Goal: Task Accomplishment & Management: Complete application form

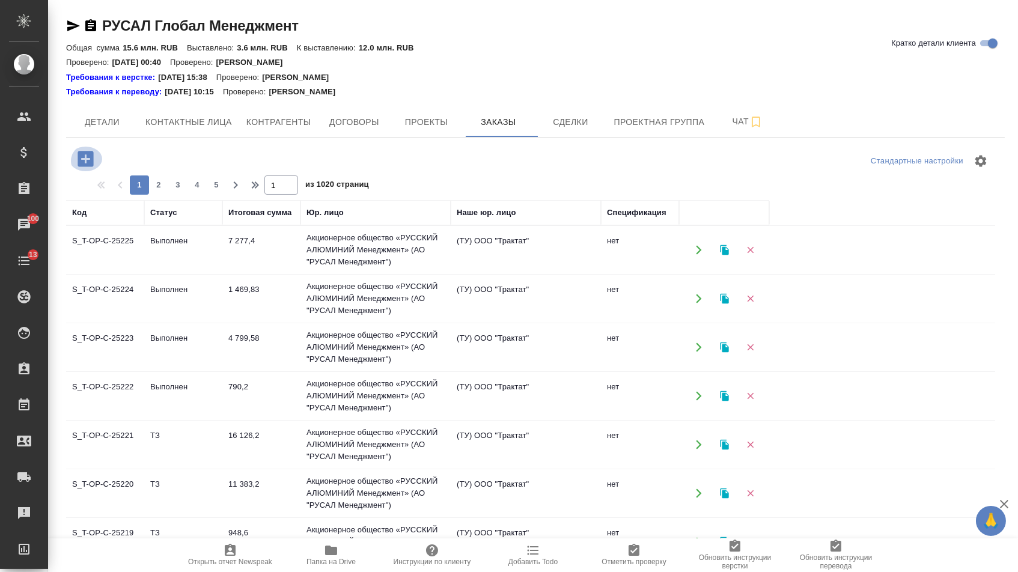
click at [84, 151] on icon "button" at bounding box center [86, 159] width 16 height 16
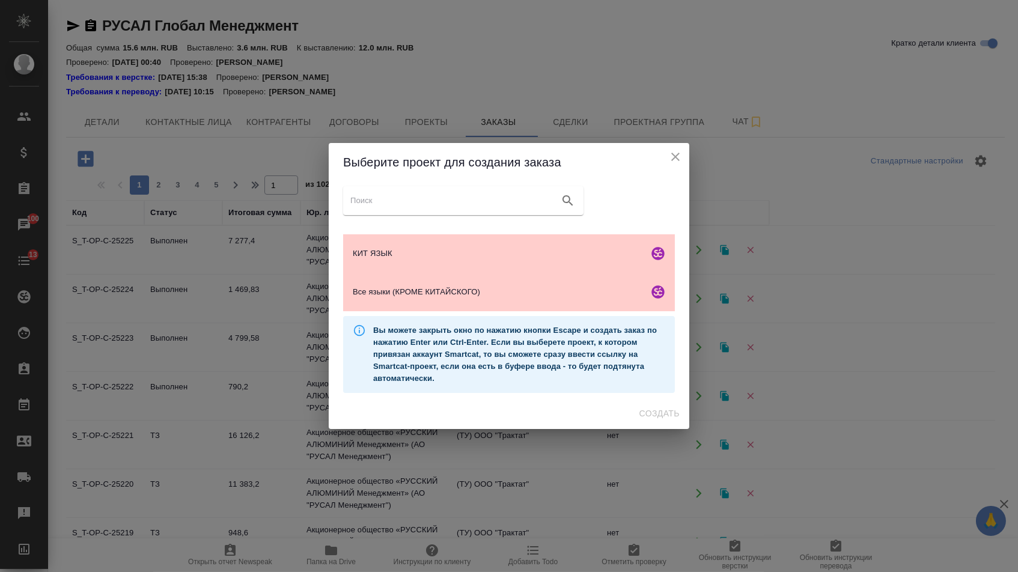
click at [456, 316] on ul "КИТ ЯЗЫК Все языки (КРОМЕ КИТАЙСКОГО)" at bounding box center [509, 273] width 332 height 87
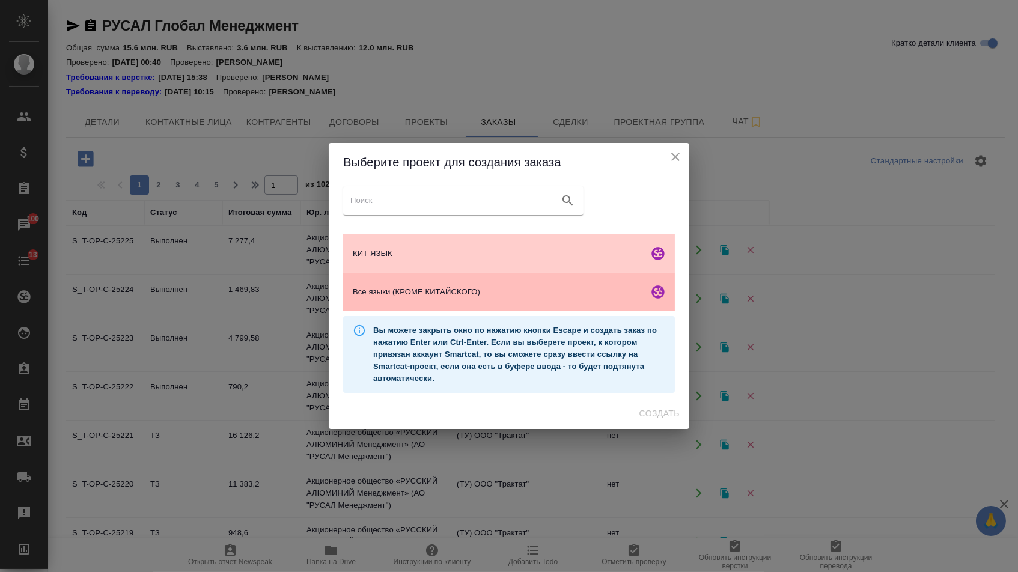
click at [456, 308] on div "Все языки (КРОМЕ КИТАЙСКОГО)" at bounding box center [509, 292] width 332 height 38
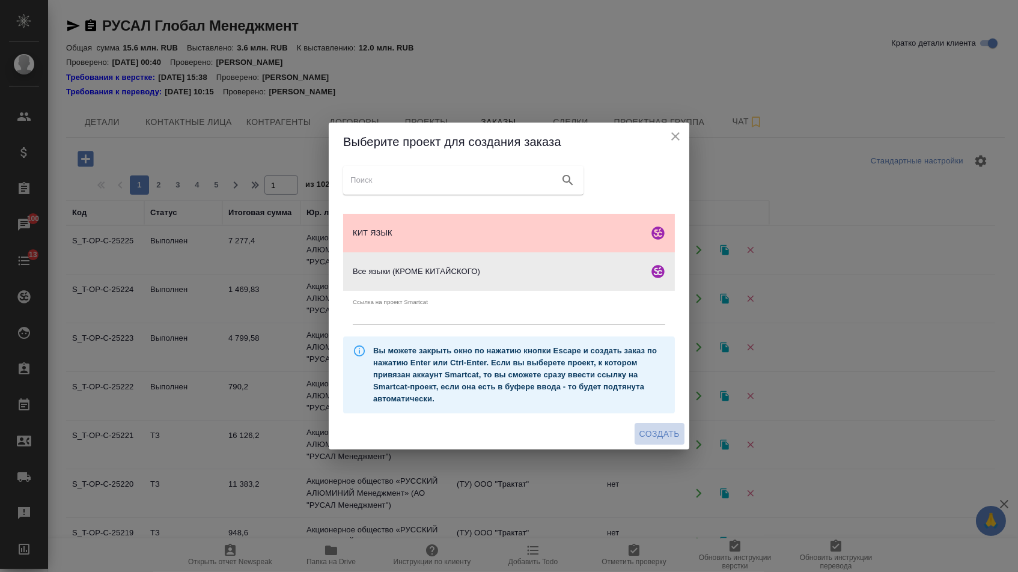
click at [647, 432] on span "Создать" at bounding box center [659, 434] width 40 height 15
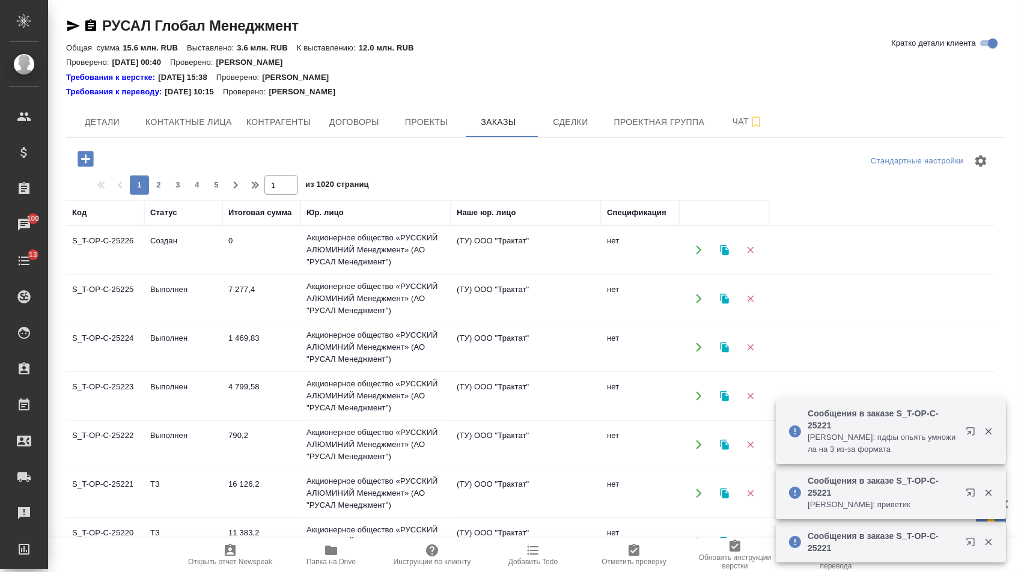
click at [89, 157] on icon "button" at bounding box center [86, 159] width 16 height 16
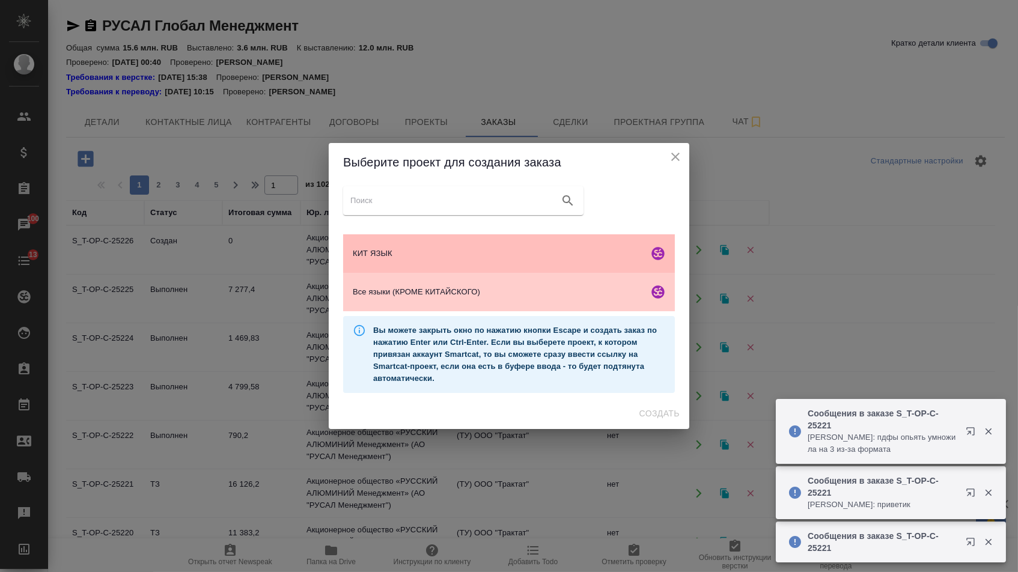
click at [365, 249] on span "КИТ ЯЗЫК" at bounding box center [498, 254] width 291 height 12
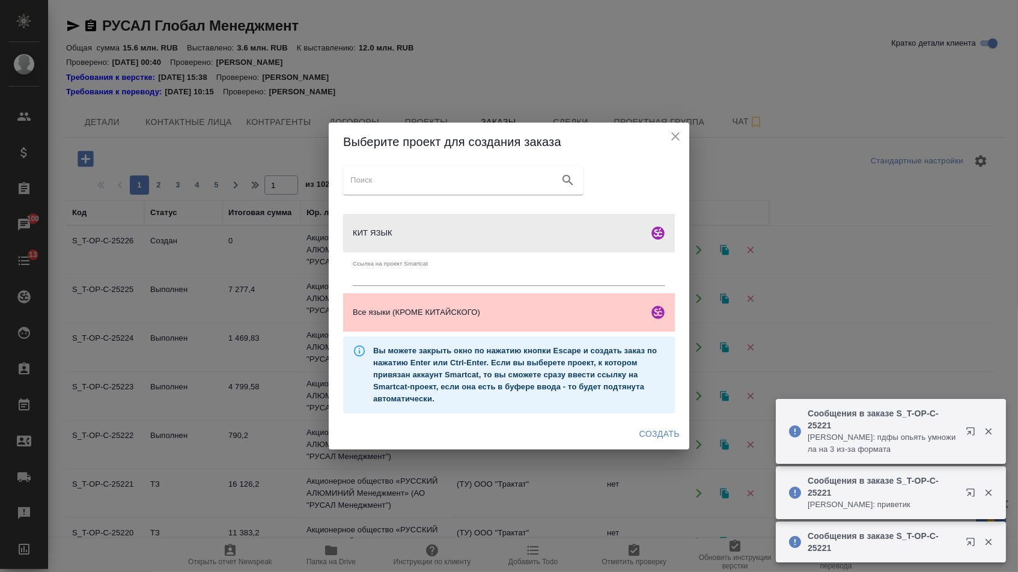
click at [639, 430] on span "Создать" at bounding box center [659, 434] width 40 height 15
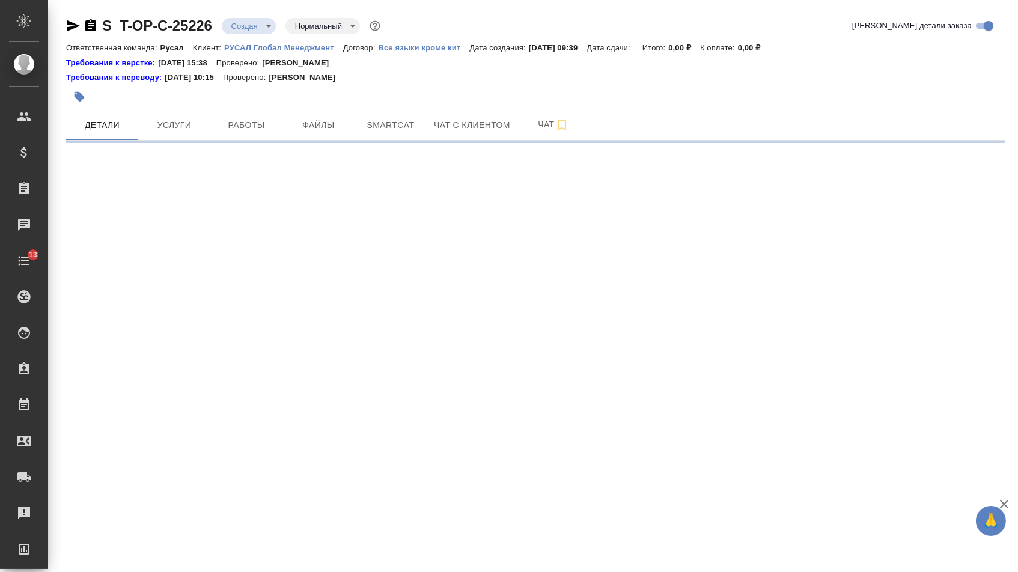
select select "RU"
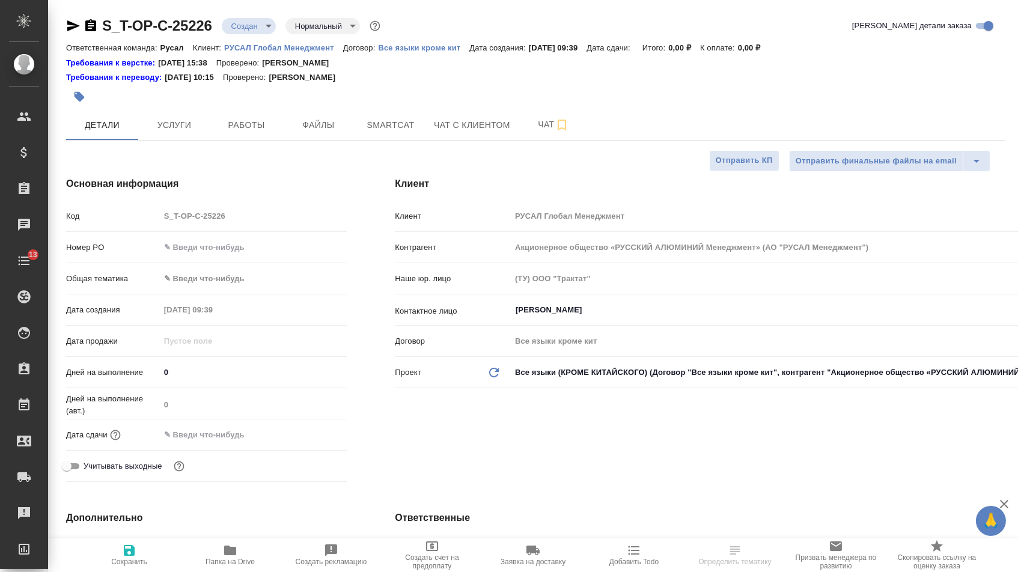
type textarea "x"
type input "[PERSON_NAME]"
click at [222, 243] on input "text" at bounding box center [253, 247] width 186 height 17
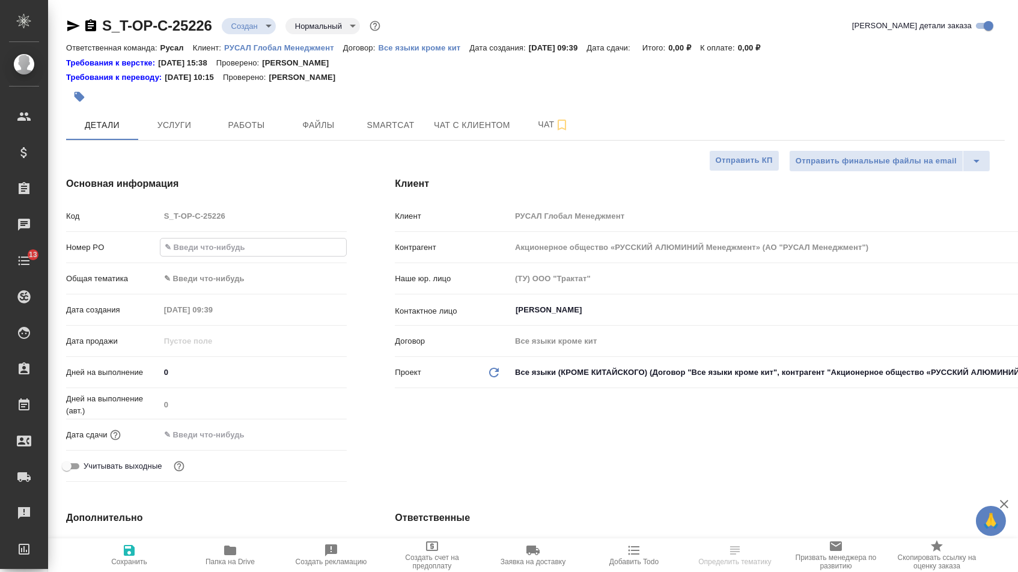
paste input "Очень срочно там требуют в порту))"
type input "Очень срочно там требуют в порту))"
type textarea "x"
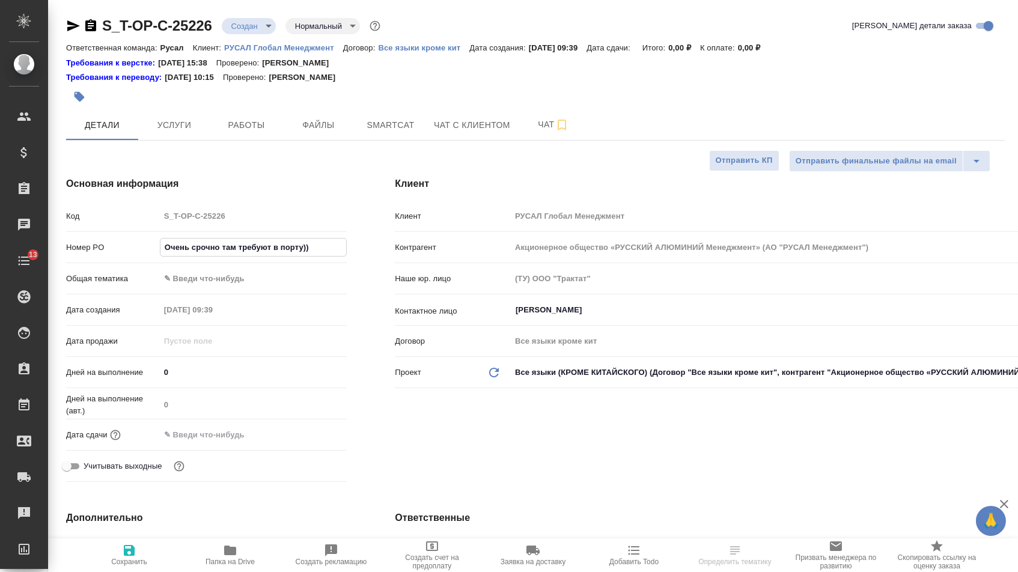
type textarea "x"
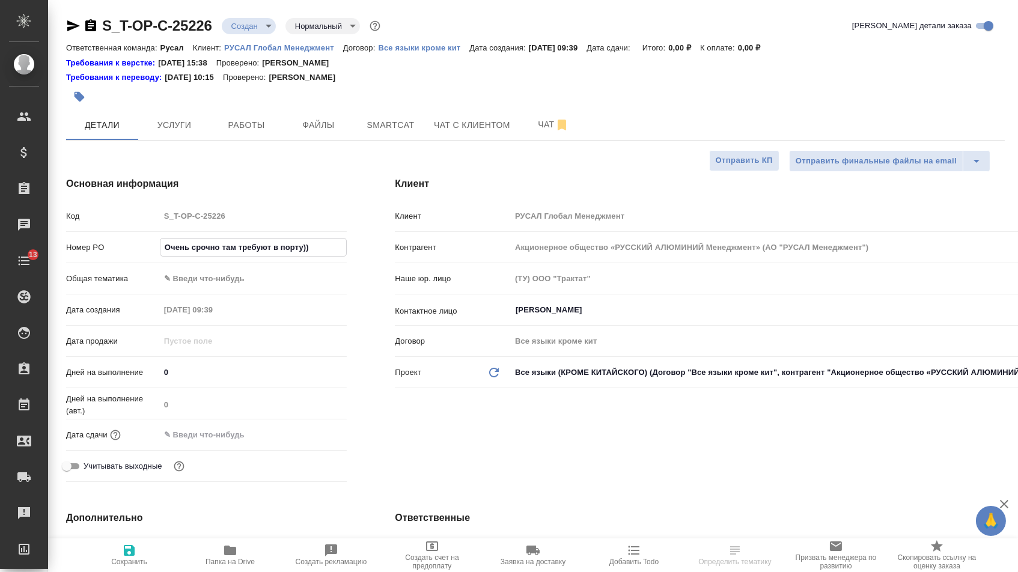
type textarea "x"
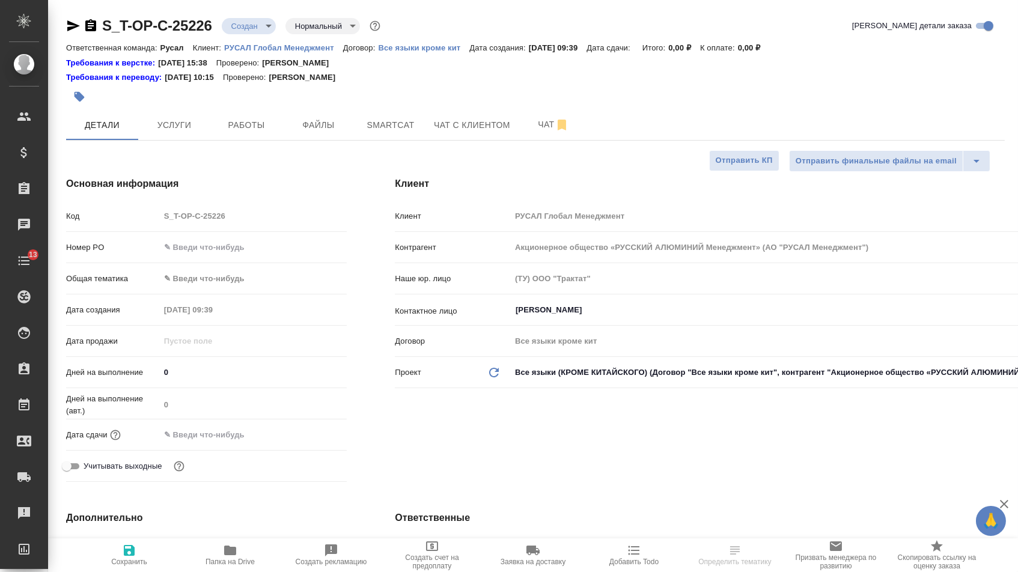
type textarea "x"
select select "RU"
type textarea "x"
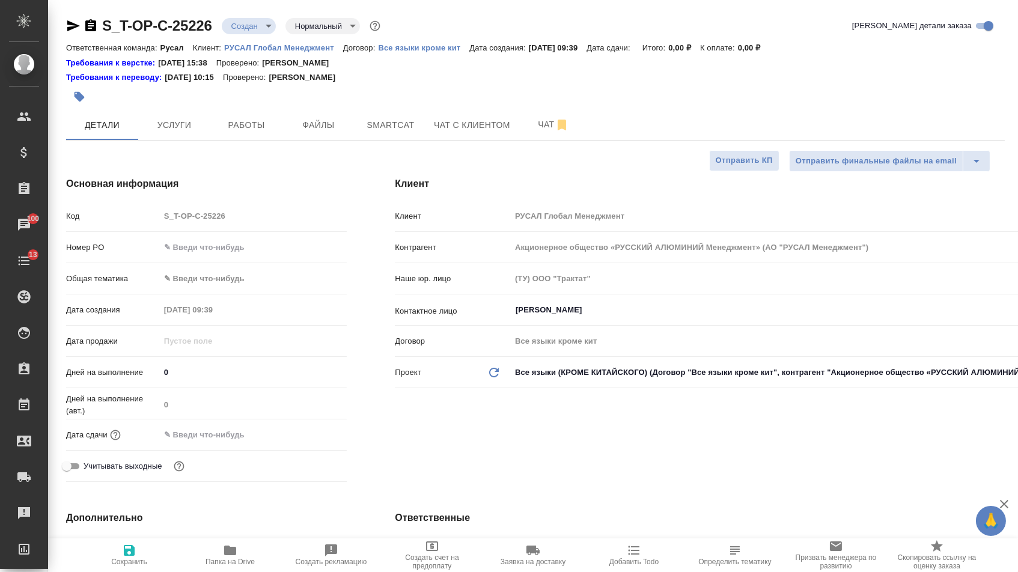
type textarea "x"
click at [239, 237] on div "Код S_T-OP-C-25226" at bounding box center [206, 221] width 281 height 31
click at [239, 240] on div "Номер PO" at bounding box center [206, 247] width 281 height 21
click at [239, 245] on input "text" at bounding box center [254, 247] width 188 height 17
paste input "Т-ОП-С-46839"
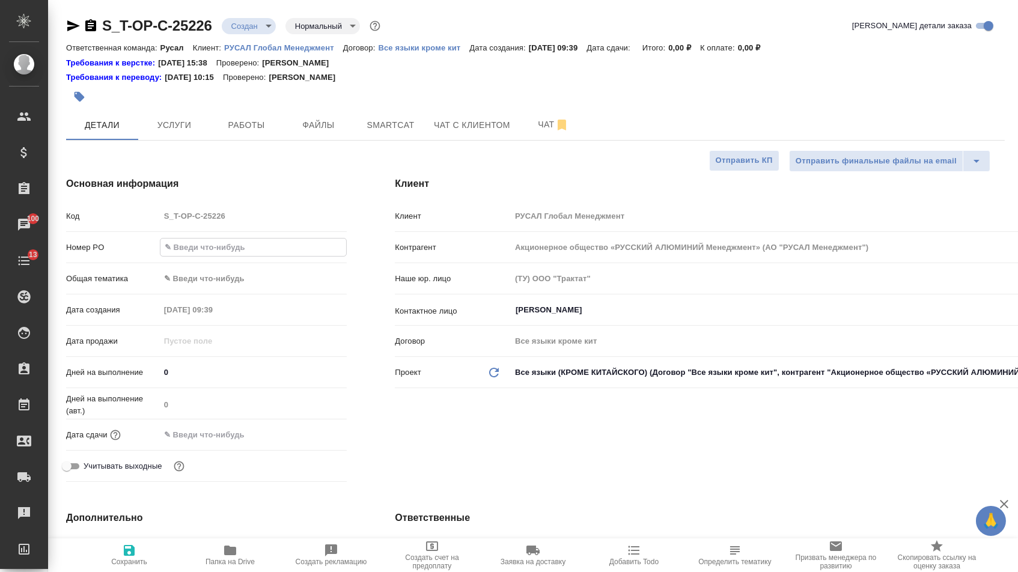
type input "Т-ОП-С-46839"
type textarea "x"
type input "Т-ОП-С-46839"
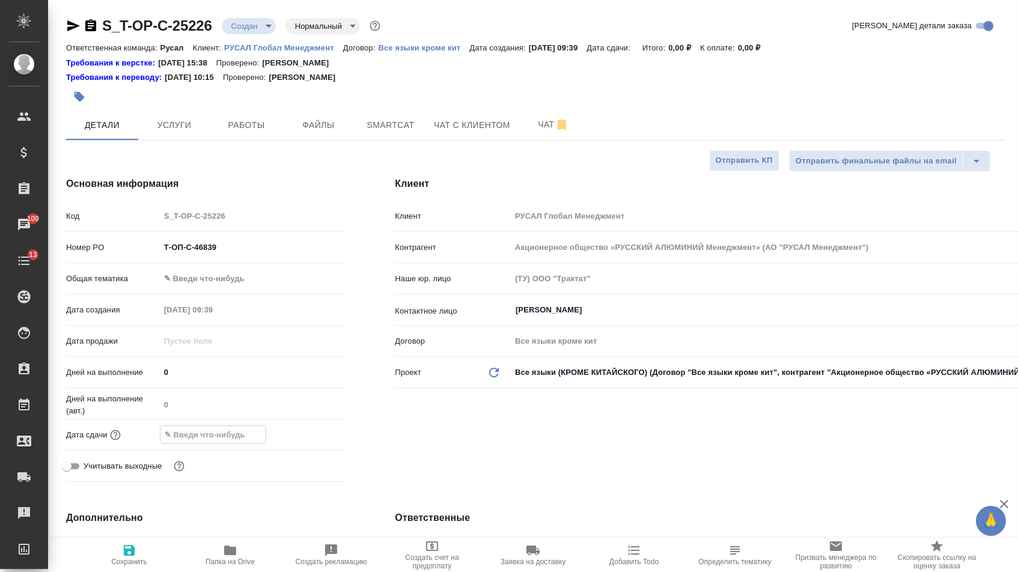
click at [222, 434] on input "text" at bounding box center [212, 434] width 105 height 17
click at [317, 436] on icon "button" at bounding box center [312, 434] width 14 height 14
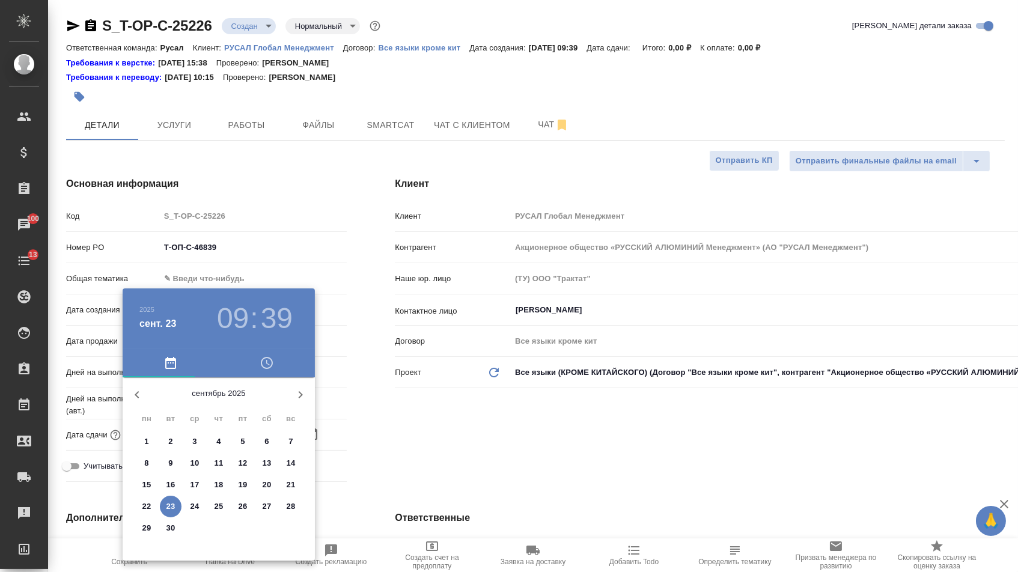
click at [171, 501] on button "23" at bounding box center [171, 507] width 22 height 22
type input "23.09.2025 09:39"
type textarea "x"
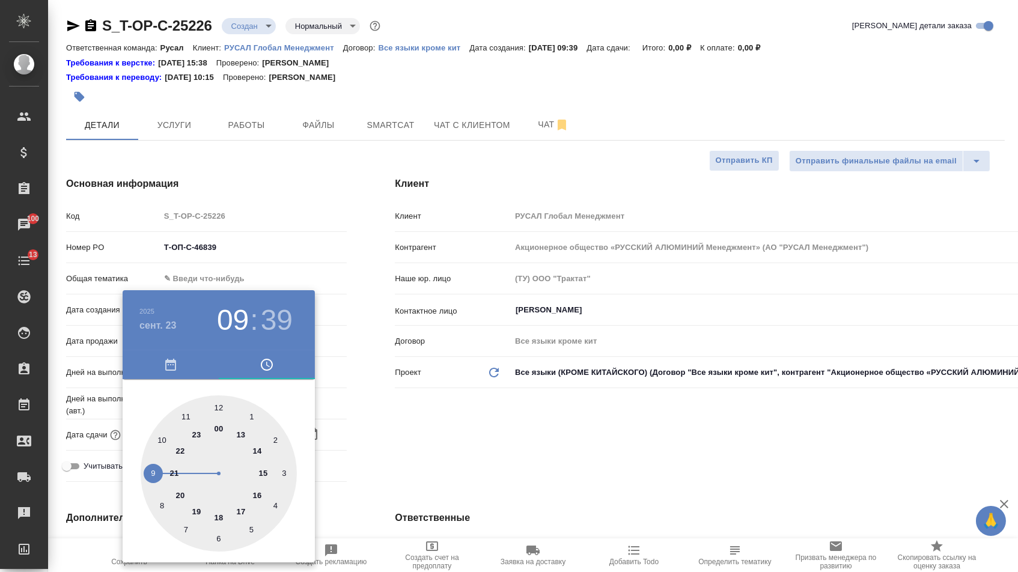
type textarea "x"
type input "23.09.2025 10:39"
click at [158, 439] on div at bounding box center [219, 473] width 156 height 156
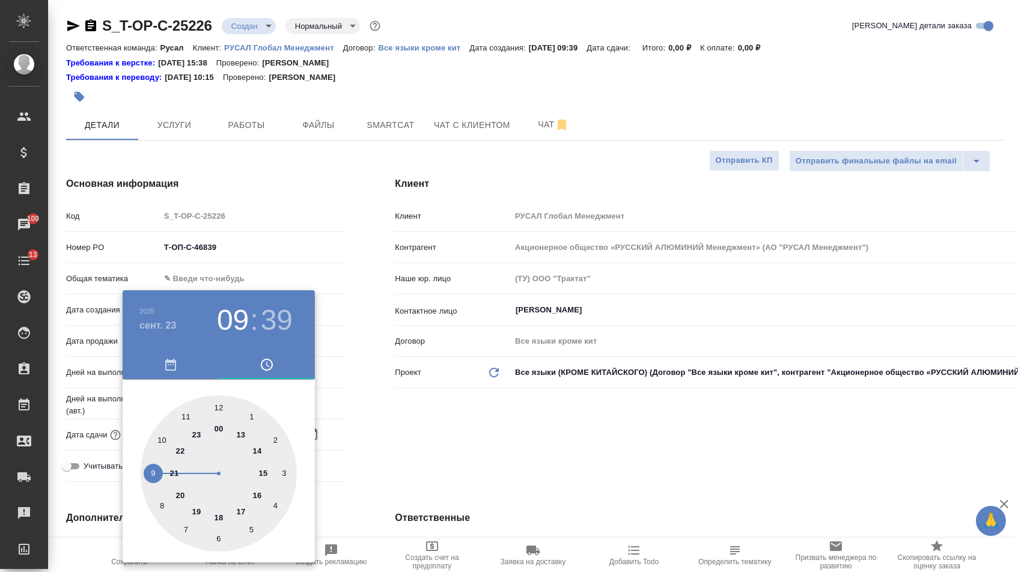
type textarea "x"
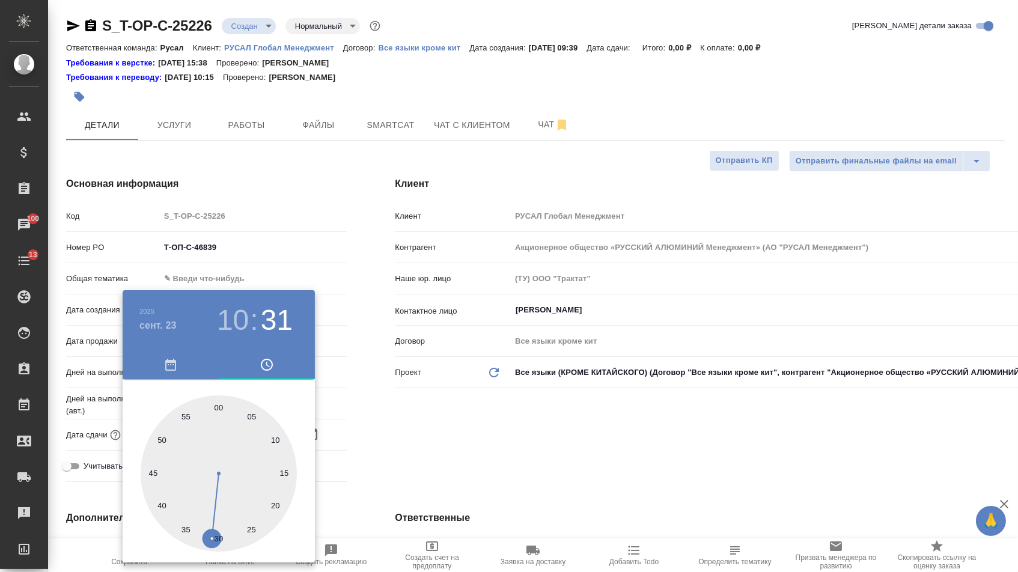
type textarea "x"
click at [213, 538] on div at bounding box center [219, 473] width 156 height 156
type input "23.09.2025 10:31"
type textarea "x"
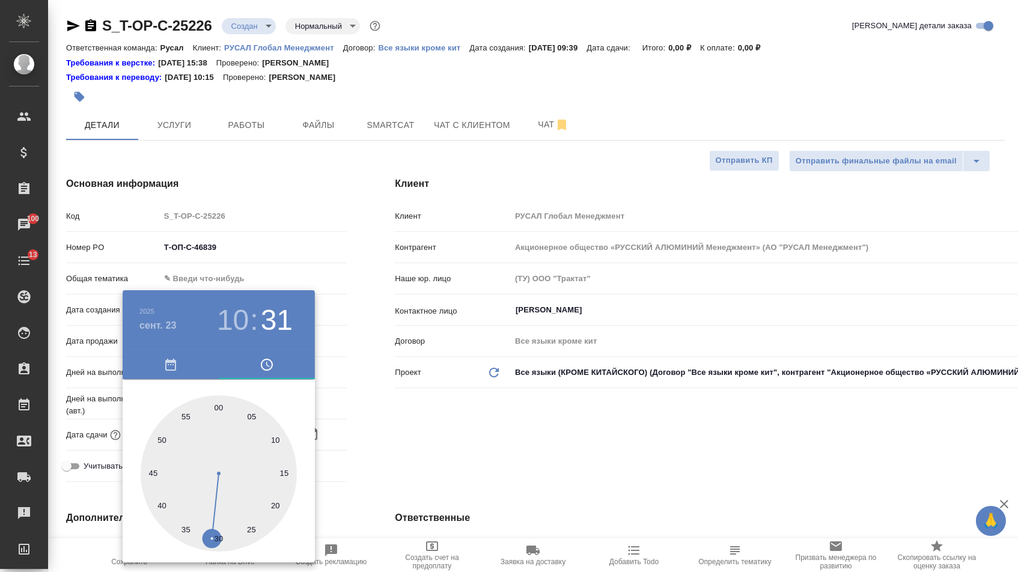
type textarea "x"
type input "23.09.2025 10:30"
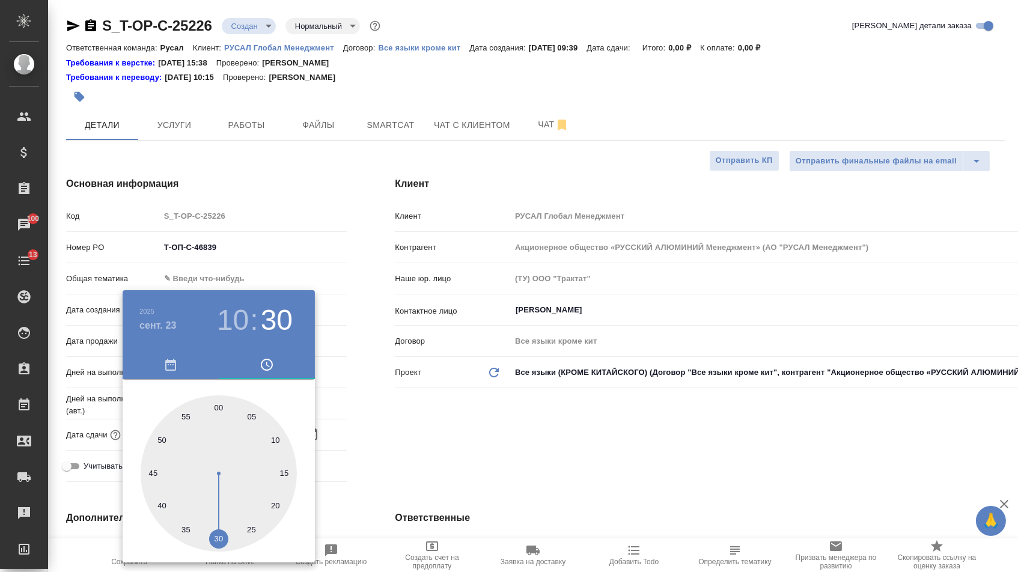
click at [215, 539] on div at bounding box center [219, 473] width 156 height 156
type textarea "x"
click at [415, 458] on div at bounding box center [509, 286] width 1018 height 572
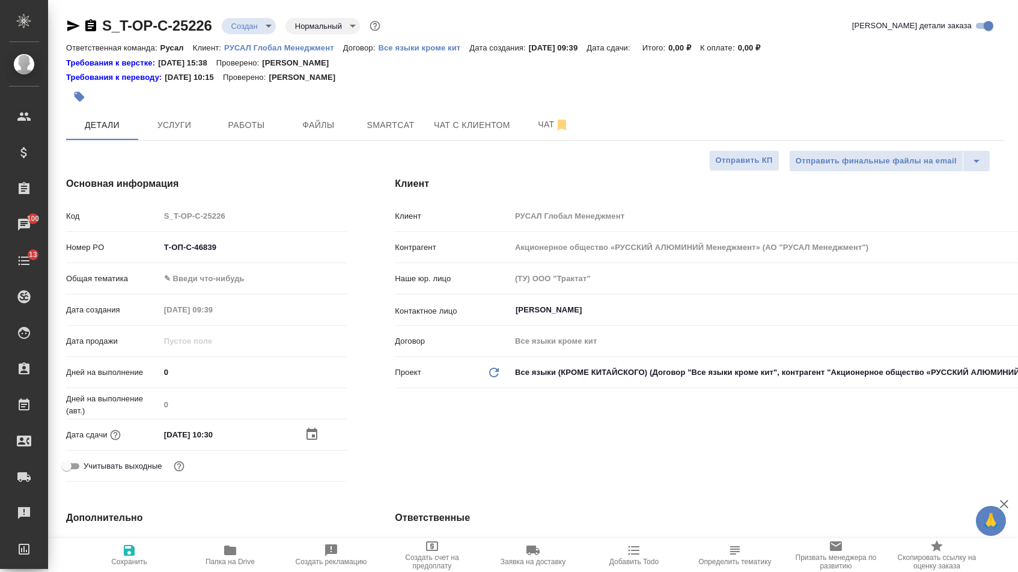
click at [213, 278] on body "🙏 .cls-1 fill:#fff; AWATERA Menshikova Aleksandra Клиенты Спецификации Заказы 1…" at bounding box center [509, 286] width 1018 height 572
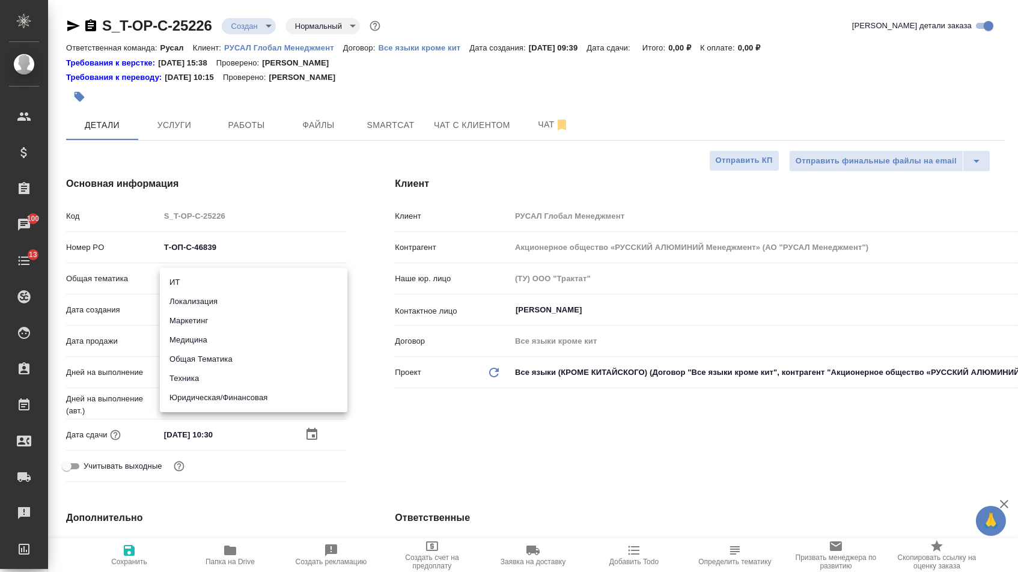
click at [204, 394] on li "Юридическая/Финансовая" at bounding box center [254, 397] width 188 height 19
type input "yr-fn"
type textarea "x"
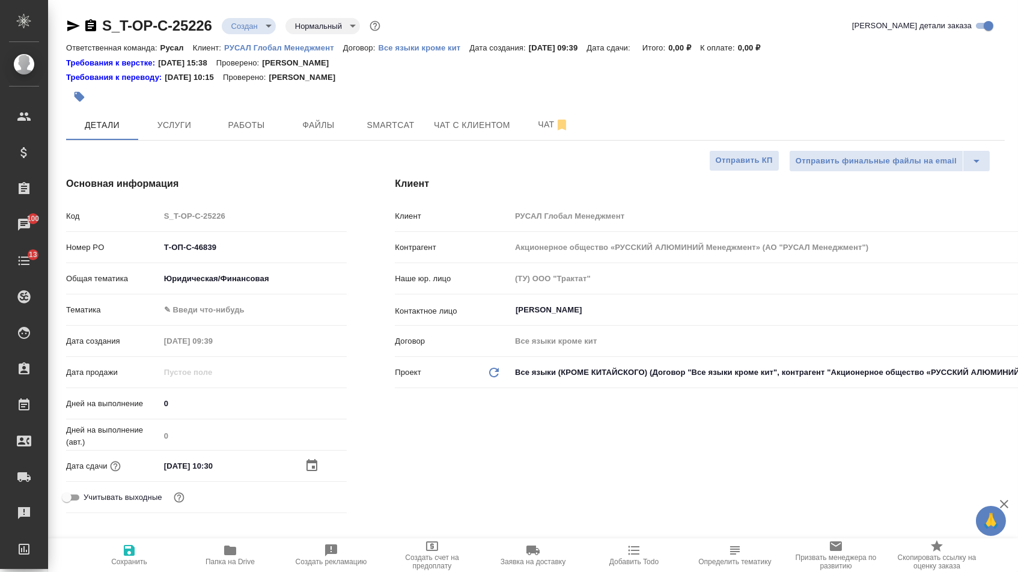
click at [204, 323] on body "🙏 .cls-1 fill:#fff; AWATERA Menshikova Aleksandra Клиенты Спецификации Заказы 1…" at bounding box center [509, 286] width 1018 height 572
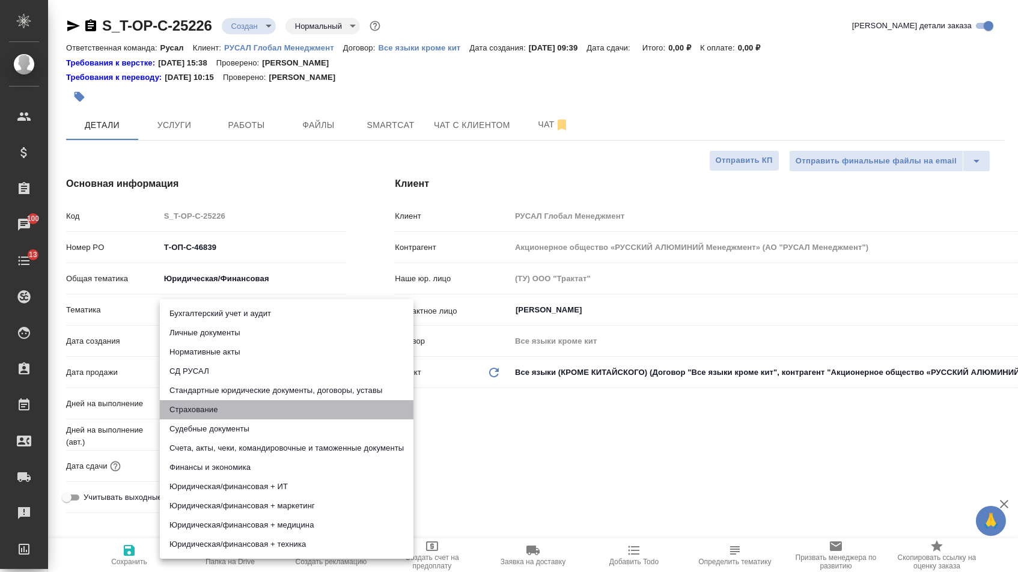
click at [204, 401] on li "Страхование" at bounding box center [287, 409] width 254 height 19
type textarea "x"
type input "5a8b8b956a9677013d343d43"
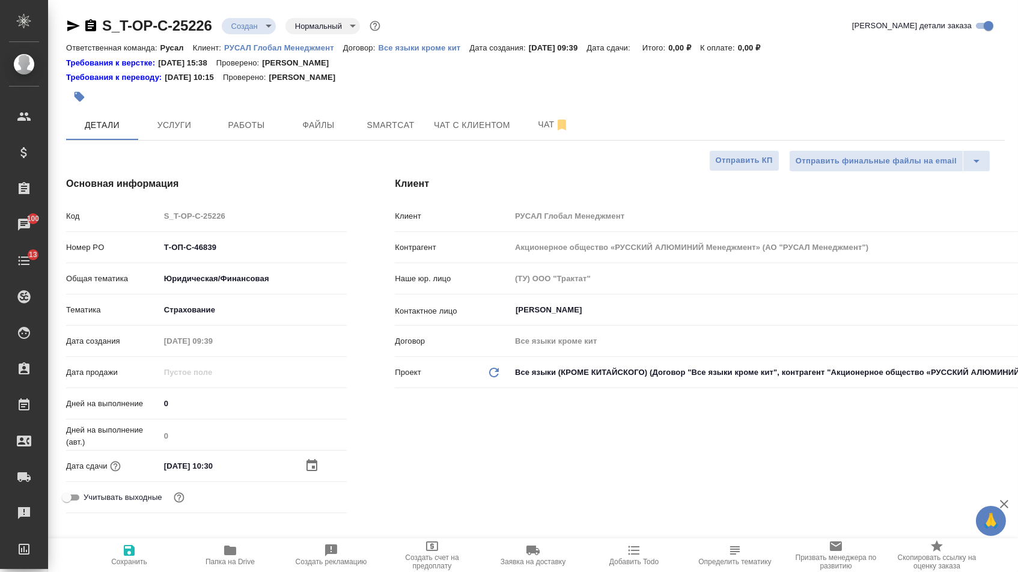
click at [213, 297] on div "Общая тематика Юридическая/Финансовая yr-fn" at bounding box center [206, 283] width 281 height 31
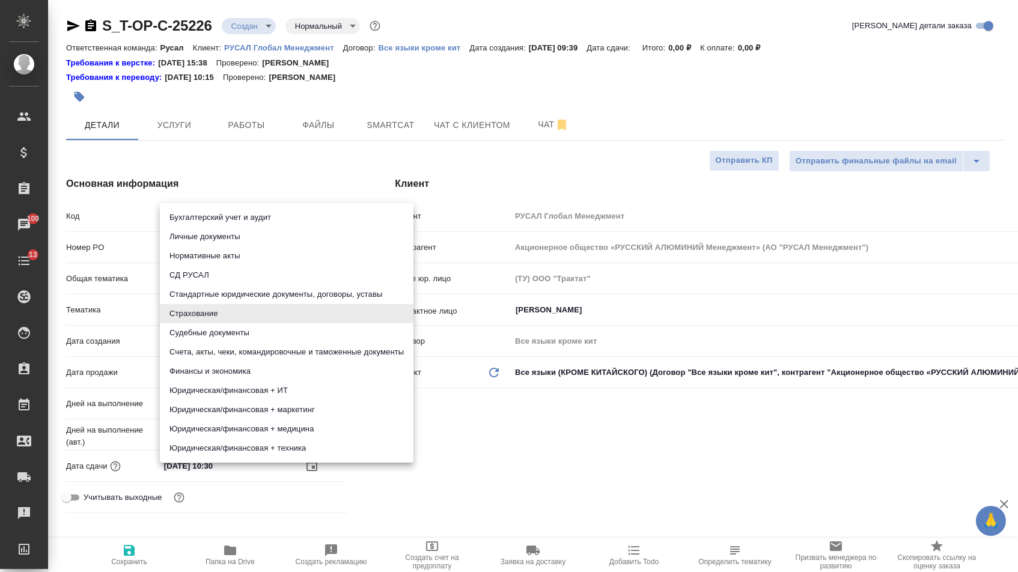
click at [213, 311] on body "🙏 .cls-1 fill:#fff; AWATERA Menshikova Aleksandra Клиенты Спецификации Заказы 1…" at bounding box center [509, 286] width 1018 height 572
click at [210, 299] on li "Стандартные юридические документы, договоры, уставы" at bounding box center [287, 294] width 254 height 19
type textarea "x"
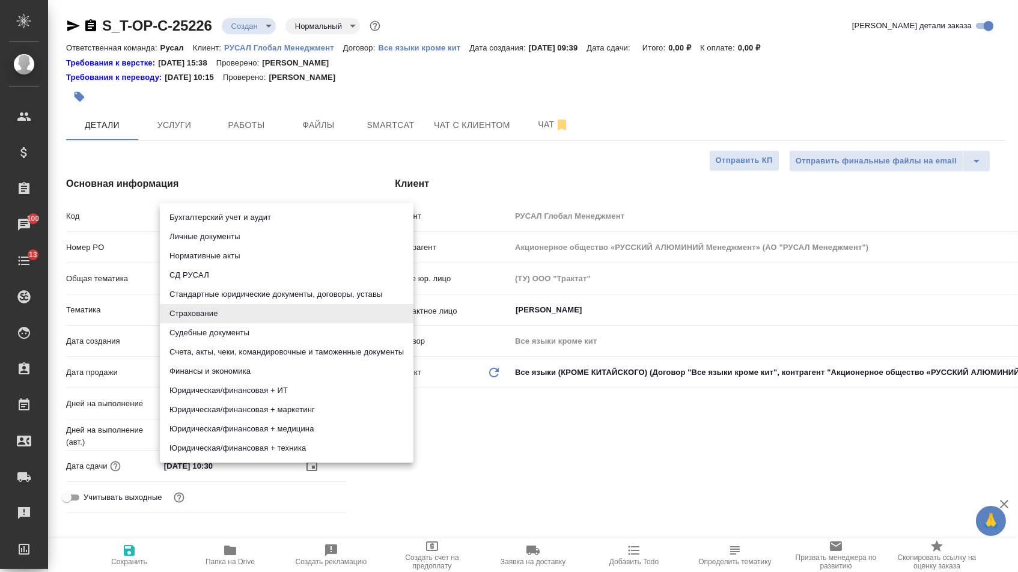
type input "5f647205b73bc97568ca66bf"
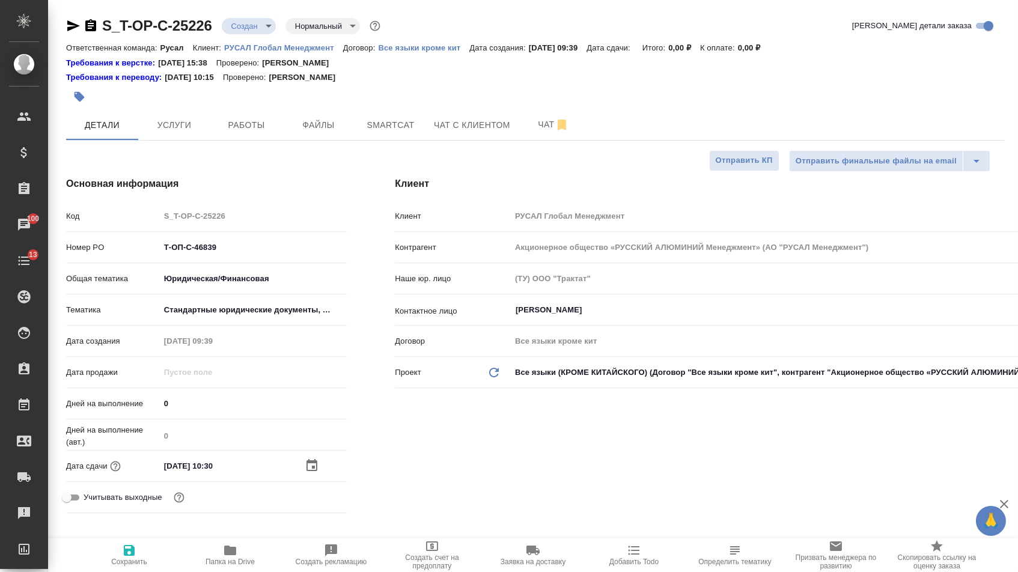
click at [135, 571] on button "Сохранить" at bounding box center [129, 555] width 101 height 34
type textarea "x"
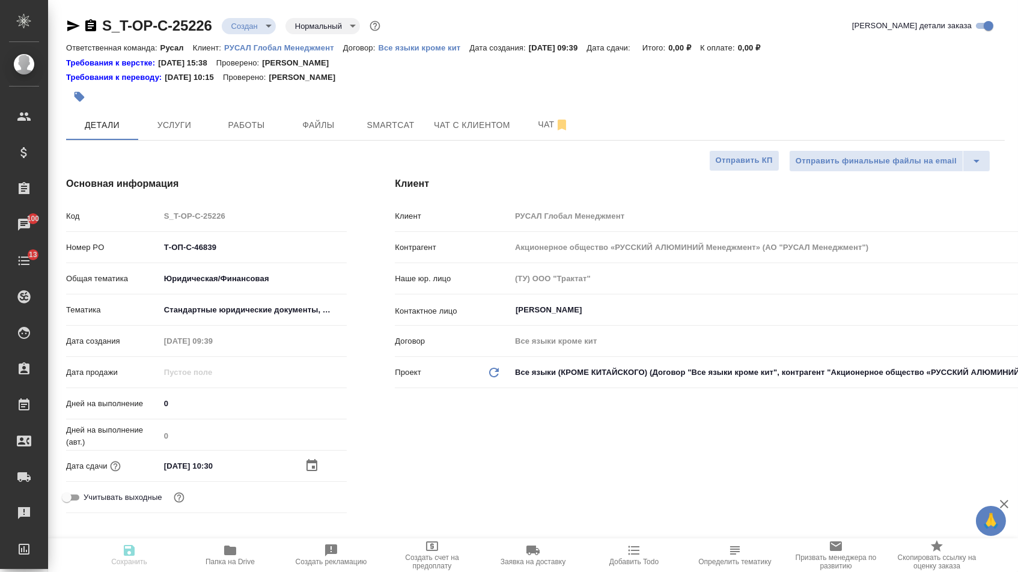
type textarea "x"
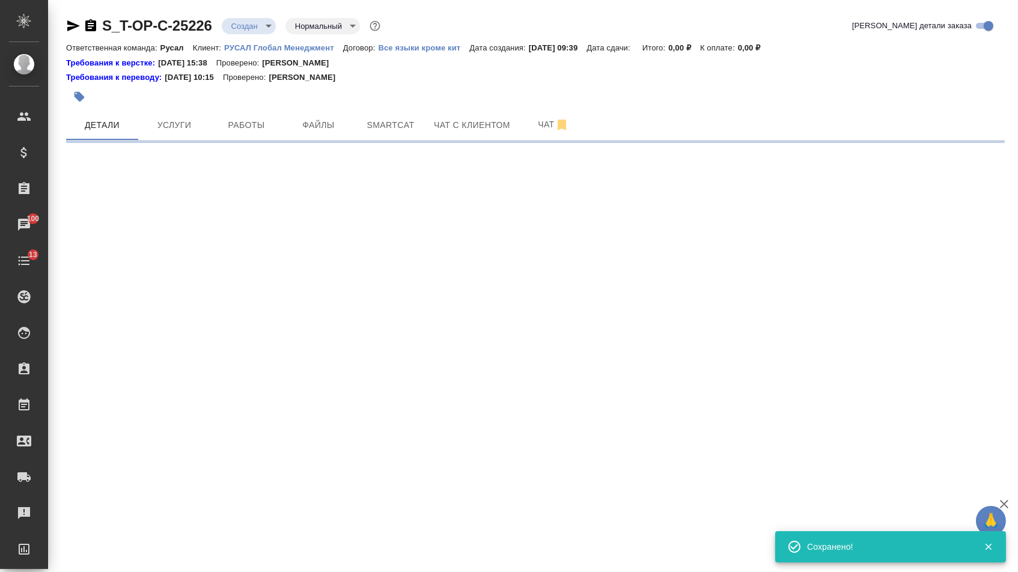
select select "RU"
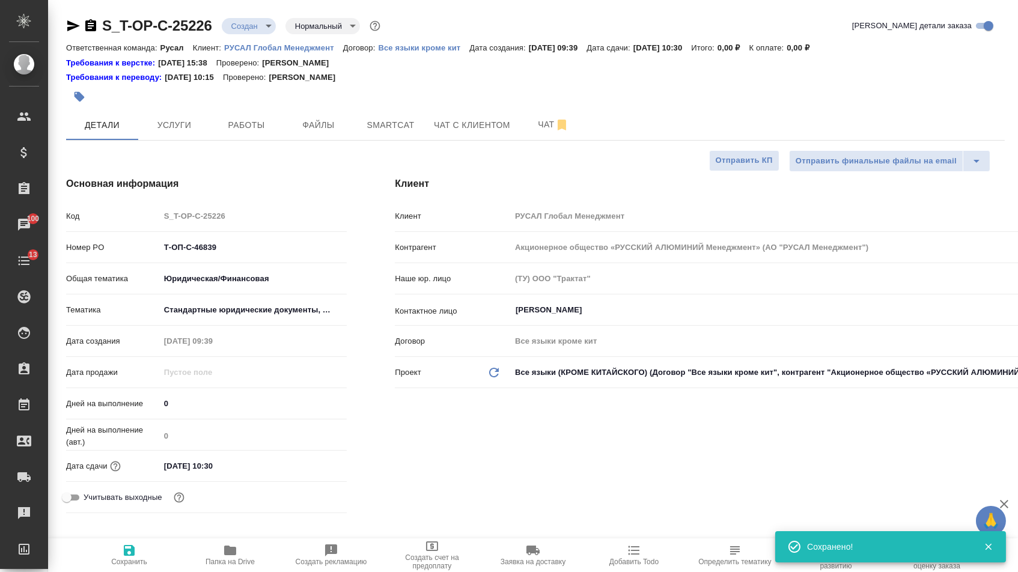
type textarea "x"
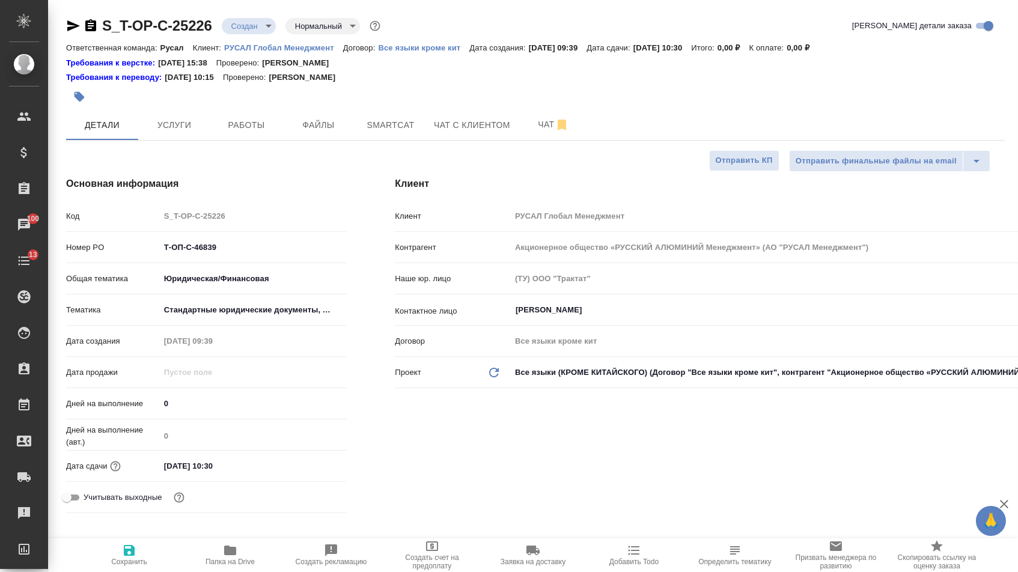
type textarea "x"
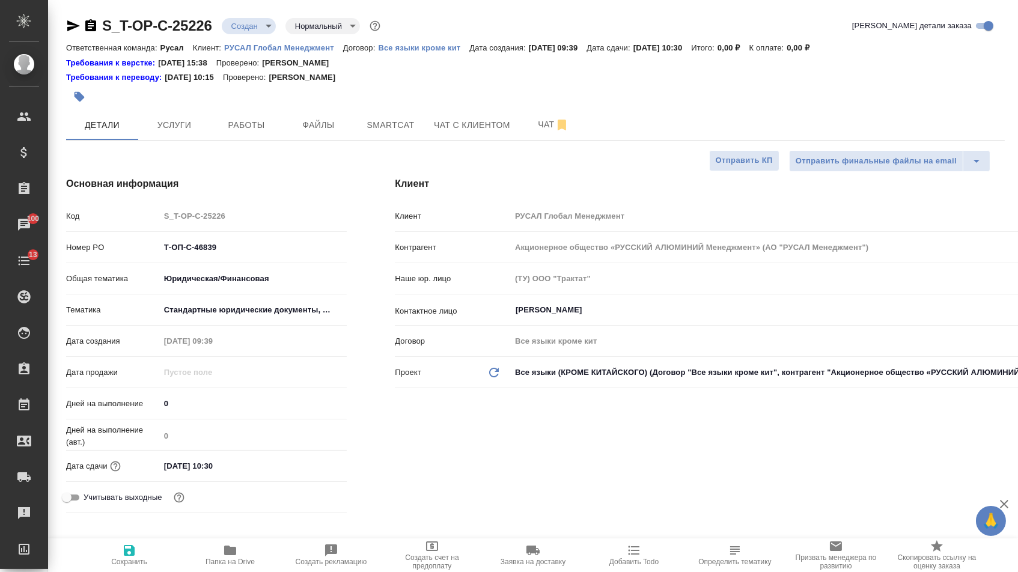
type textarea "x"
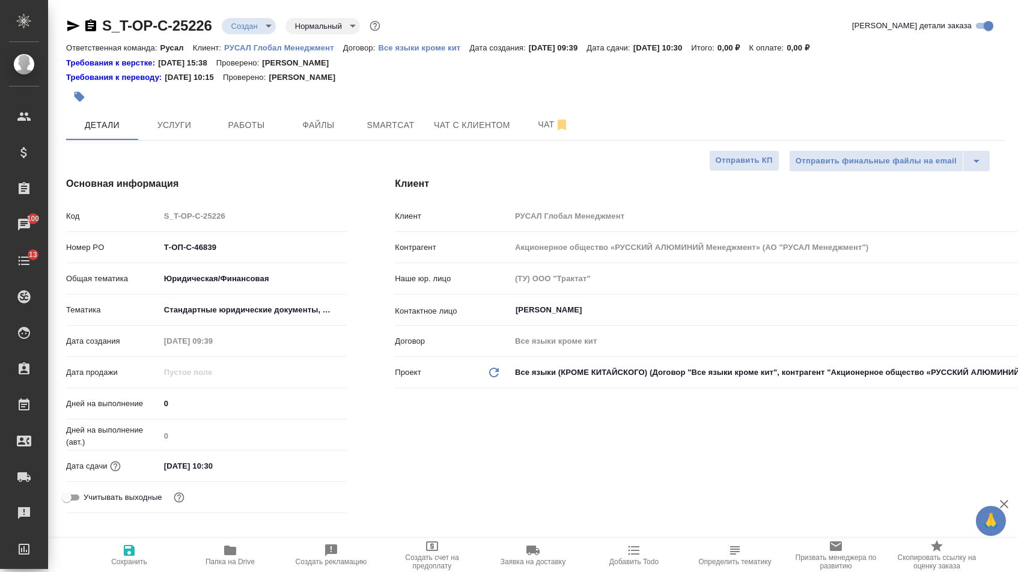
type textarea "x"
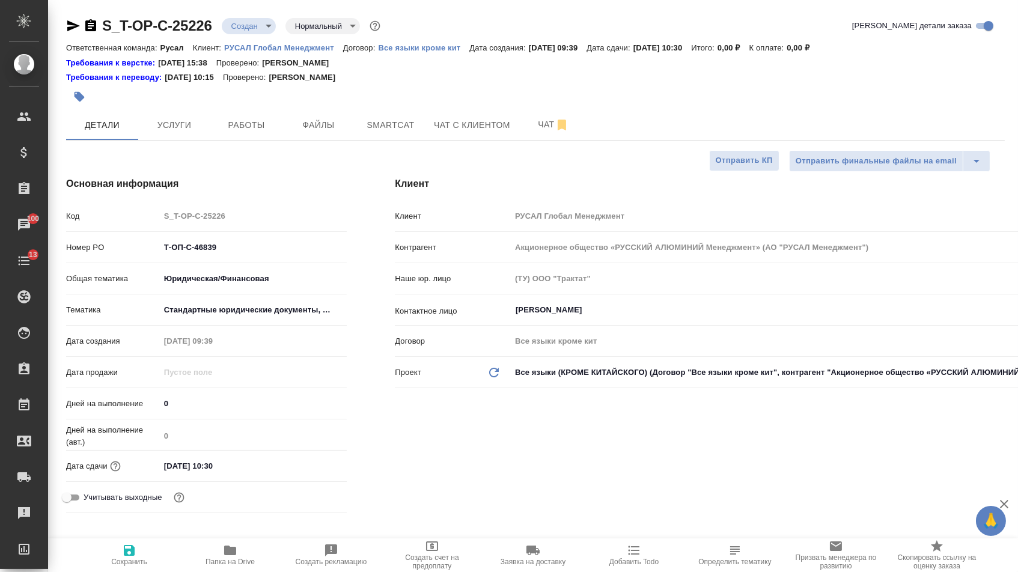
type textarea "x"
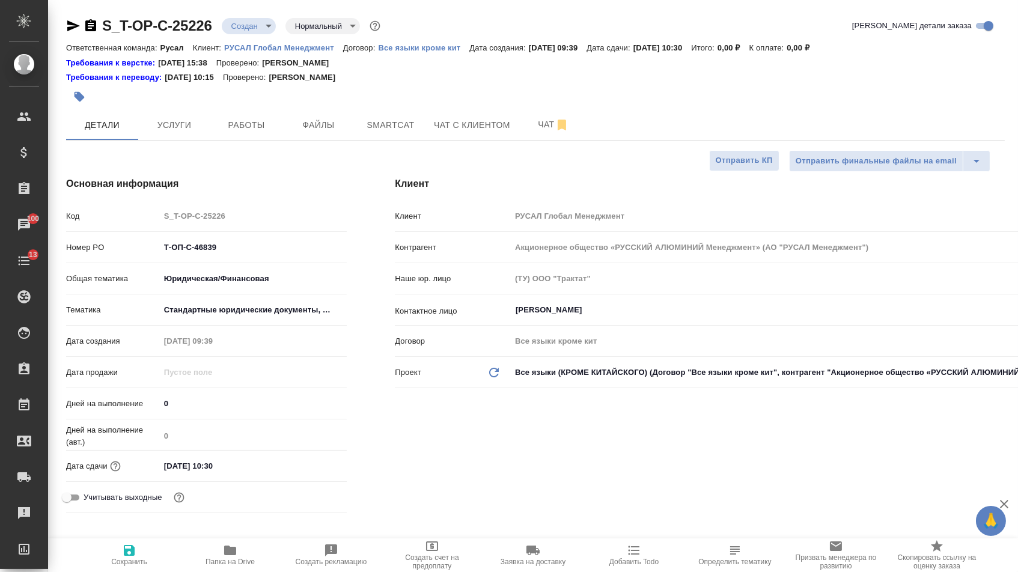
type textarea "x"
click at [132, 563] on span "Сохранить" at bounding box center [129, 562] width 36 height 8
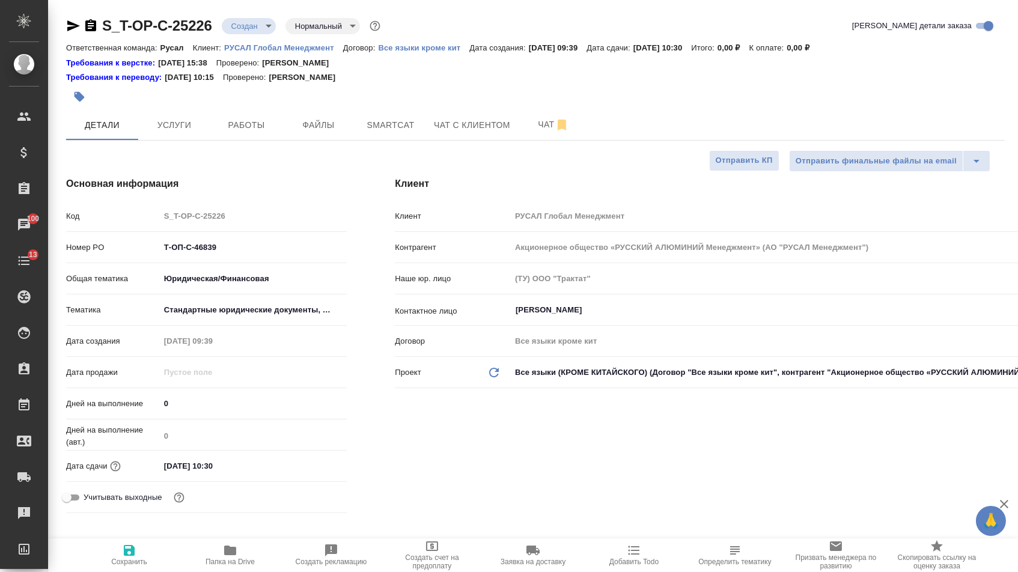
type textarea "x"
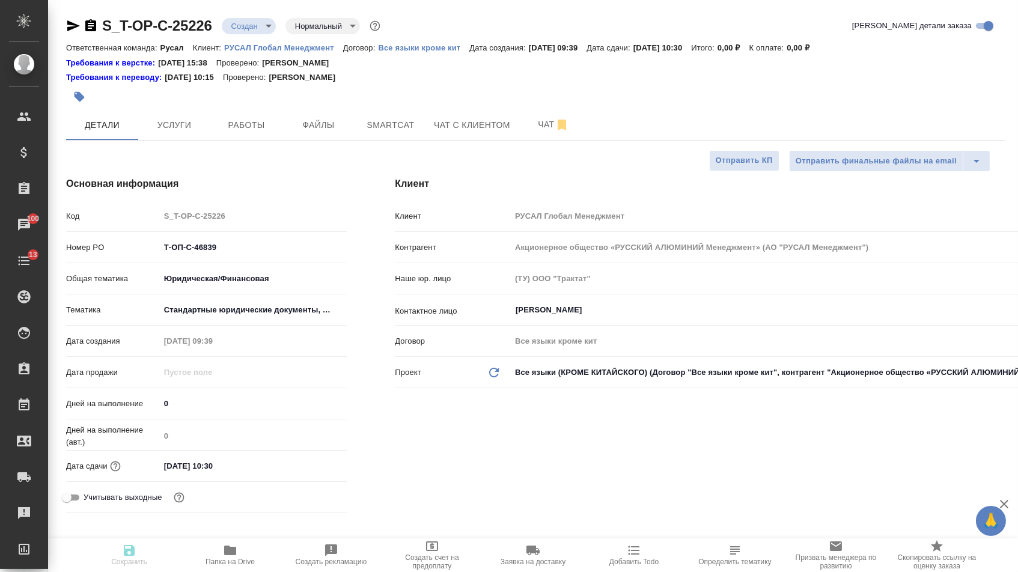
type textarea "x"
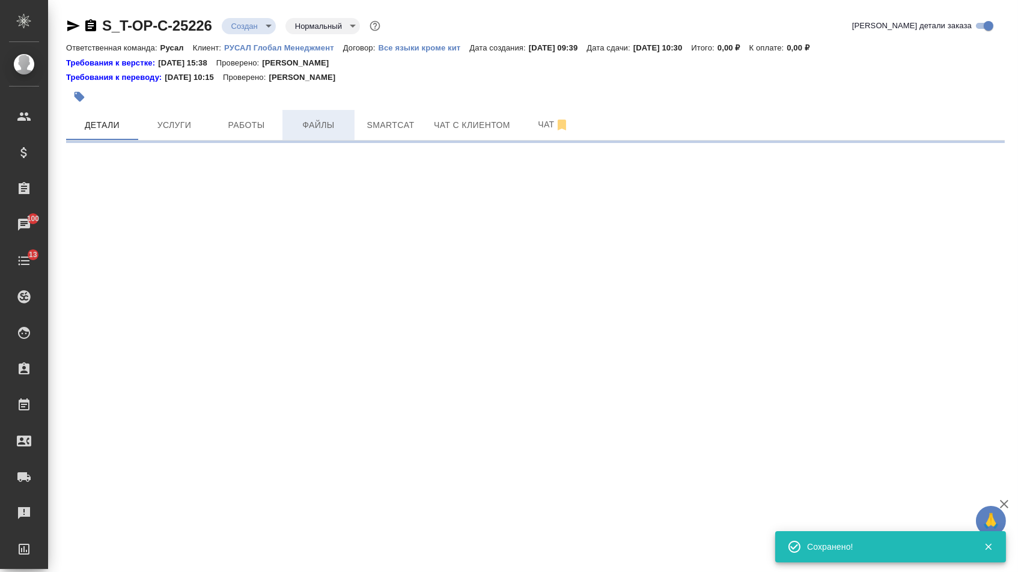
select select "RU"
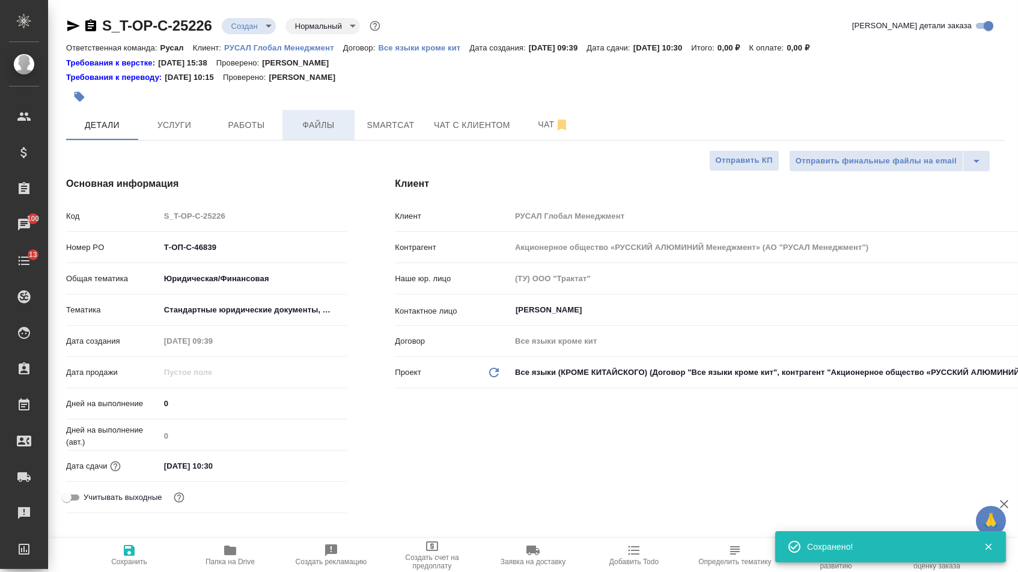
click at [314, 135] on button "Файлы" at bounding box center [318, 125] width 72 height 30
type textarea "x"
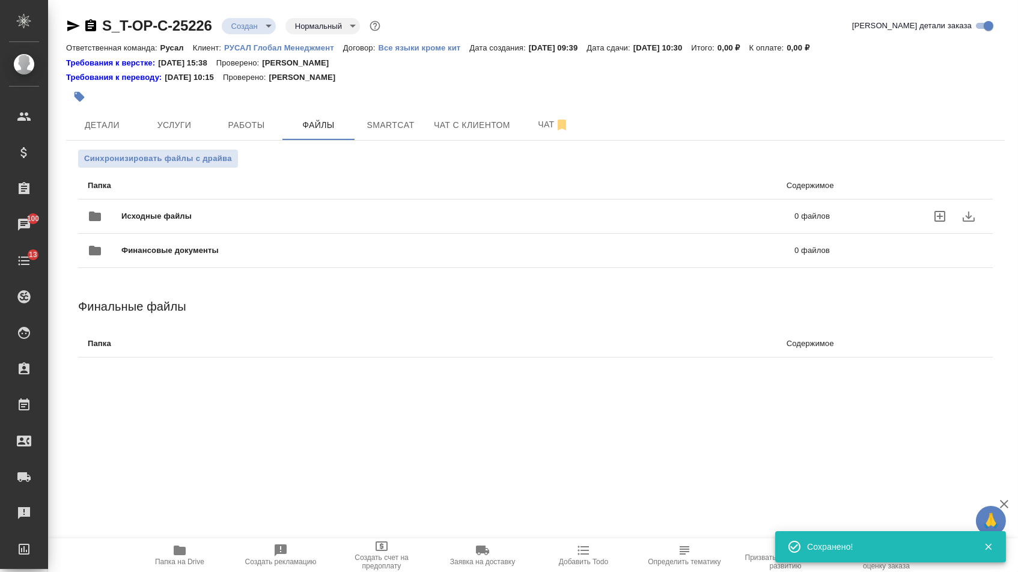
click at [230, 214] on span "Исходные файлы" at bounding box center [307, 216] width 372 height 12
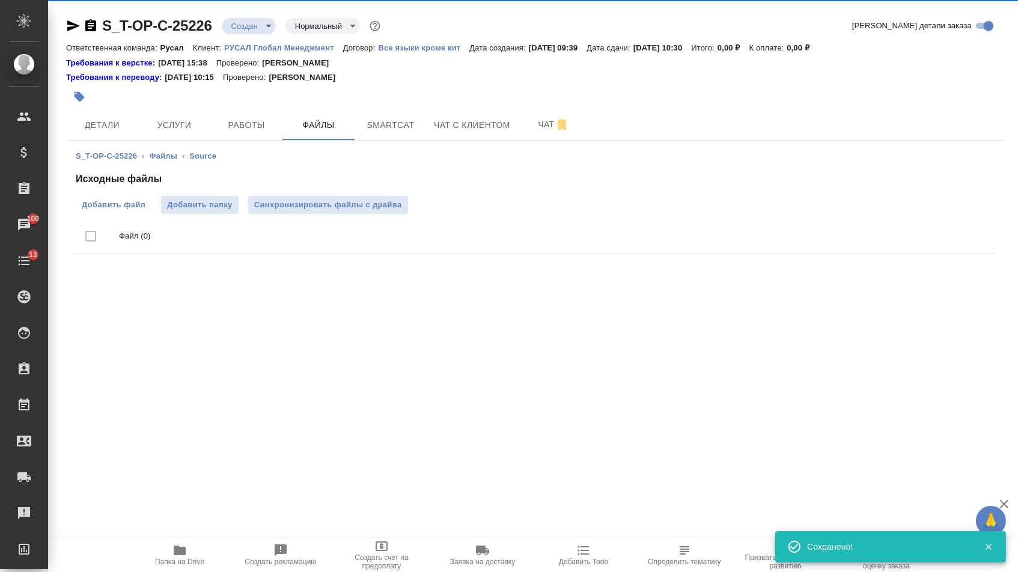
click at [136, 210] on span "Добавить файл" at bounding box center [114, 205] width 64 height 12
click at [0, 0] on input "Добавить файл" at bounding box center [0, 0] width 0 height 0
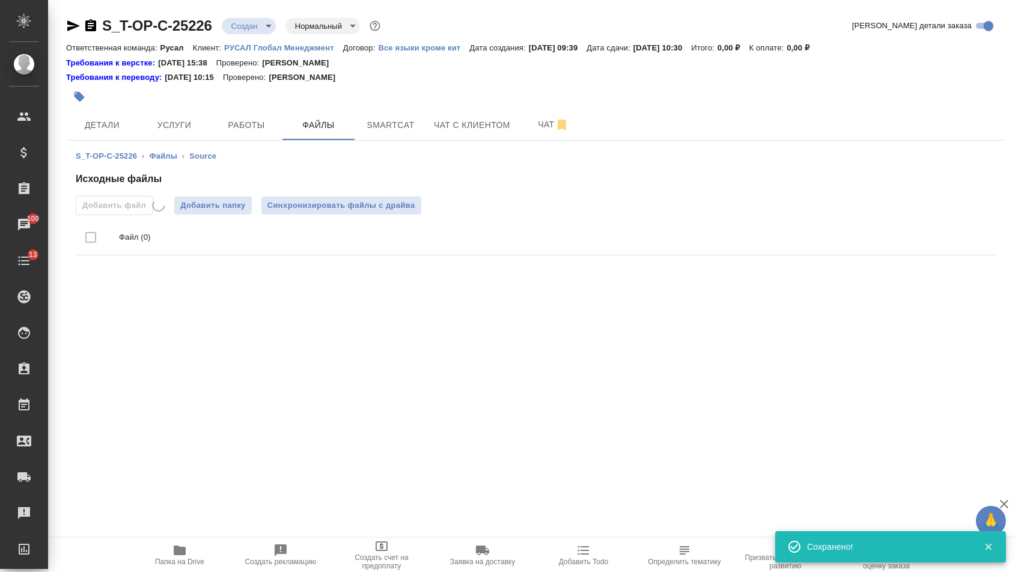
click at [186, 106] on div at bounding box center [379, 97] width 626 height 26
click at [186, 117] on button "Услуги" at bounding box center [174, 125] width 72 height 30
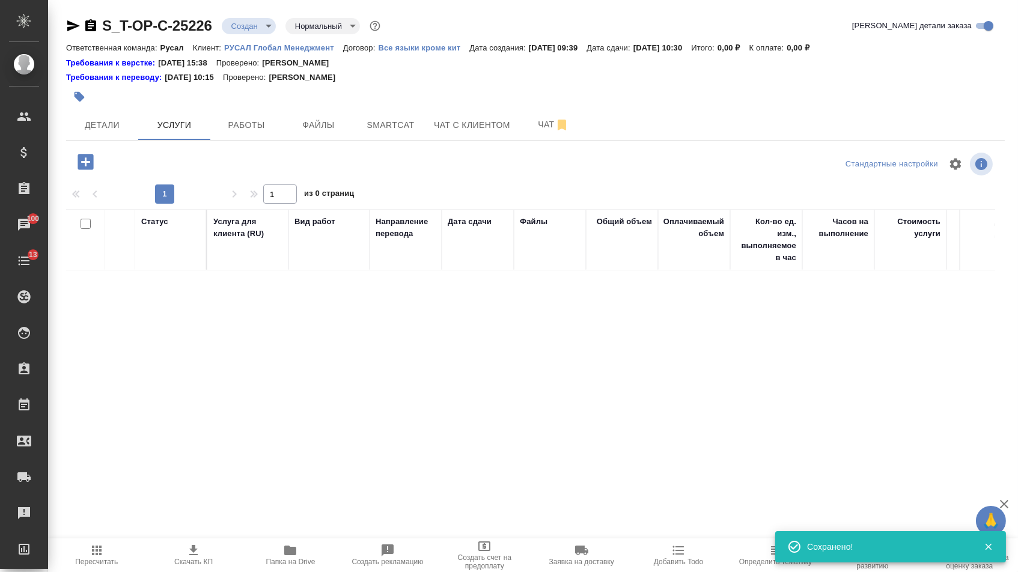
click at [102, 168] on button "button" at bounding box center [85, 162] width 33 height 25
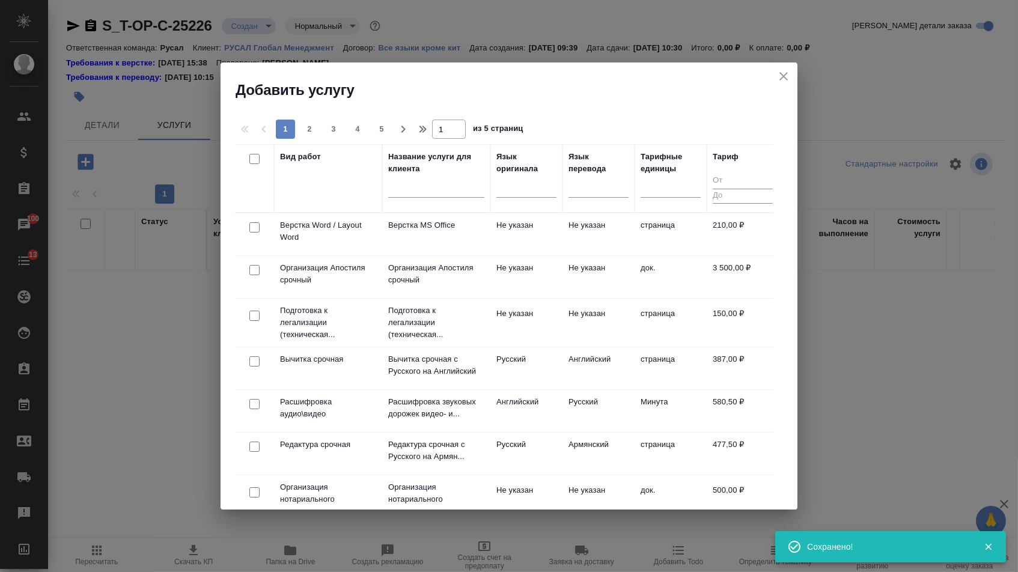
drag, startPoint x: 510, startPoint y: 189, endPoint x: 510, endPoint y: 202, distance: 12.6
click at [510, 189] on div at bounding box center [526, 185] width 60 height 17
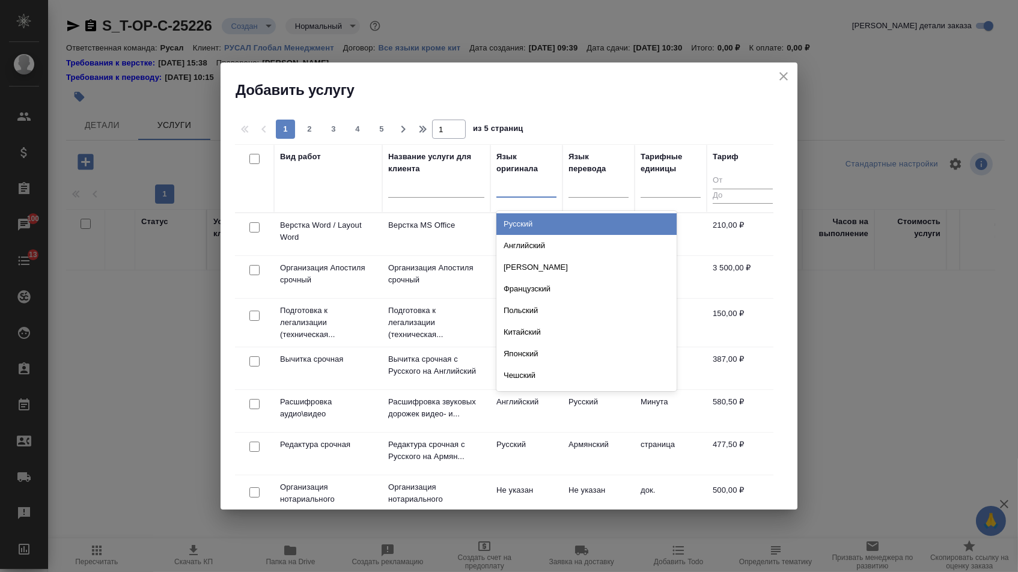
click at [510, 222] on div "Русский" at bounding box center [586, 224] width 180 height 22
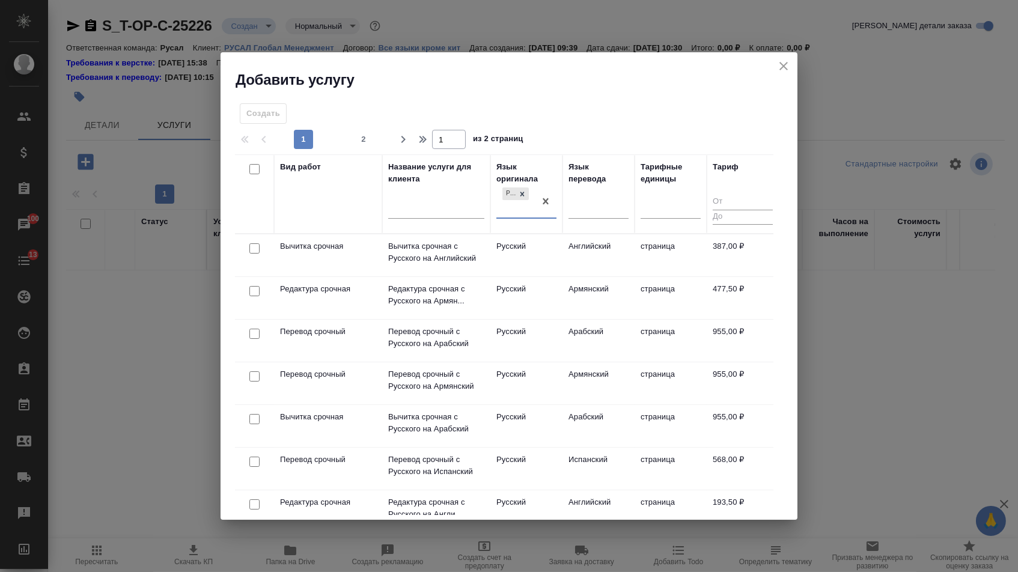
drag, startPoint x: 576, startPoint y: 209, endPoint x: 576, endPoint y: 227, distance: 18.0
click at [576, 209] on div at bounding box center [599, 206] width 60 height 17
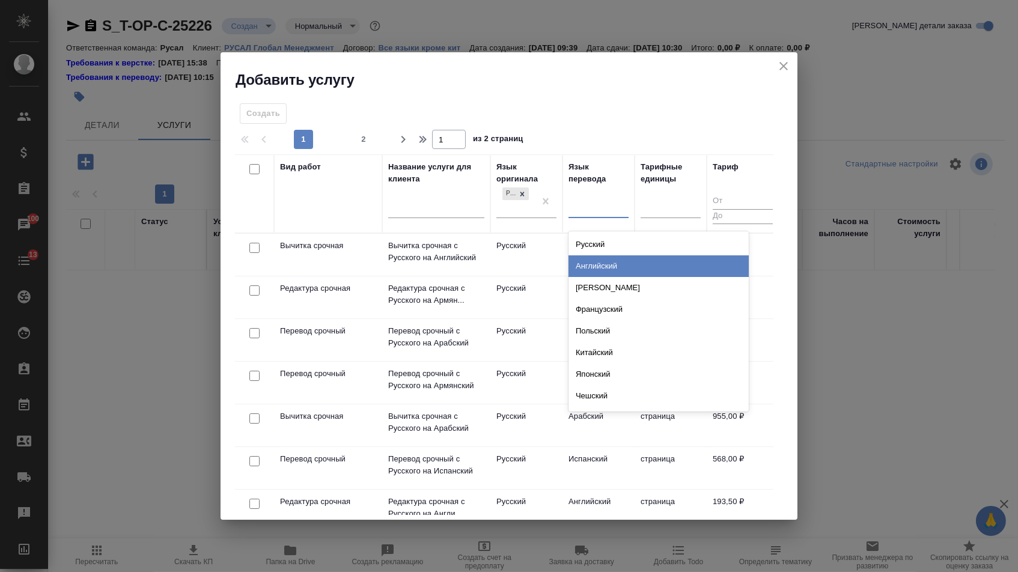
click at [576, 273] on div "Английский" at bounding box center [659, 266] width 180 height 22
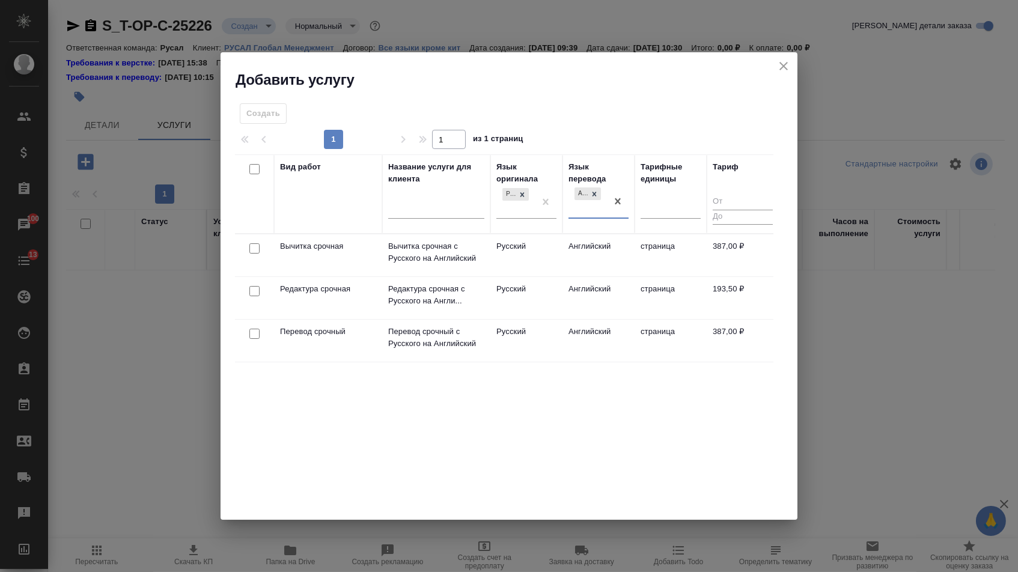
drag, startPoint x: 255, startPoint y: 332, endPoint x: 255, endPoint y: 325, distance: 6.6
click at [255, 332] on input "checkbox" at bounding box center [254, 334] width 10 height 10
checkbox input "true"
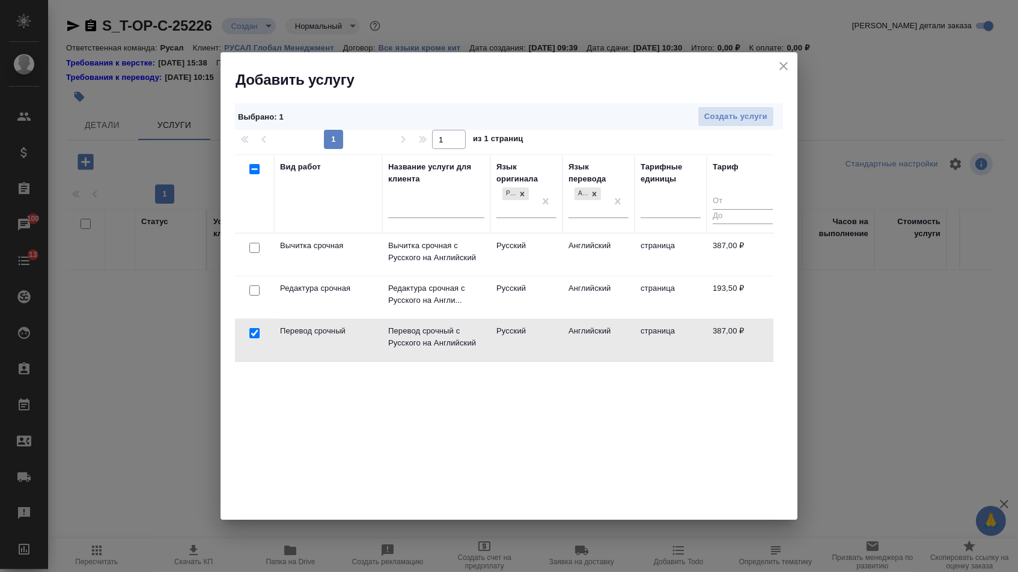
click at [255, 288] on input "checkbox" at bounding box center [254, 290] width 10 height 10
checkbox input "true"
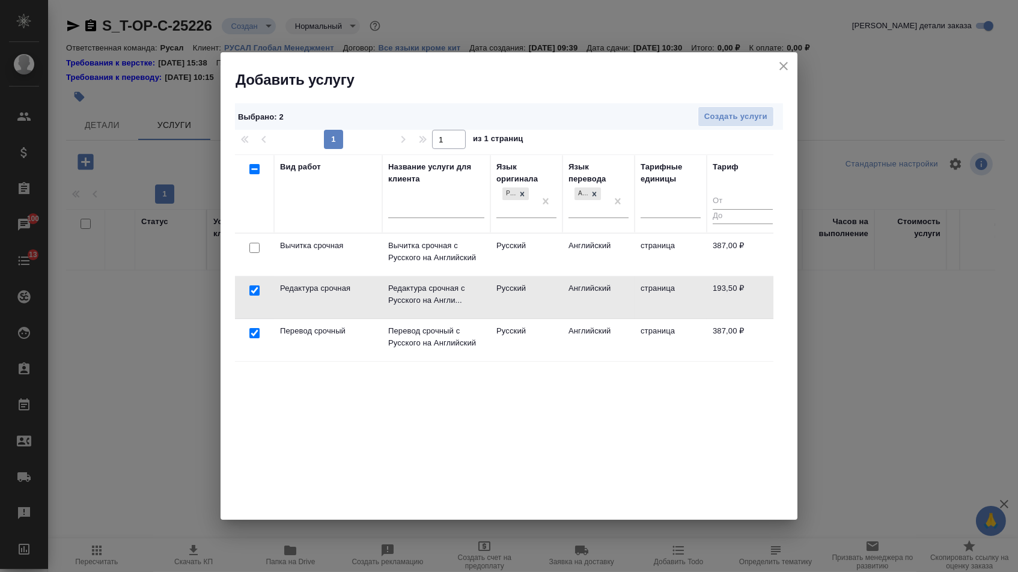
click at [706, 129] on div "Выбрано : 2 Создать услуги" at bounding box center [509, 116] width 548 height 27
click at [704, 120] on span "Создать услуги" at bounding box center [735, 117] width 63 height 14
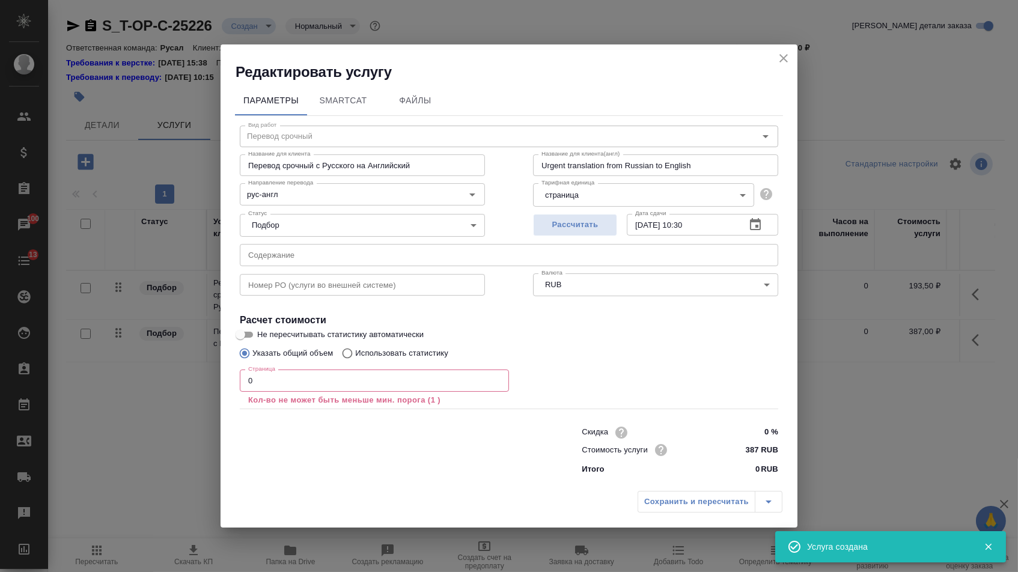
click at [303, 254] on input "text" at bounding box center [509, 255] width 538 height 22
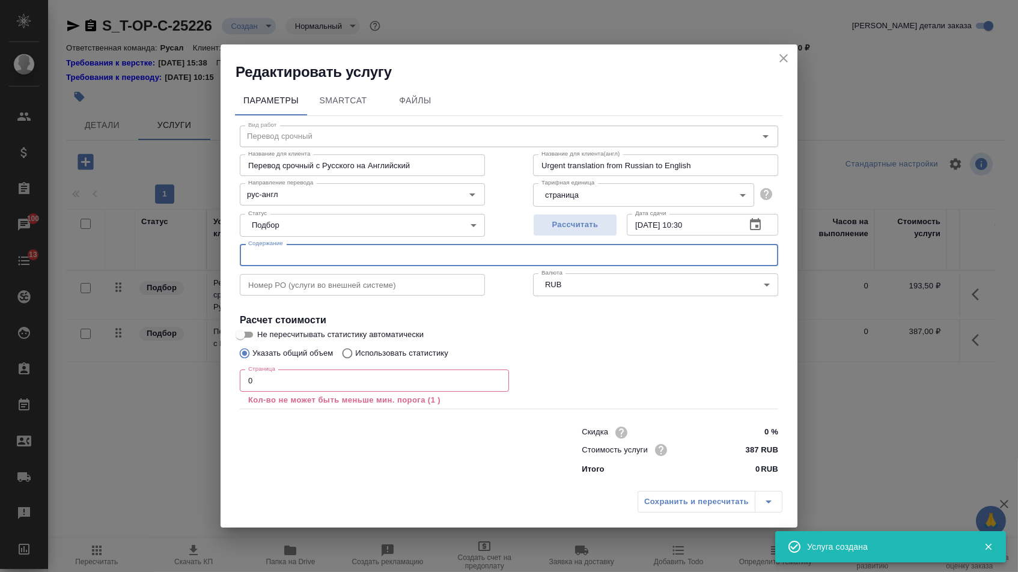
paste input "Письмо_МКПАО ЭН+ ГРУП 2025"
type input "Письмо_МКПАО ЭН+ ГРУП 2025"
click at [282, 388] on input "0" at bounding box center [374, 381] width 269 height 22
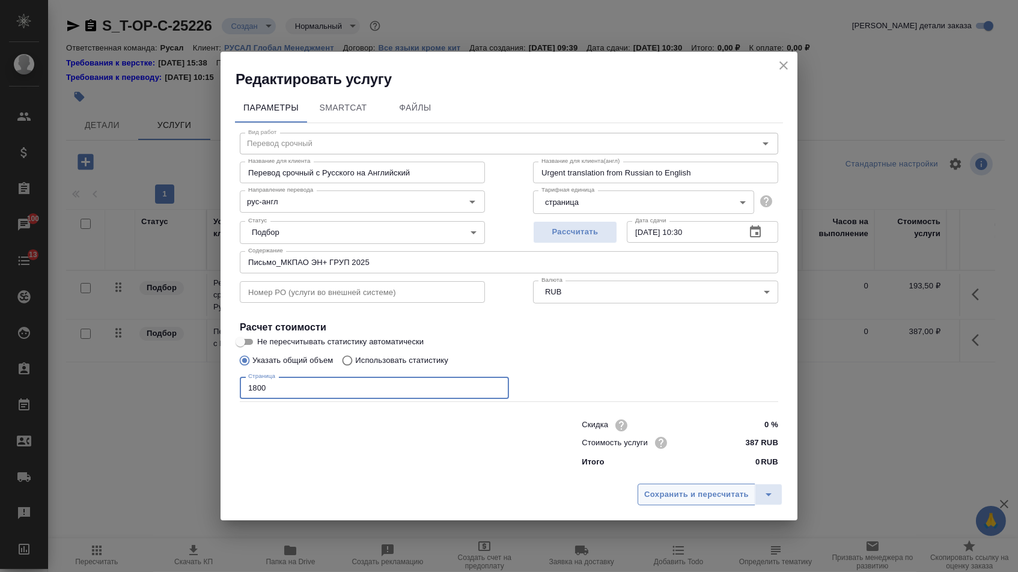
type input "1800"
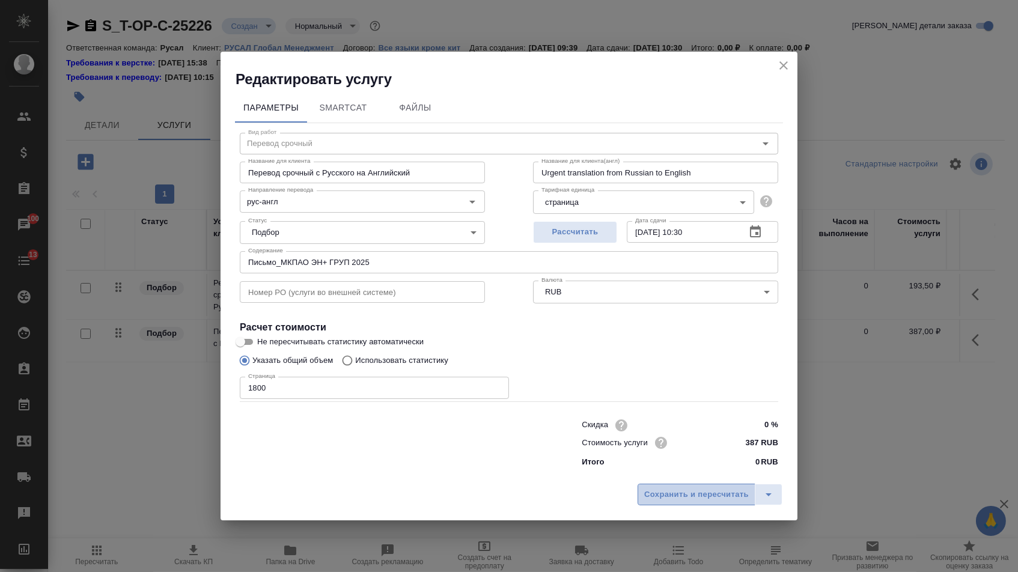
click at [683, 487] on button "Сохранить и пересчитать" at bounding box center [697, 495] width 118 height 22
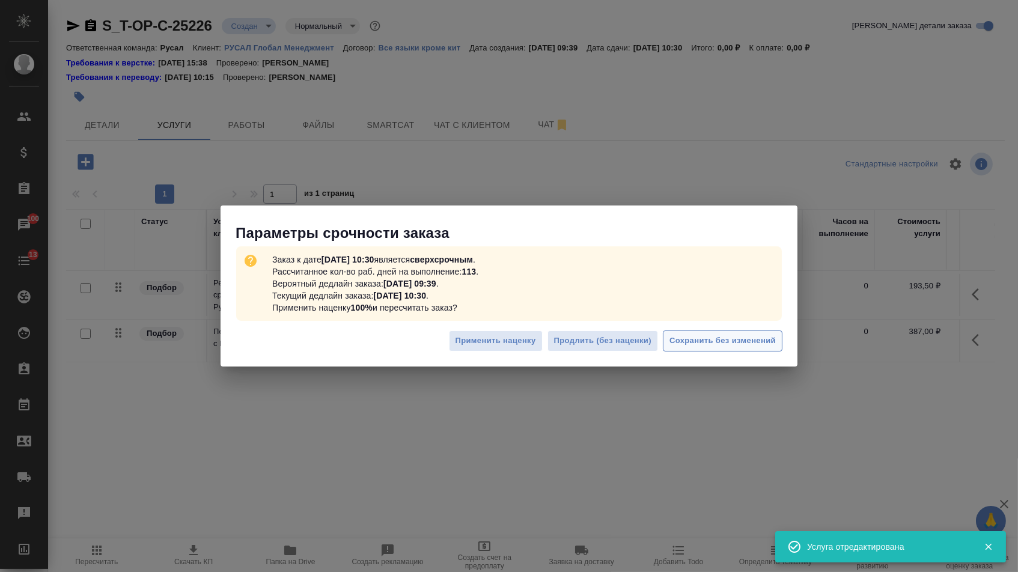
click at [702, 345] on span "Сохранить без изменений" at bounding box center [722, 341] width 106 height 14
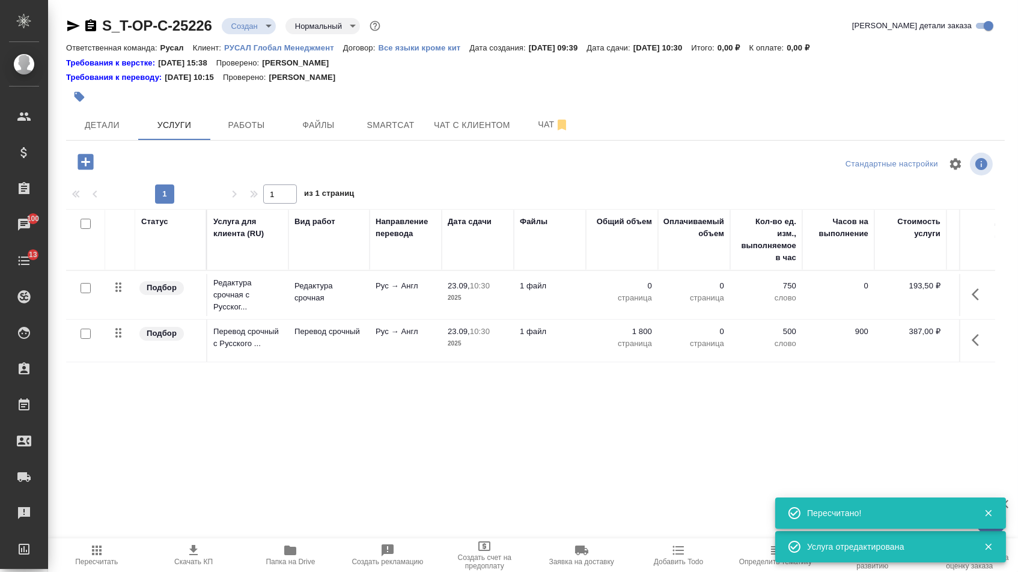
type input "urgent"
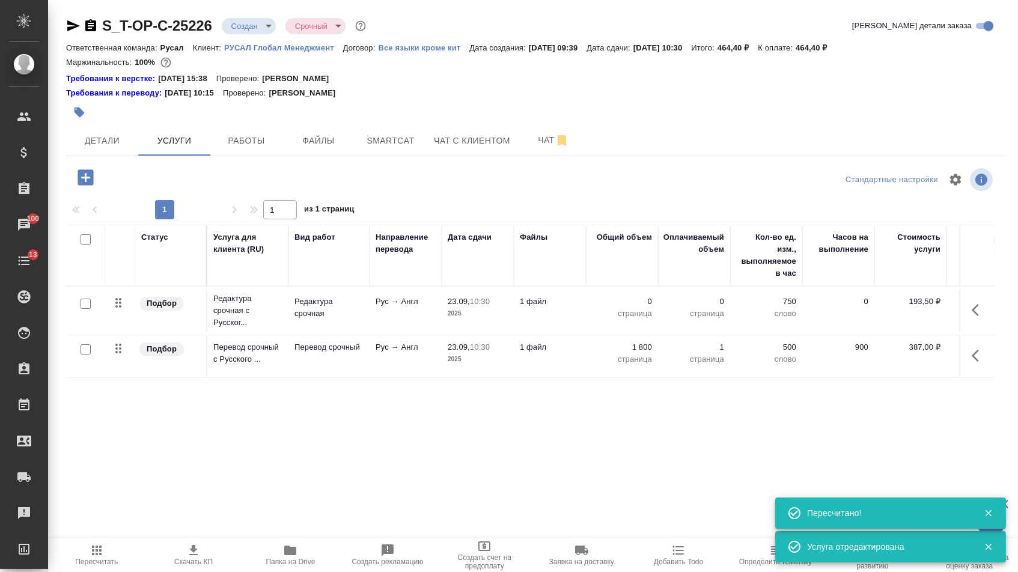
click at [629, 308] on p "0" at bounding box center [622, 302] width 60 height 12
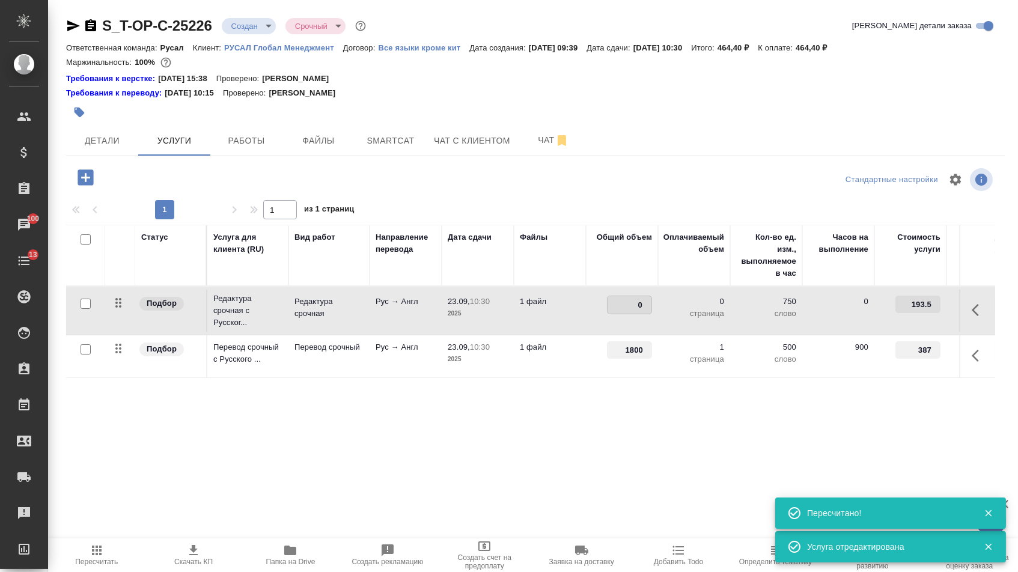
click at [629, 309] on input "0" at bounding box center [630, 304] width 44 height 17
type input "1800"
click at [552, 471] on div "Статус Услуга для клиента (RU) Вид работ Направление перевода Дата сдачи Файлы …" at bounding box center [530, 354] width 929 height 258
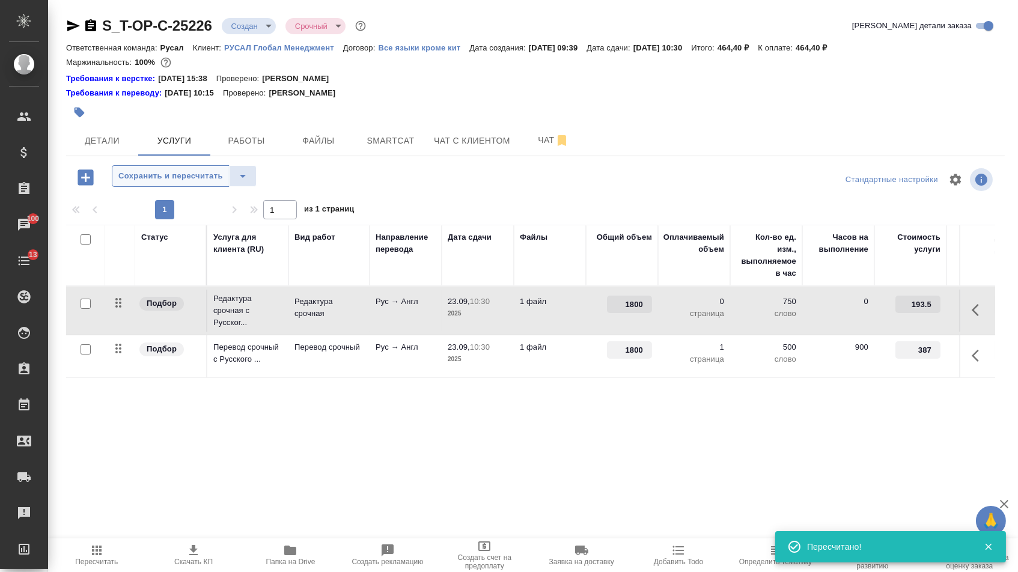
click at [149, 177] on span "Сохранить и пересчитать" at bounding box center [170, 176] width 105 height 14
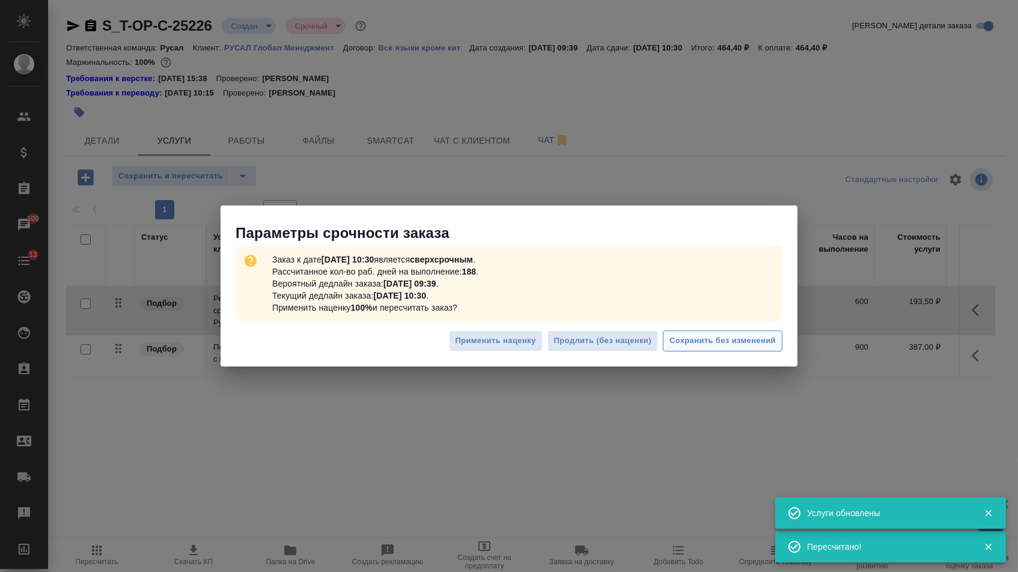
click at [735, 335] on span "Сохранить без изменений" at bounding box center [722, 341] width 106 height 14
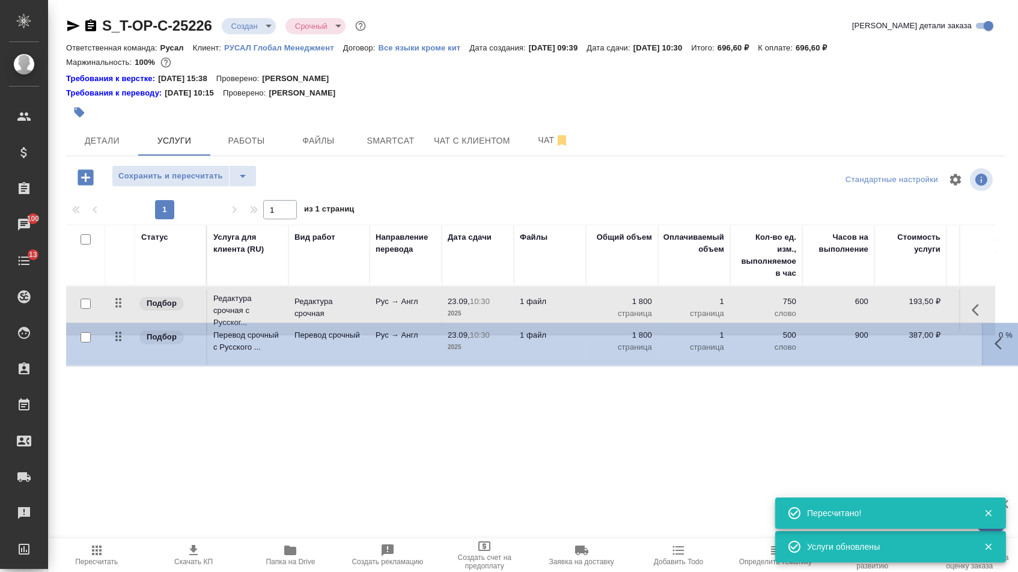
drag, startPoint x: 122, startPoint y: 364, endPoint x: 121, endPoint y: 278, distance: 85.9
click at [121, 279] on table "Статус Услуга для клиента (RU) Вид работ Направление перевода Дата сдачи Файлы …" at bounding box center [632, 302] width 1133 height 154
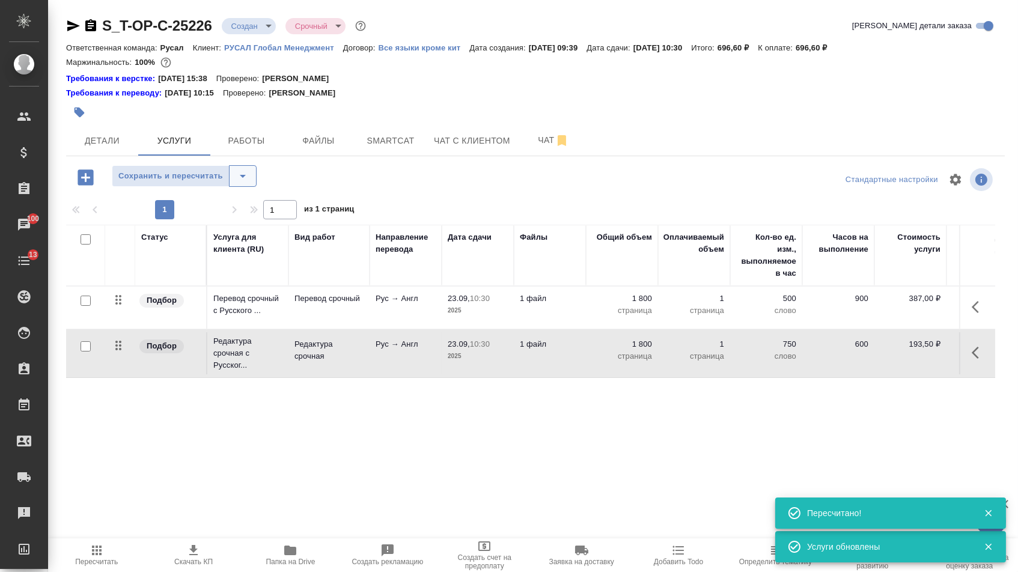
click at [250, 183] on icon "split button" at bounding box center [243, 176] width 14 height 14
click at [230, 213] on li "Сохранить" at bounding box center [189, 207] width 148 height 19
click at [93, 136] on button "Детали" at bounding box center [102, 141] width 72 height 30
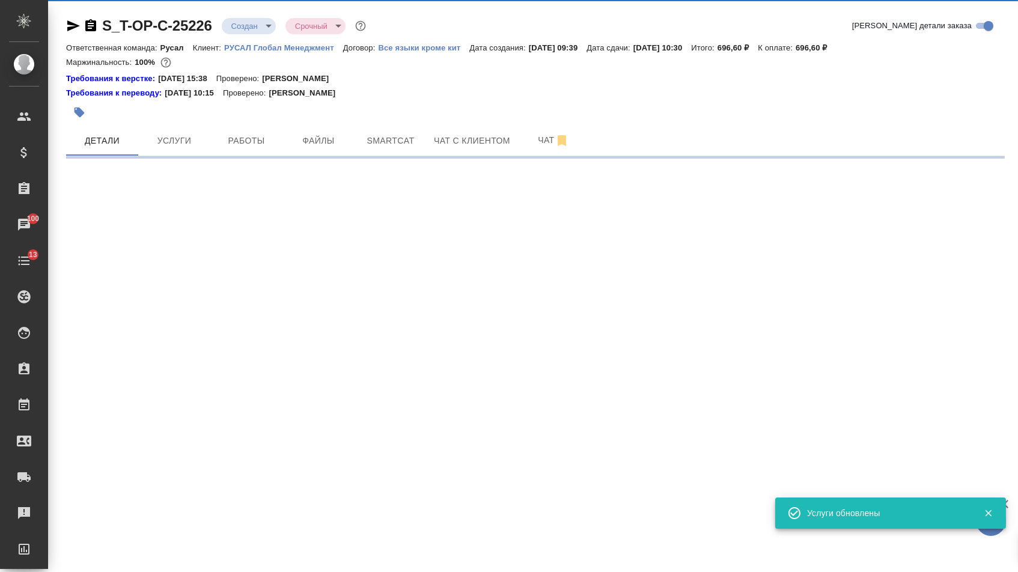
select select "RU"
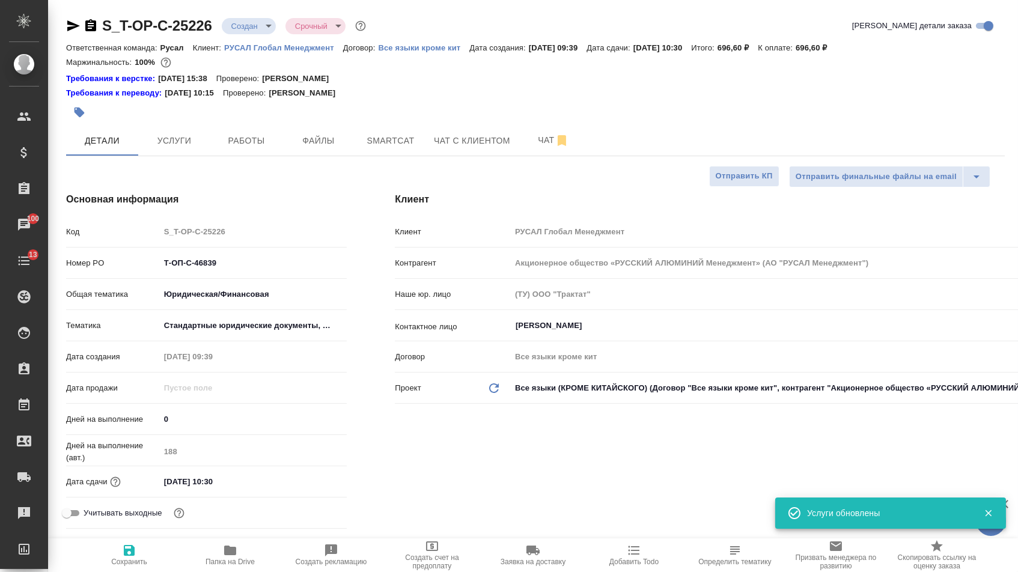
type textarea "x"
click at [254, 31] on body "🙏 .cls-1 fill:#fff; AWATERA Menshikova Aleksandra Клиенты Спецификации Заказы 1…" at bounding box center [509, 286] width 1018 height 572
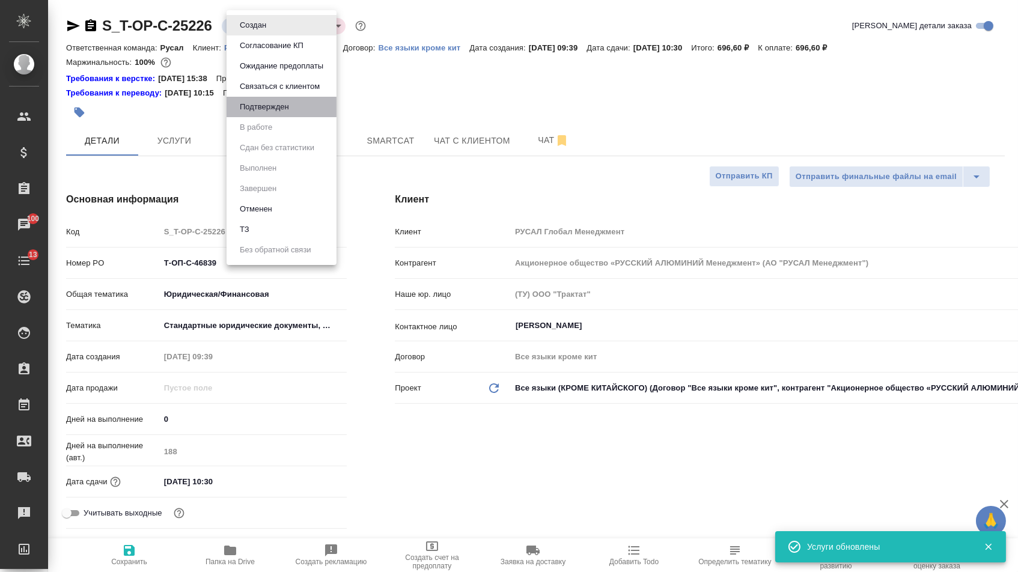
click at [254, 109] on button "Подтвержден" at bounding box center [264, 106] width 56 height 13
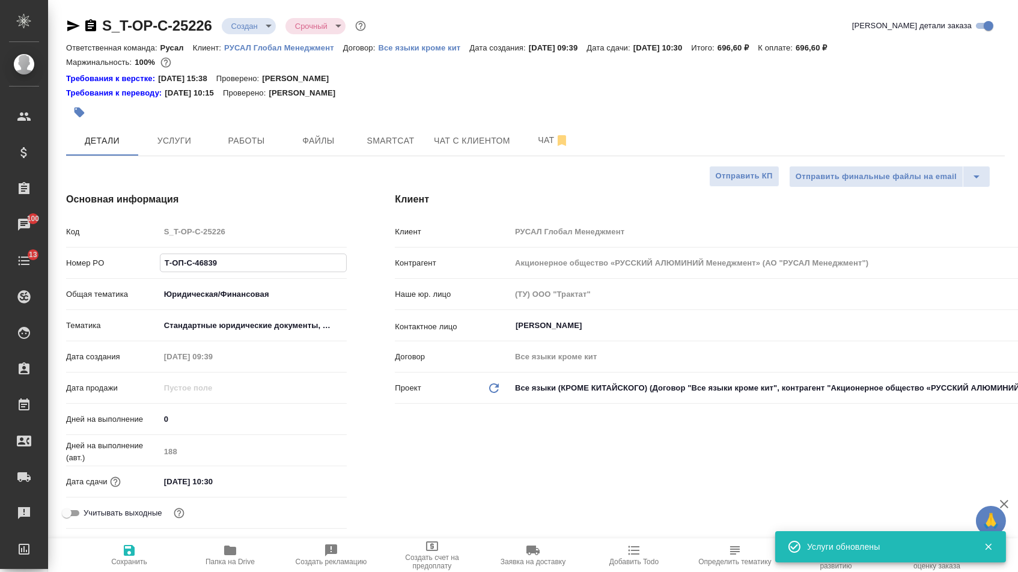
drag, startPoint x: 231, startPoint y: 271, endPoint x: 82, endPoint y: 262, distance: 149.3
click at [82, 262] on div "Номер PO Т-ОП-С-46839" at bounding box center [206, 262] width 281 height 21
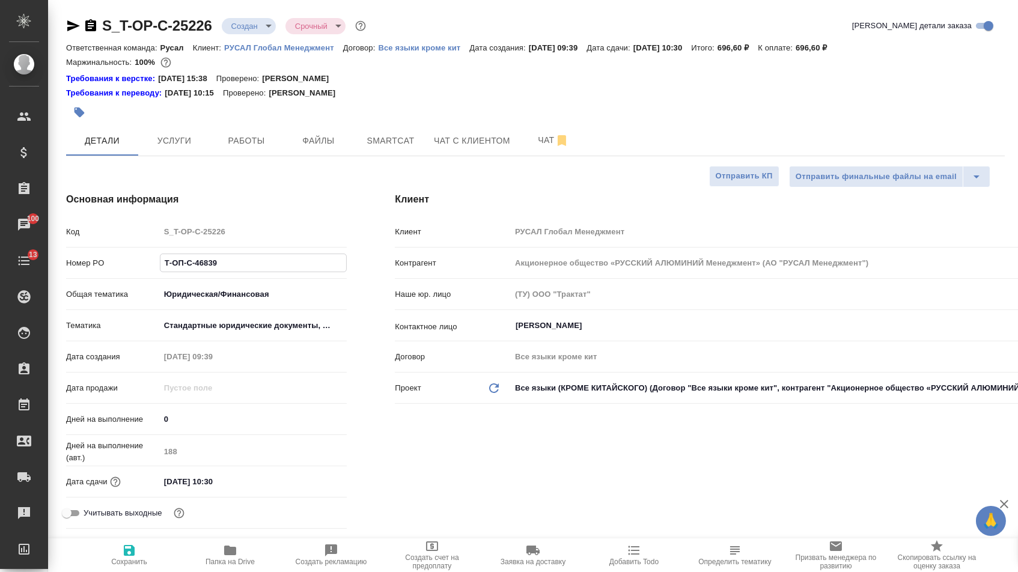
type textarea "x"
select select "RU"
type textarea "x"
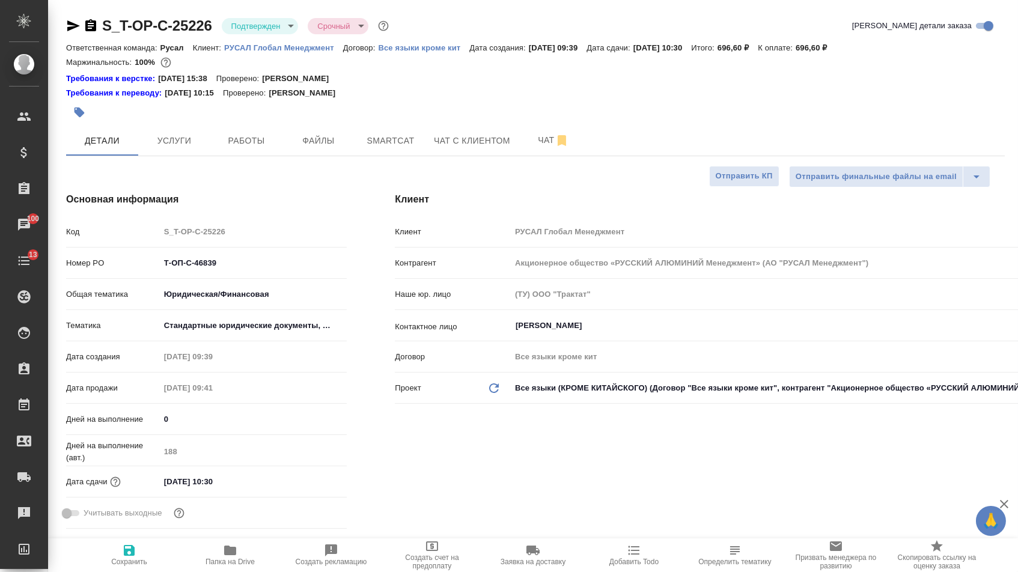
type textarea "x"
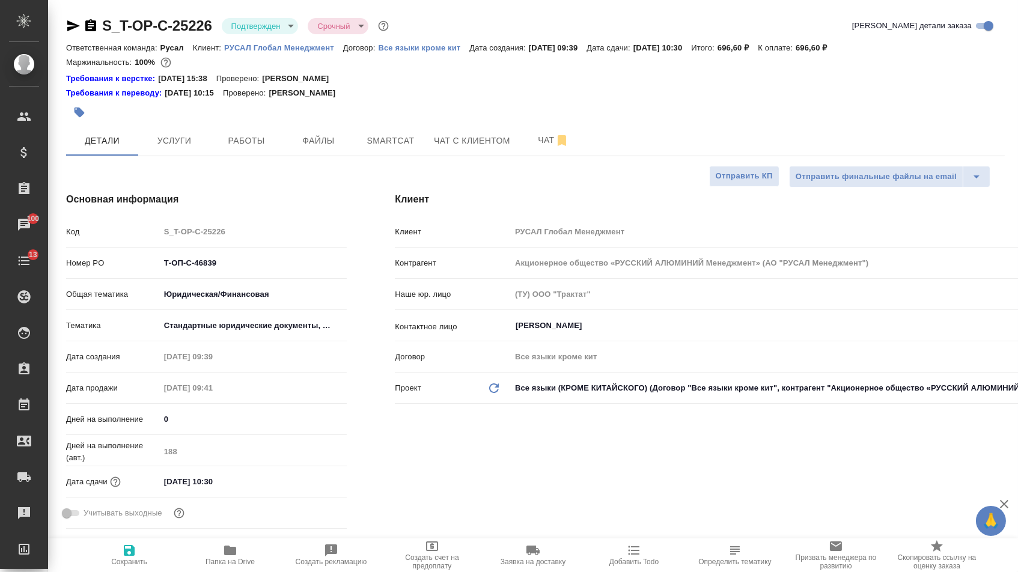
type textarea "x"
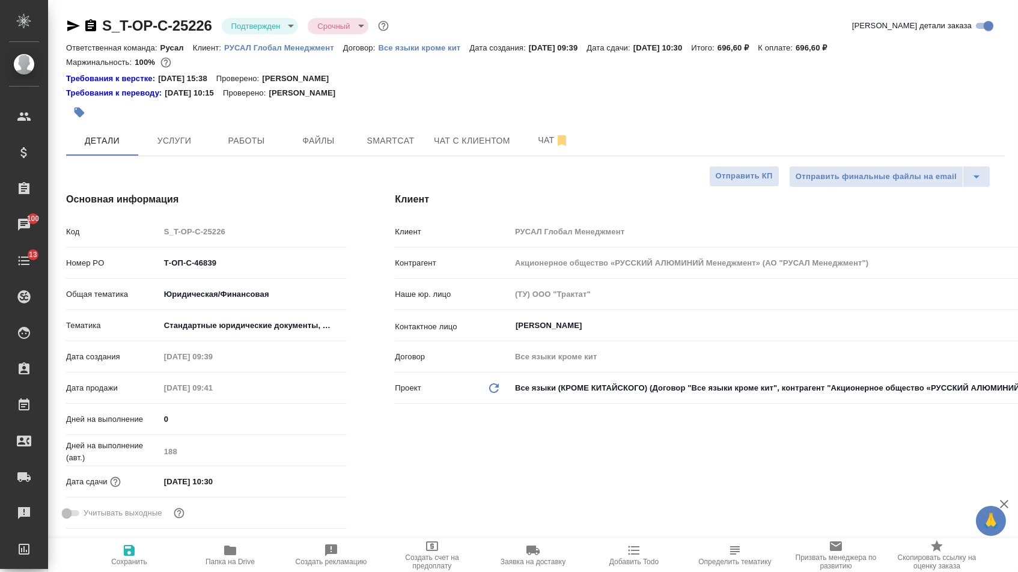
type textarea "x"
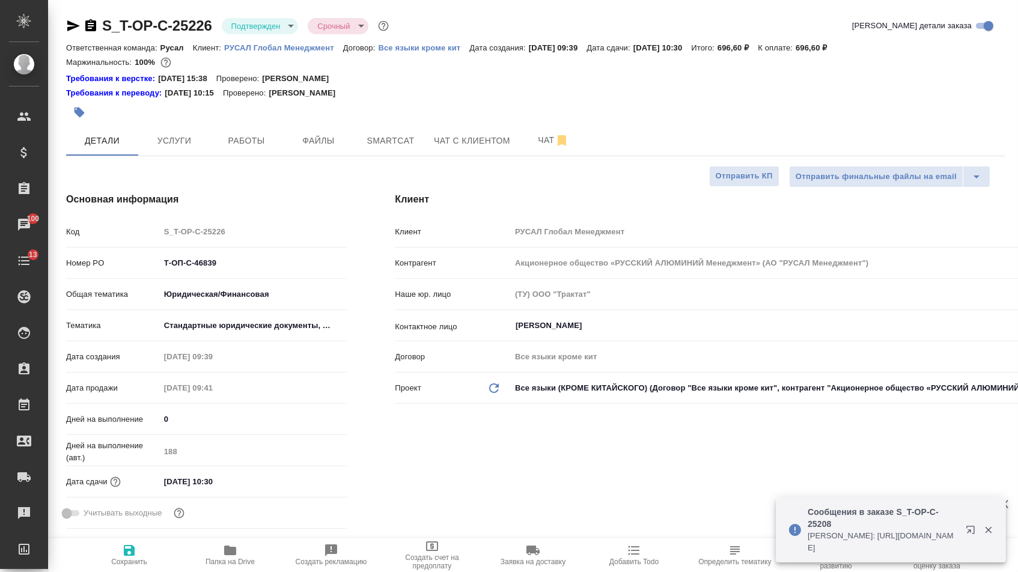
type textarea "x"
click at [294, 26] on body "🙏 .cls-1 fill:#fff; AWATERA Menshikova Aleksandra Клиенты Спецификации Заказы 1…" at bounding box center [509, 286] width 1018 height 572
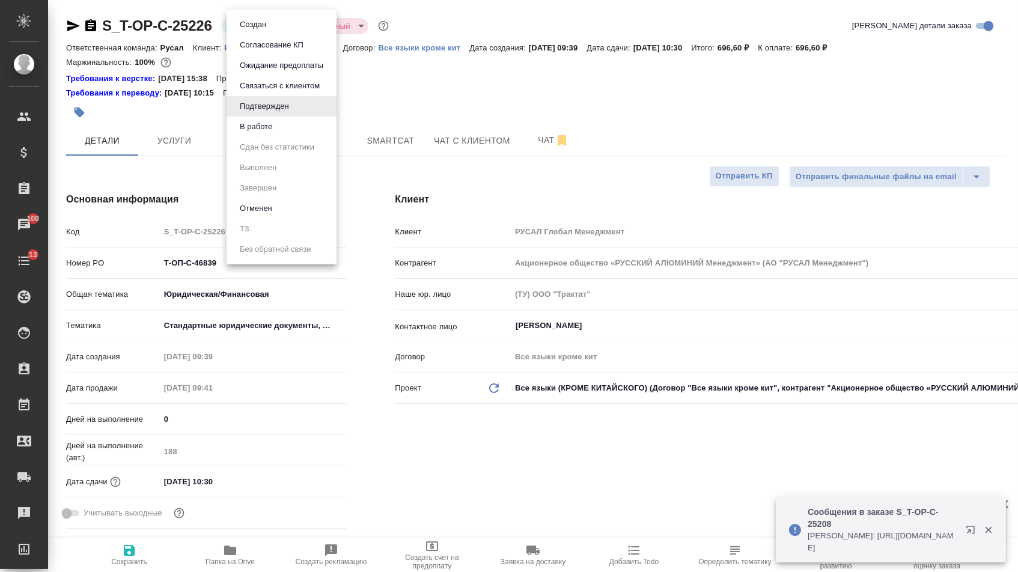
click at [281, 219] on li "Отменен" at bounding box center [282, 208] width 110 height 20
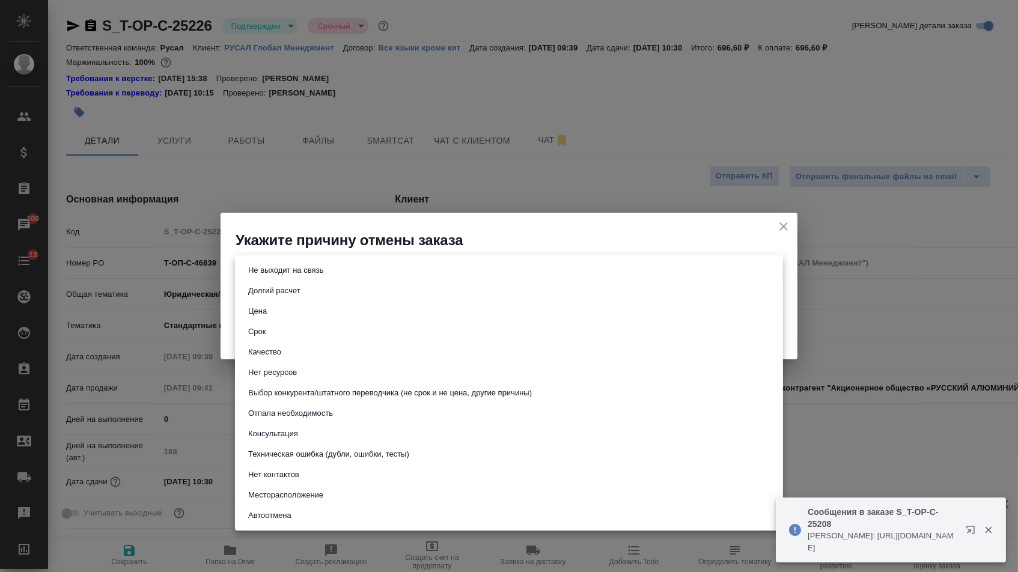
click at [343, 273] on body "🙏 .cls-1 fill:#fff; AWATERA Menshikova Aleksandra Клиенты Спецификации Заказы 1…" at bounding box center [509, 286] width 1018 height 572
click at [288, 461] on button "Техническая ошибка (дубли, ошибки, тесты)" at bounding box center [329, 454] width 168 height 13
type input "technicalError"
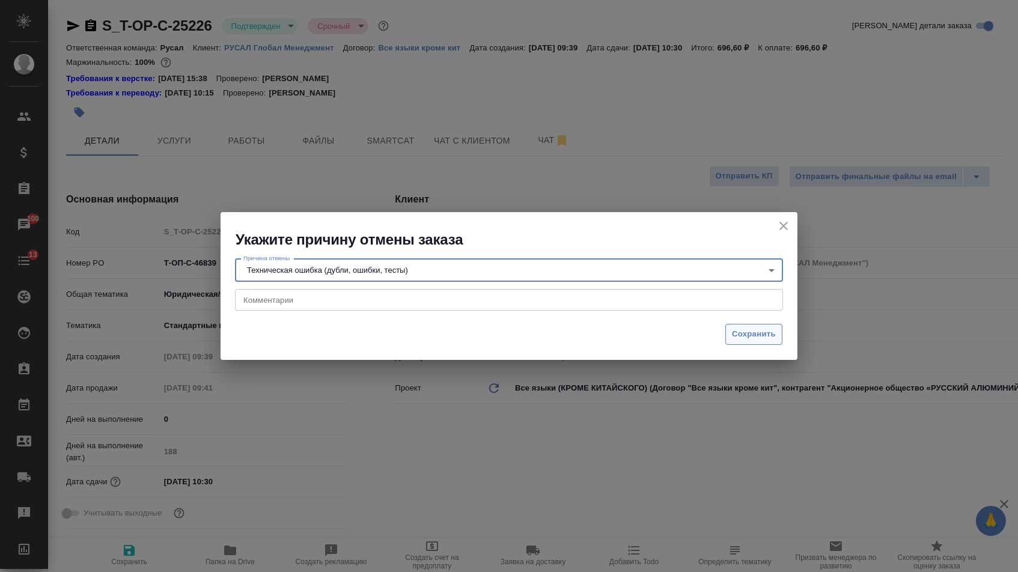
click at [755, 329] on span "Сохранить" at bounding box center [754, 335] width 44 height 14
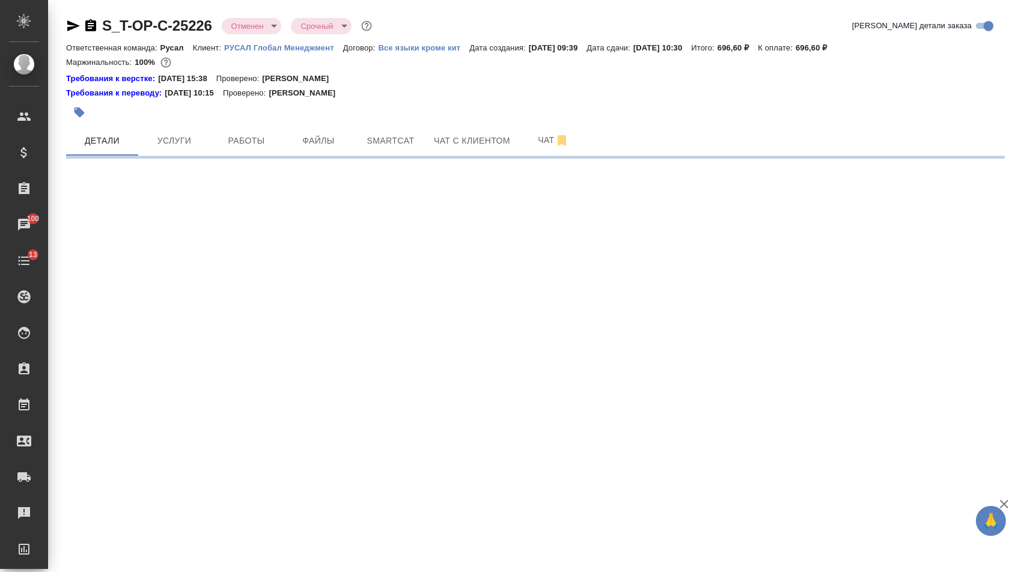
select select "RU"
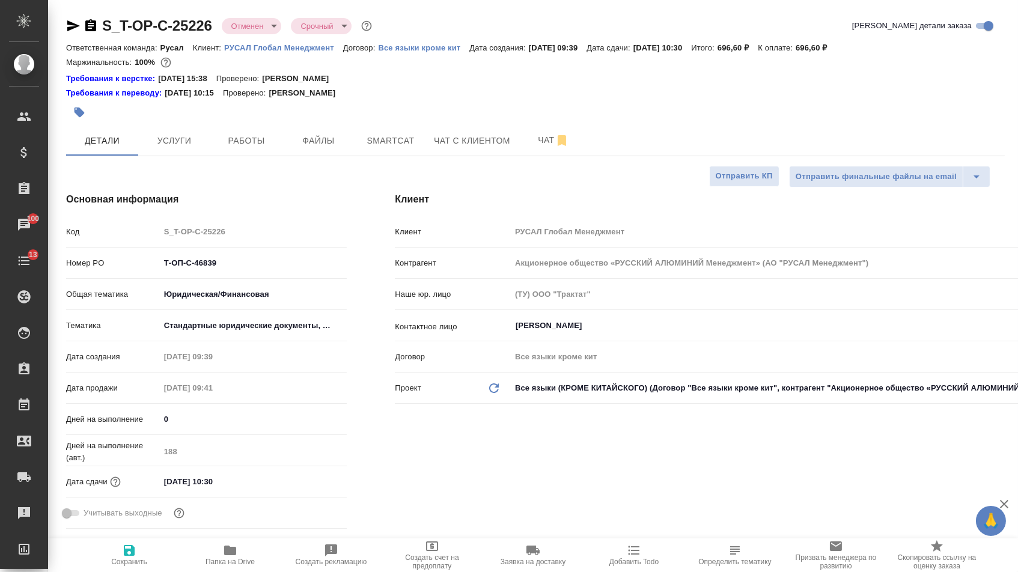
type textarea "x"
drag, startPoint x: 233, startPoint y: 272, endPoint x: 118, endPoint y: 266, distance: 115.5
click at [118, 266] on div "Номер PO Т-ОП-С-46839" at bounding box center [206, 262] width 281 height 21
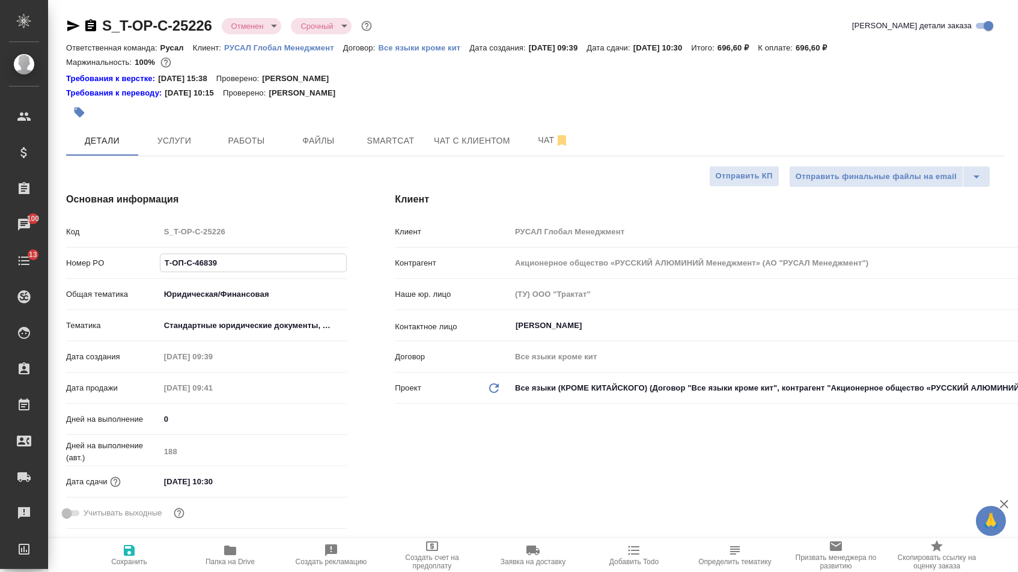
type textarea "x"
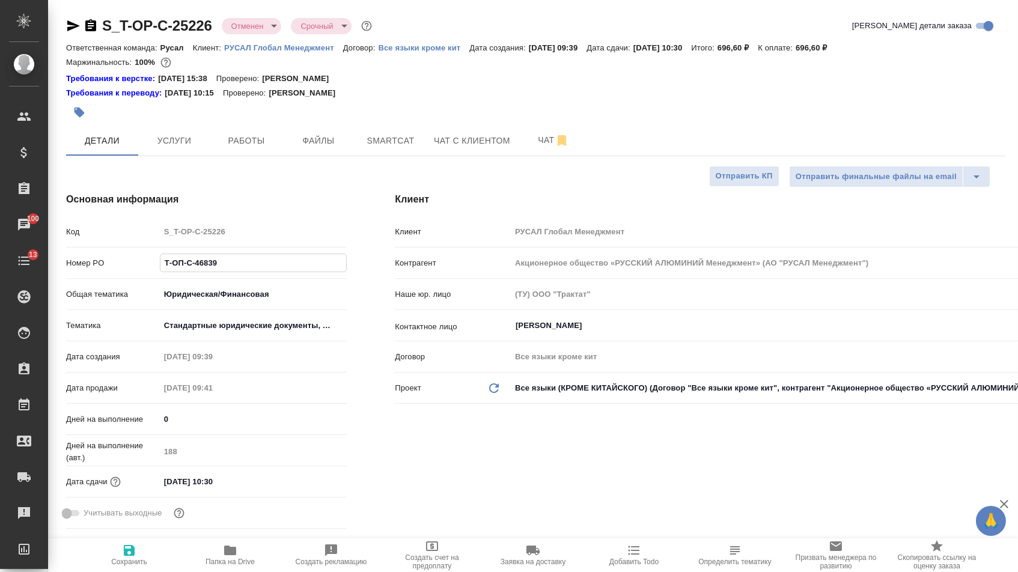
type textarea "x"
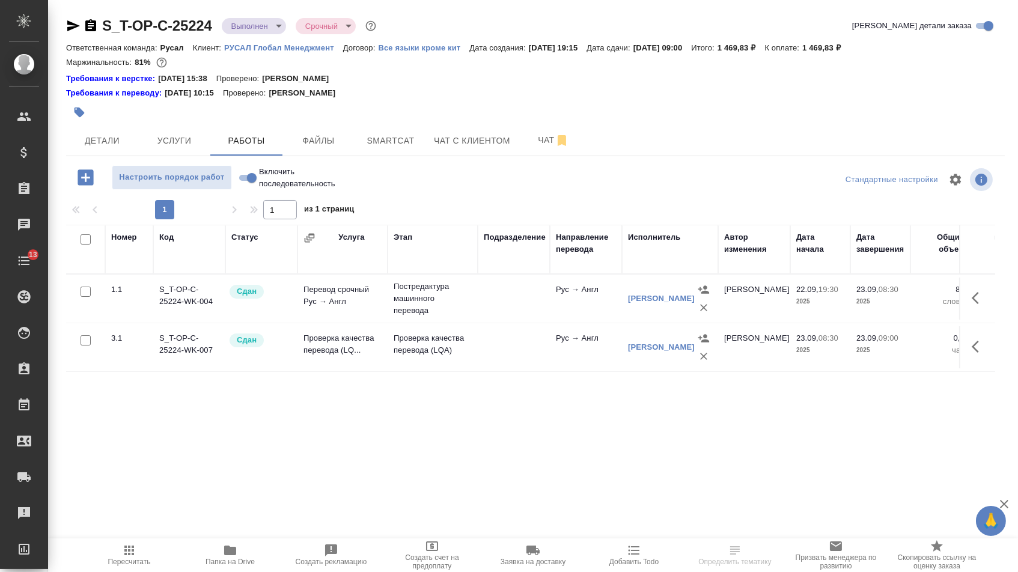
click at [123, 163] on div "S_T-OP-C-25224 Выполнен completed Срочный urgent Кратко детали заказа Ответстве…" at bounding box center [535, 263] width 952 height 526
click at [123, 151] on button "Детали" at bounding box center [102, 141] width 72 height 30
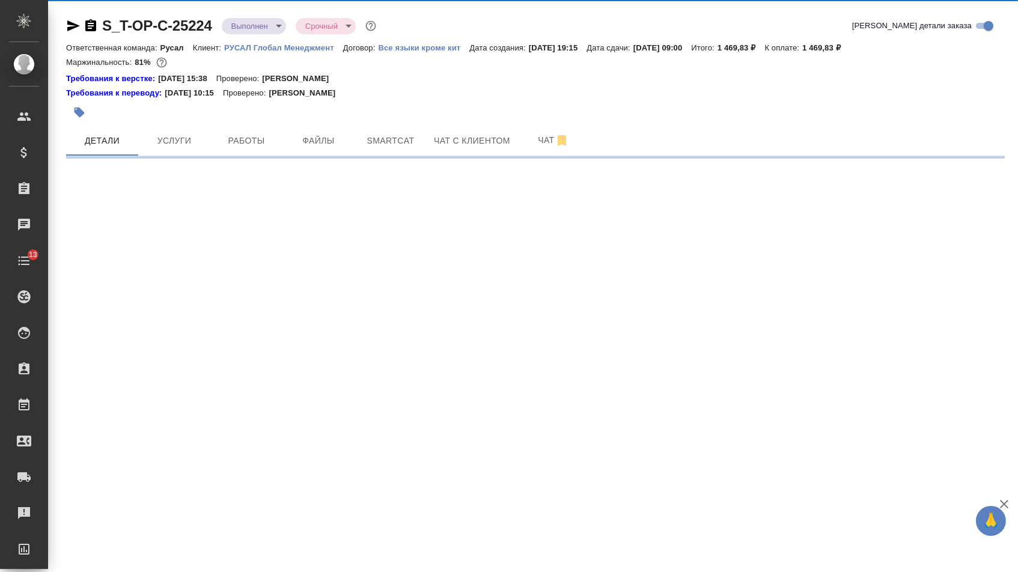
select select "RU"
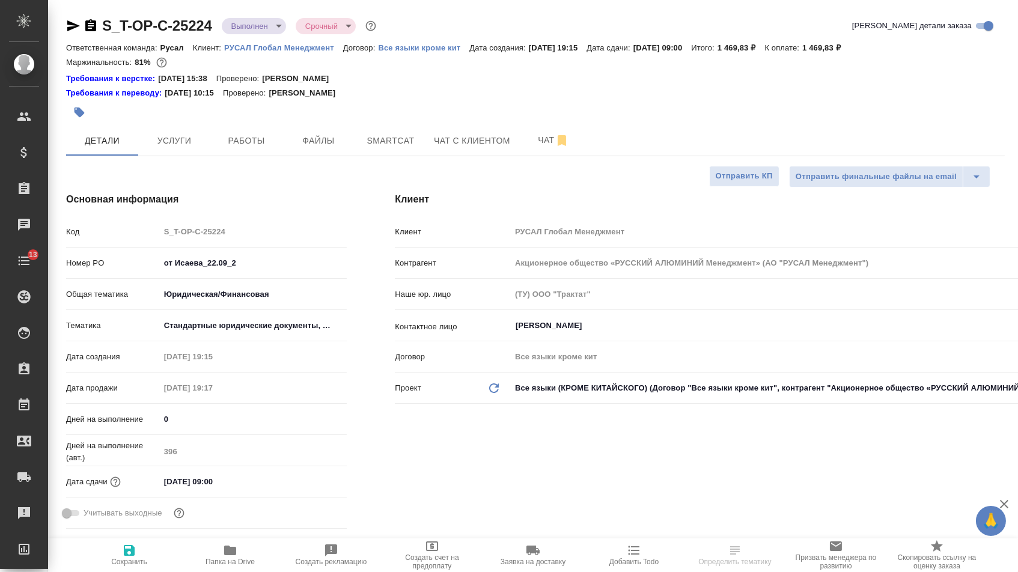
type textarea "x"
drag, startPoint x: 245, startPoint y: 264, endPoint x: 95, endPoint y: 264, distance: 150.2
click at [95, 264] on div "Номер PO от Исаева_22.09_2" at bounding box center [206, 262] width 281 height 21
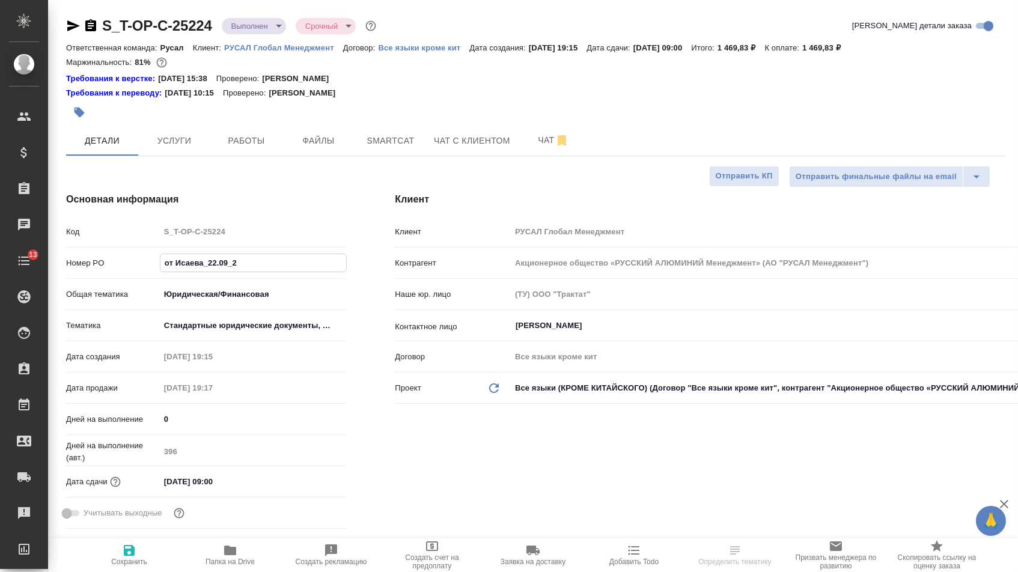
paste input "-ОП-С-46839"
type input "Т-ОП-С-46839"
type textarea "x"
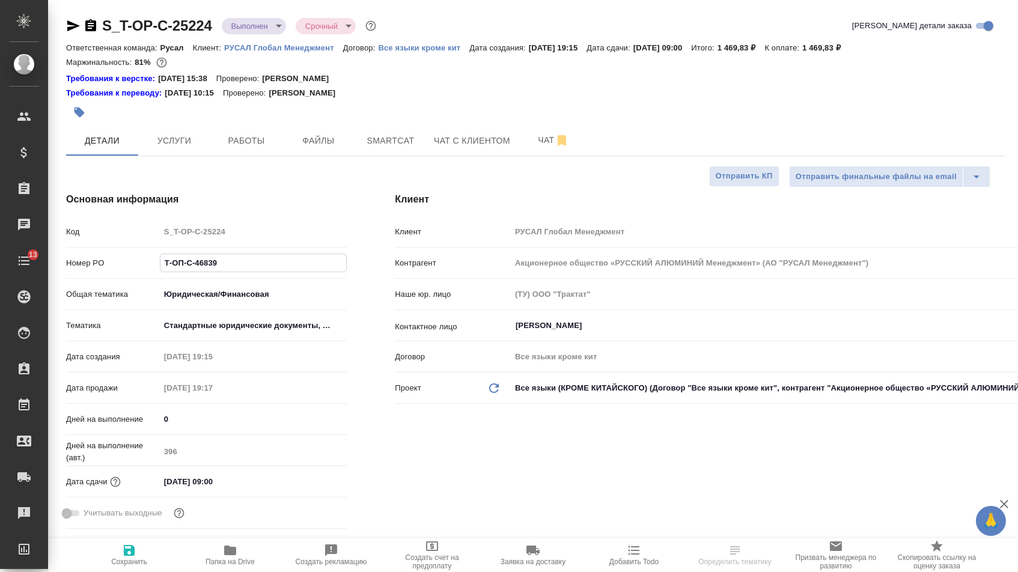
type input "Т-ОП-С-46839"
click at [126, 559] on span "Сохранить" at bounding box center [129, 562] width 36 height 8
type textarea "x"
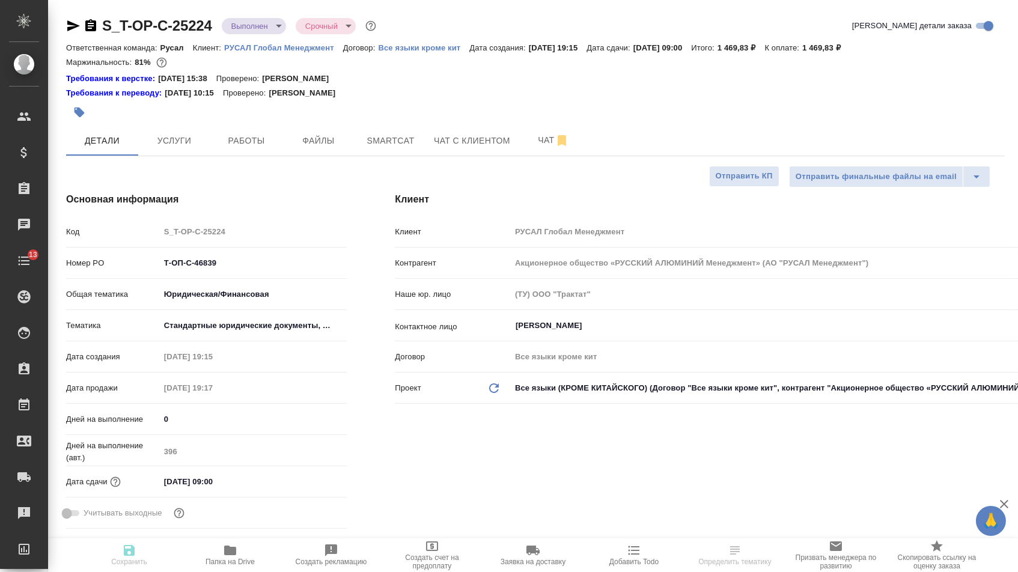
type textarea "x"
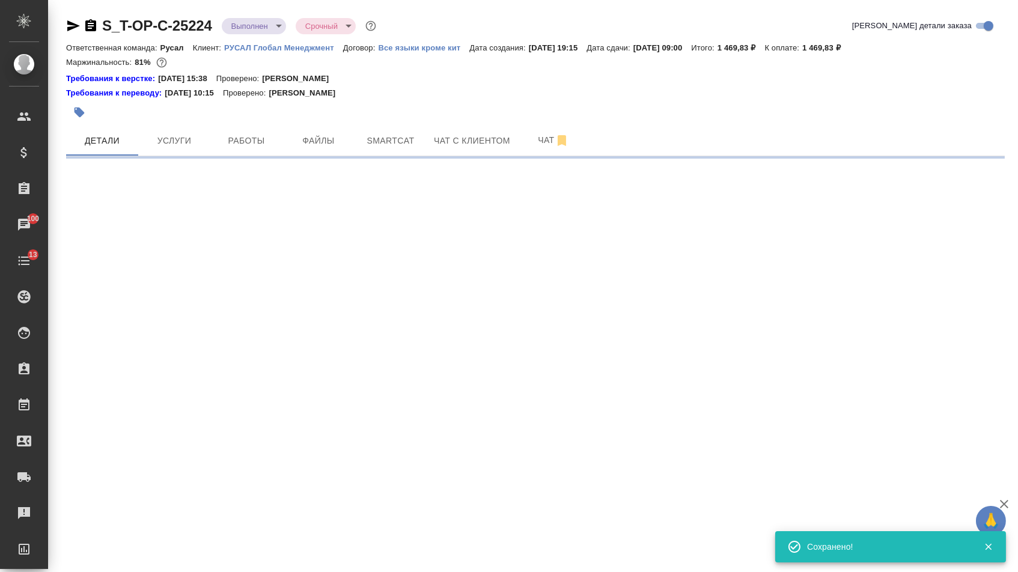
select select "RU"
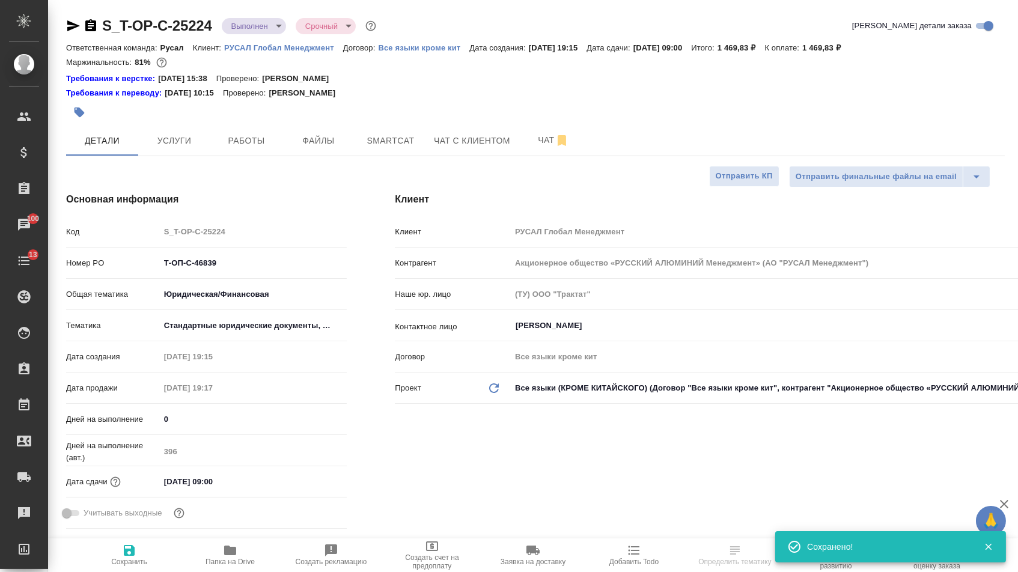
type textarea "x"
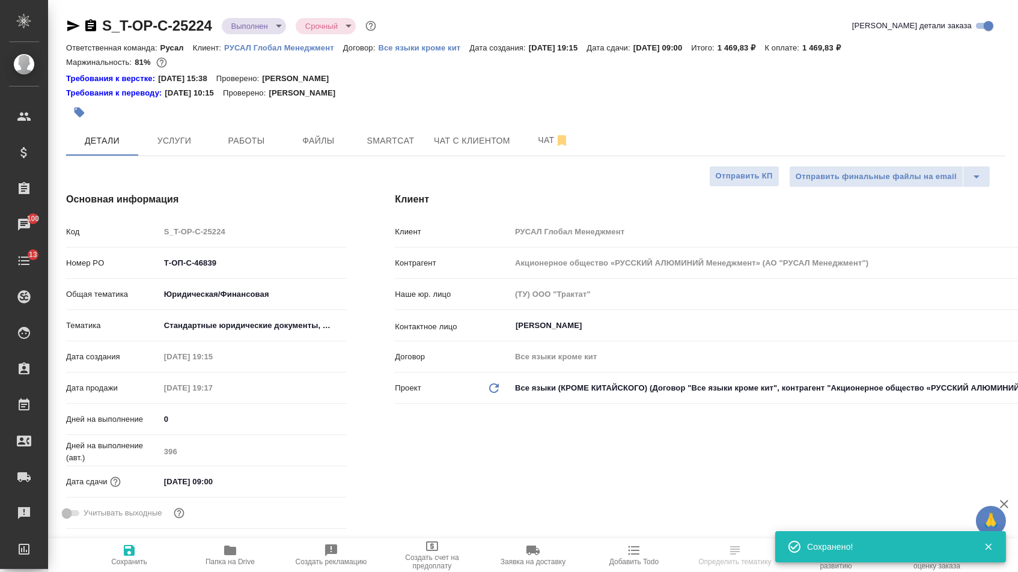
type textarea "x"
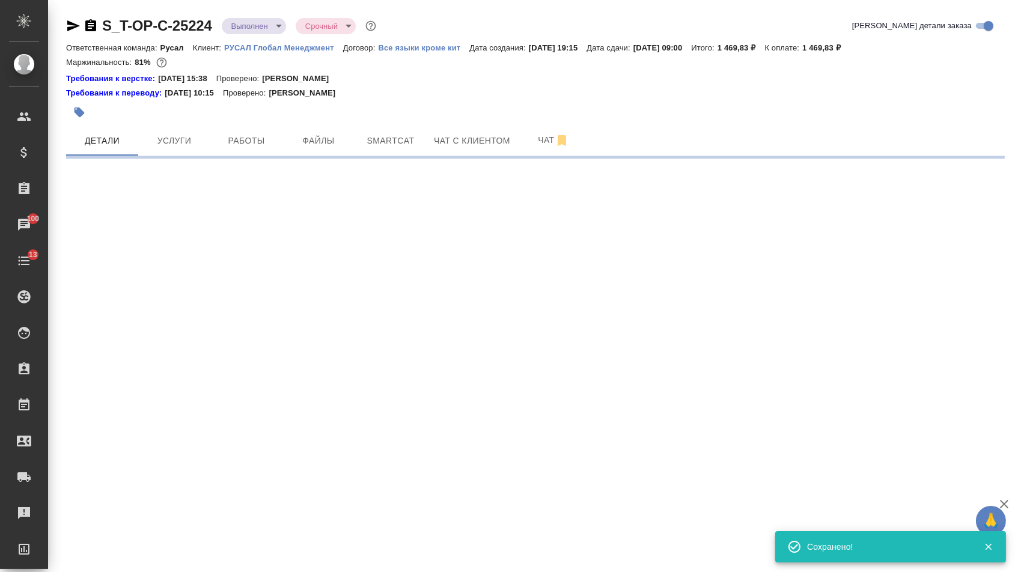
select select "RU"
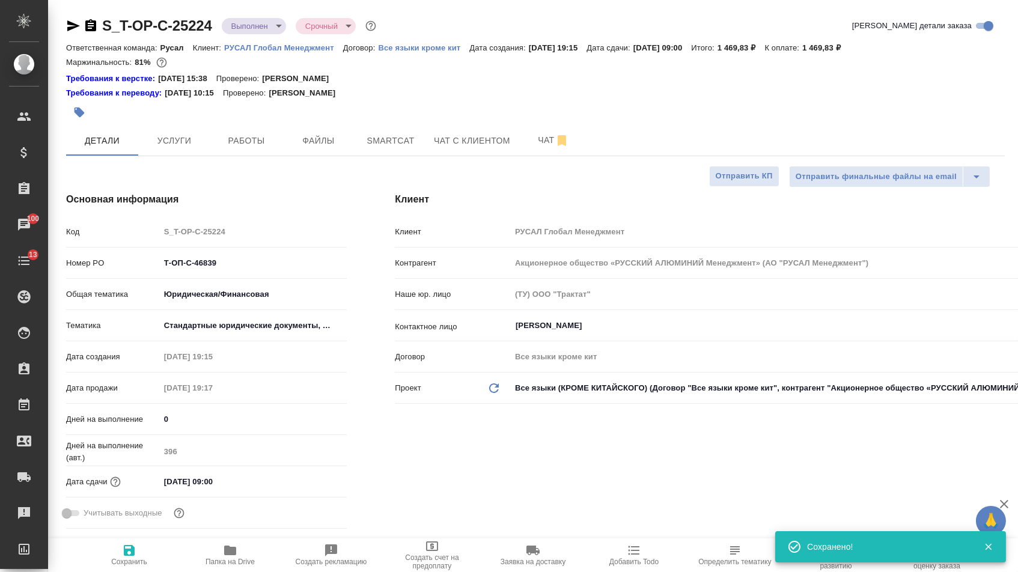
type textarea "x"
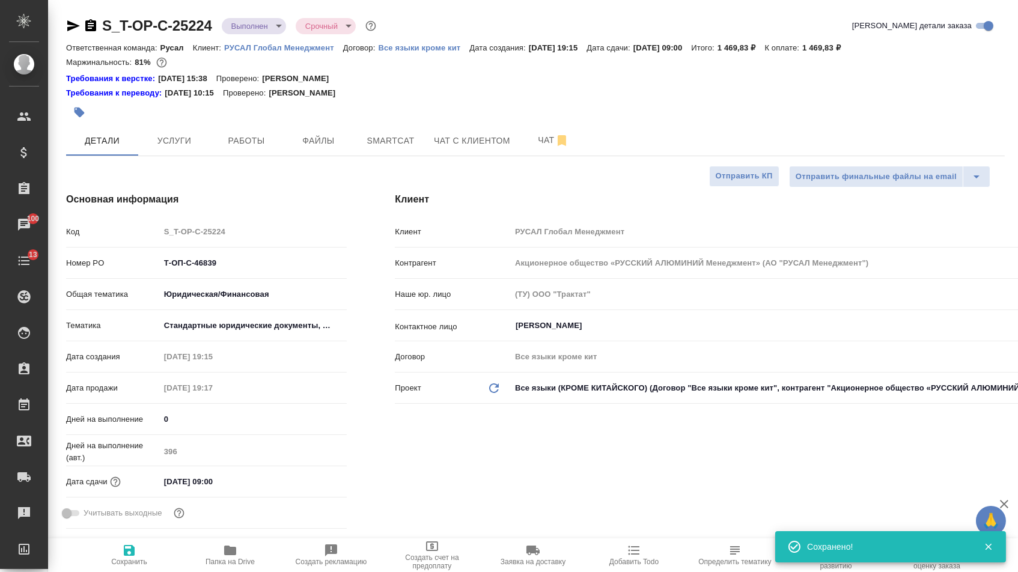
type textarea "x"
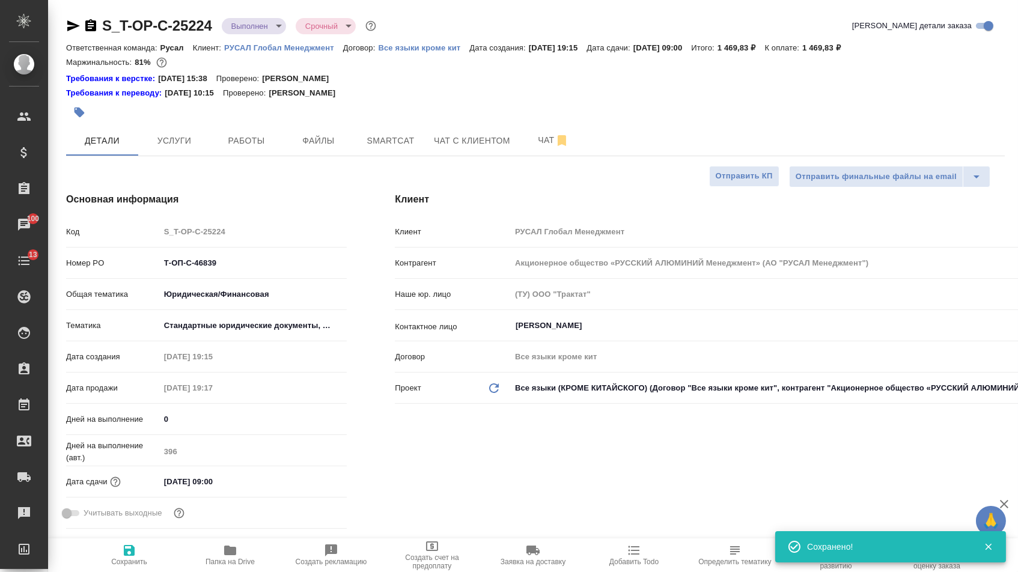
type textarea "x"
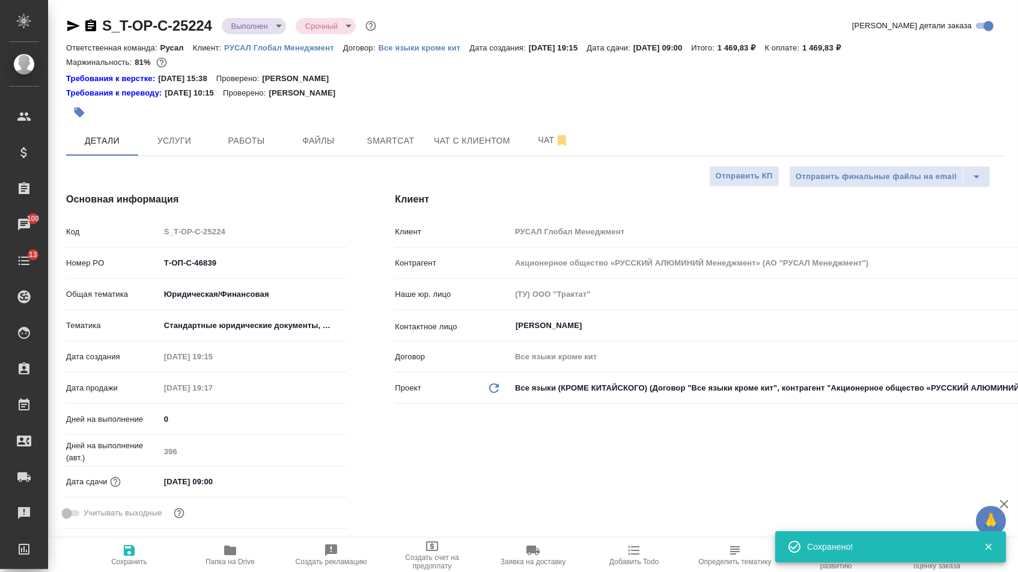
type textarea "x"
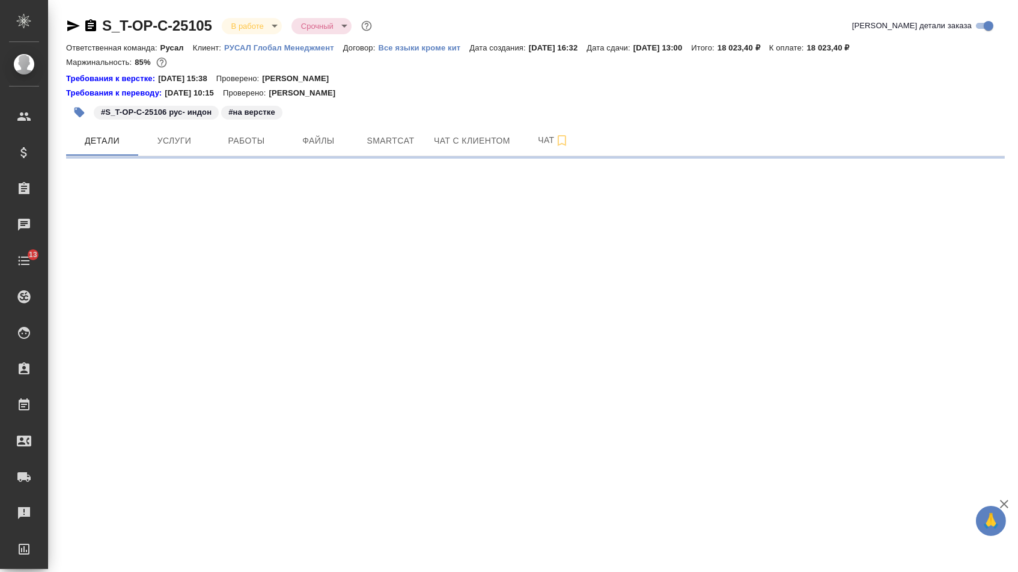
select select "RU"
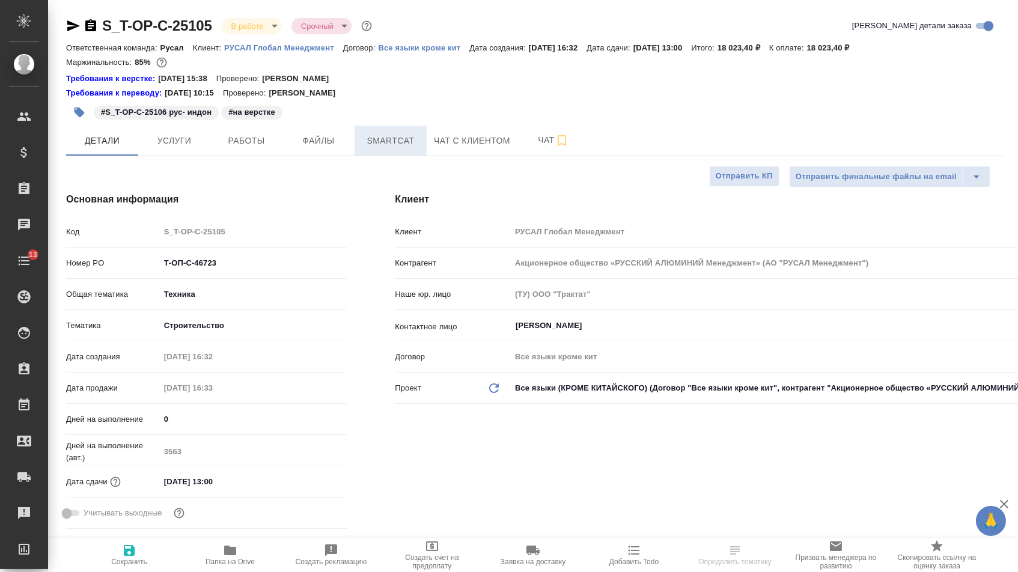
type textarea "x"
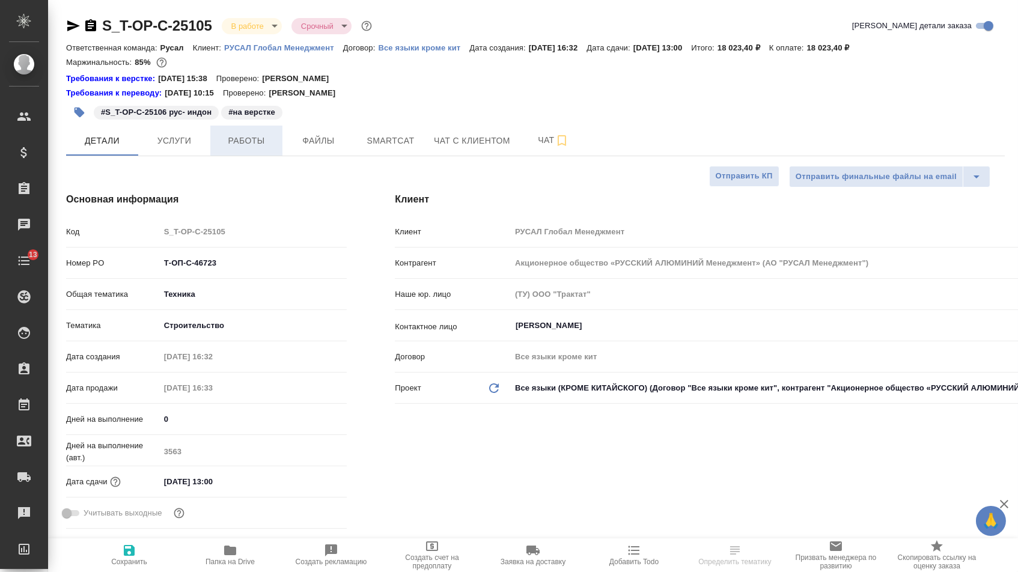
type textarea "x"
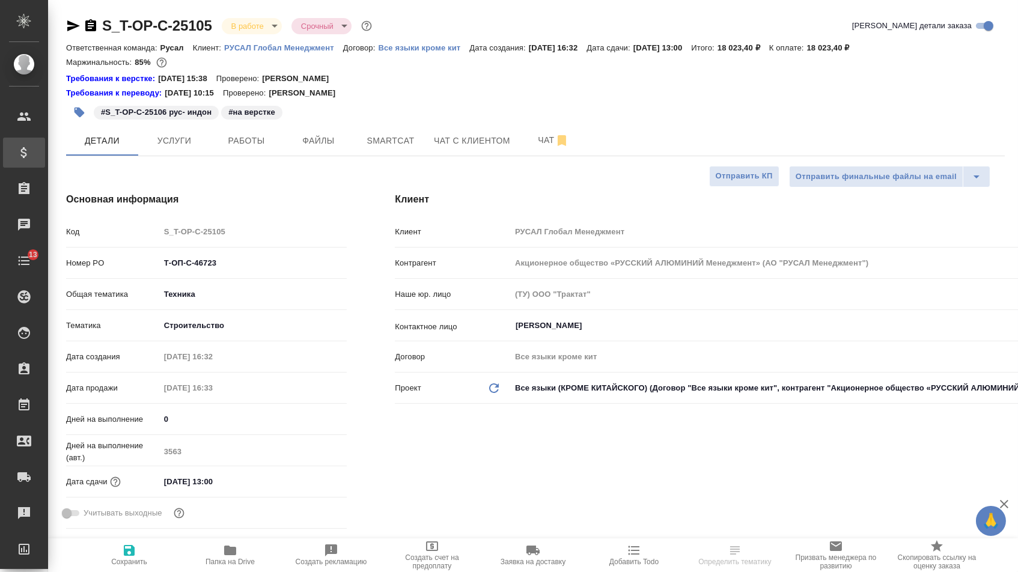
type textarea "x"
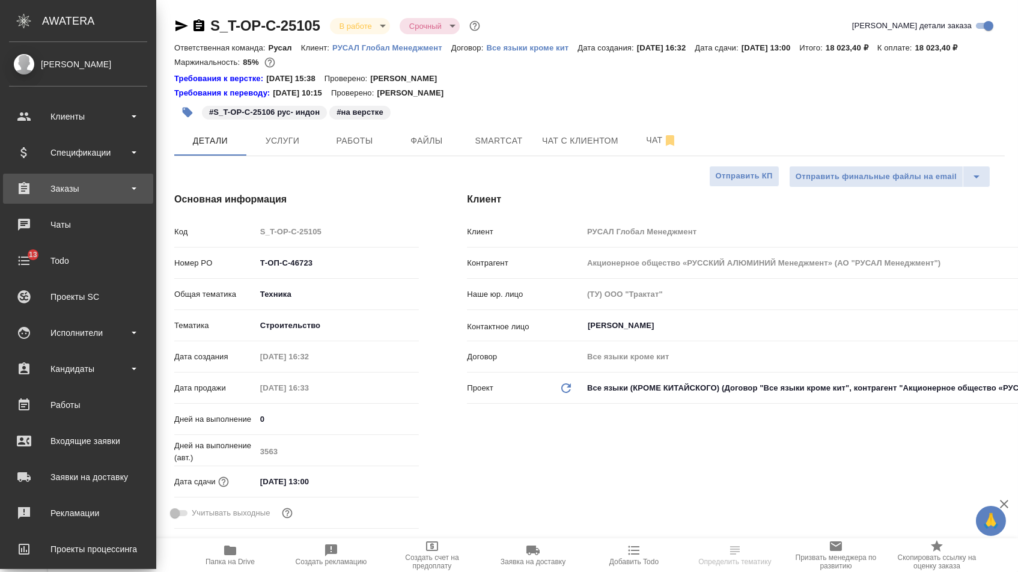
click at [76, 183] on div "Заказы" at bounding box center [78, 189] width 138 height 18
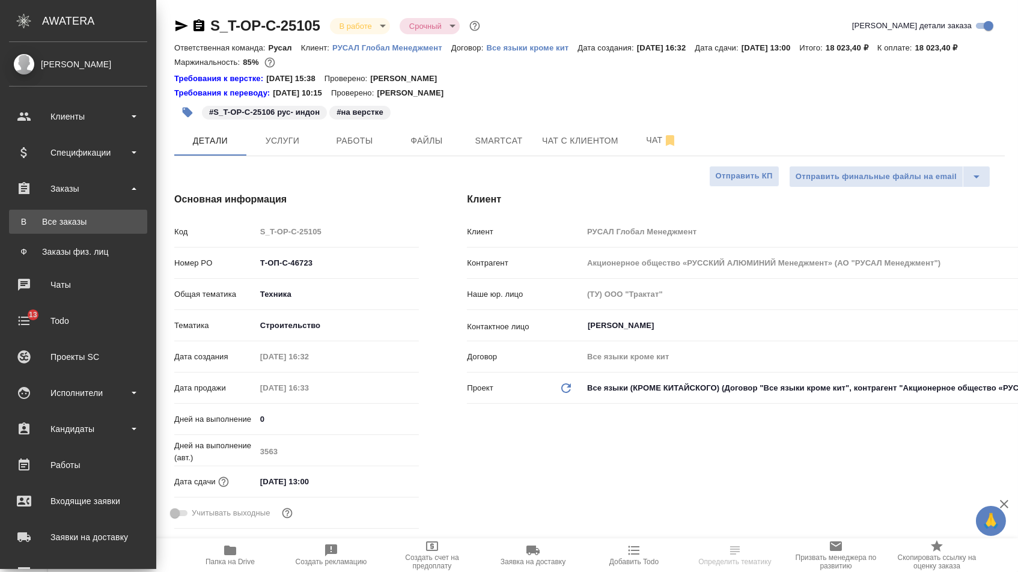
click at [76, 216] on div "Все заказы" at bounding box center [78, 222] width 126 height 12
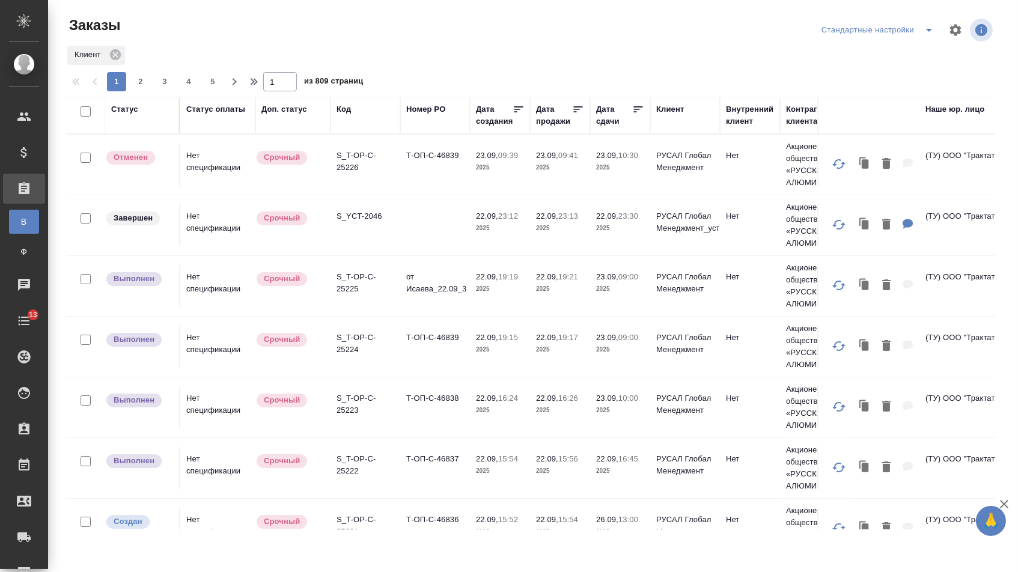
click at [424, 114] on div "Номер PO" at bounding box center [425, 109] width 39 height 12
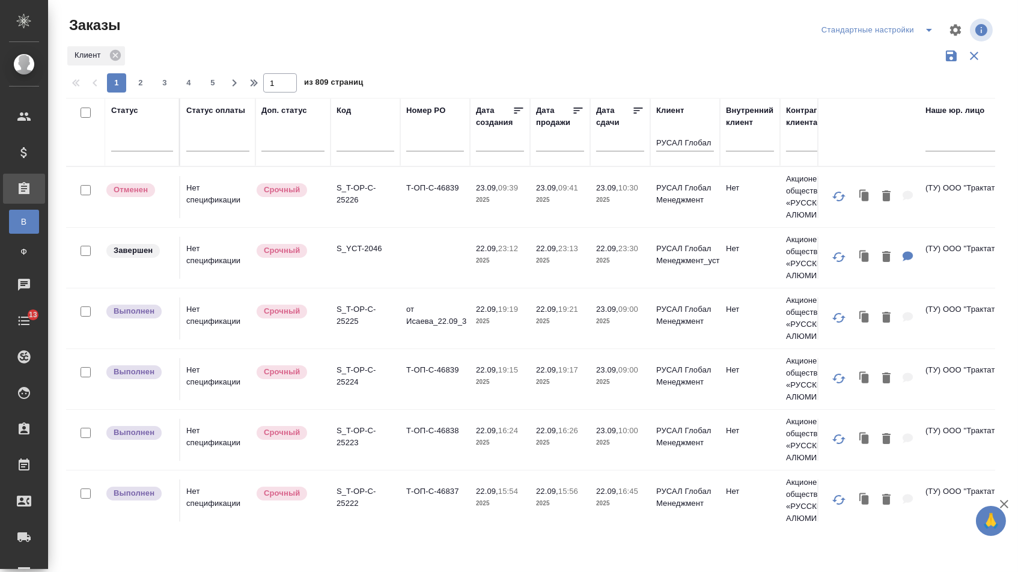
click at [418, 151] on input "text" at bounding box center [435, 143] width 58 height 15
paste input "Т-ОП-С-46799"
type input "Т-ОП-С-46799"
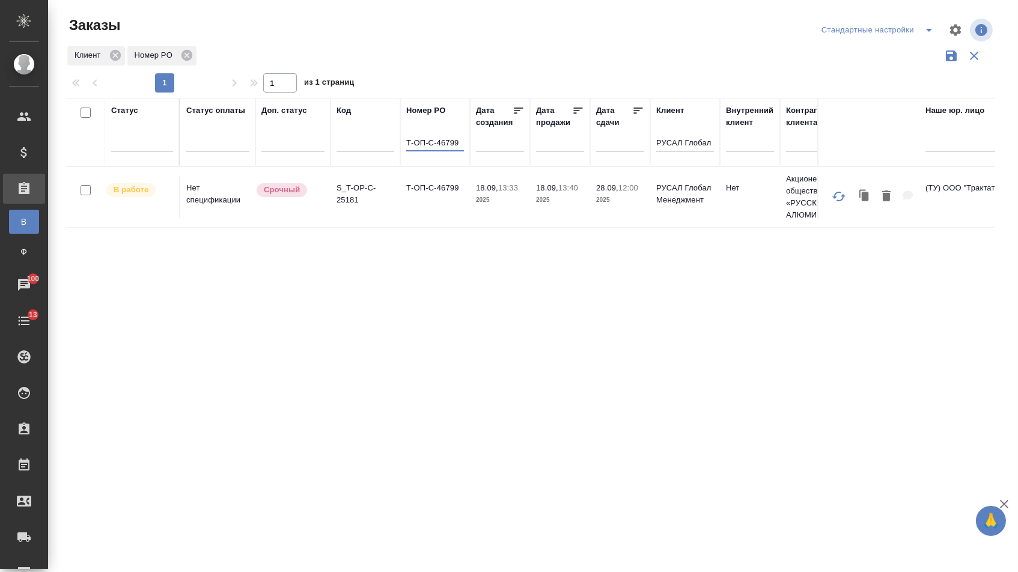
click at [445, 206] on td "Т-ОП-С-46799" at bounding box center [435, 197] width 70 height 42
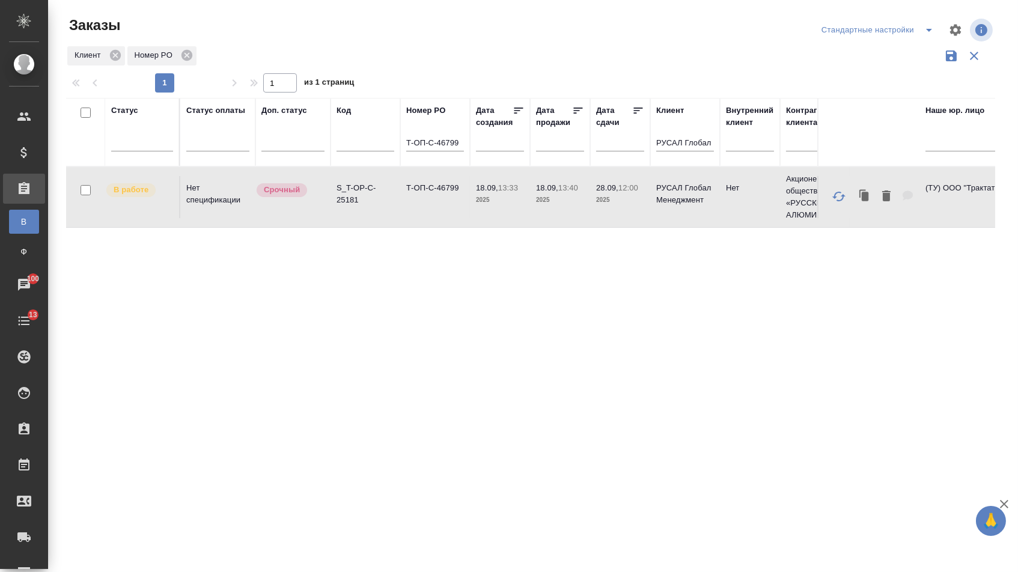
click at [445, 206] on td "Т-ОП-С-46799" at bounding box center [435, 197] width 70 height 42
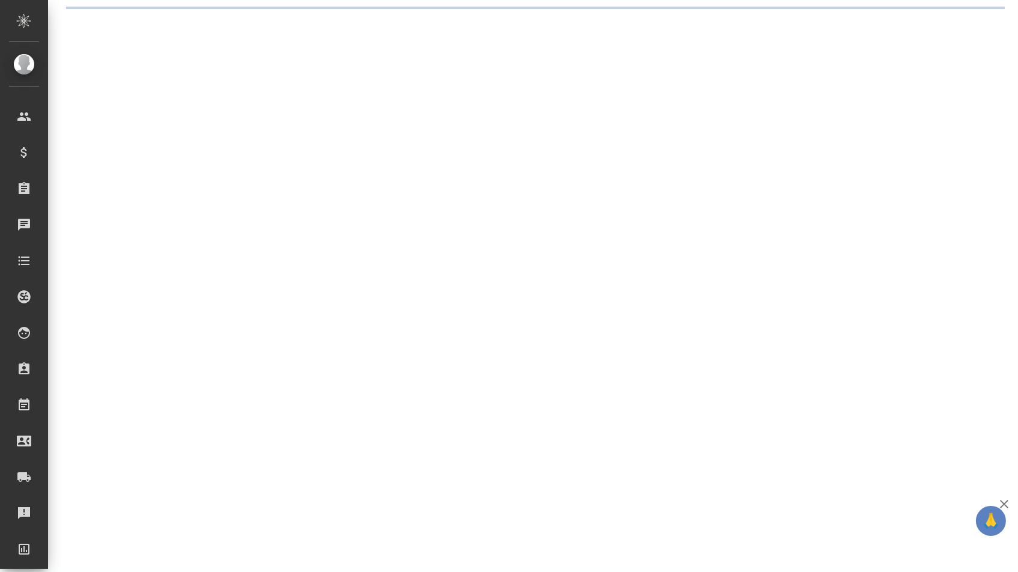
select select "RU"
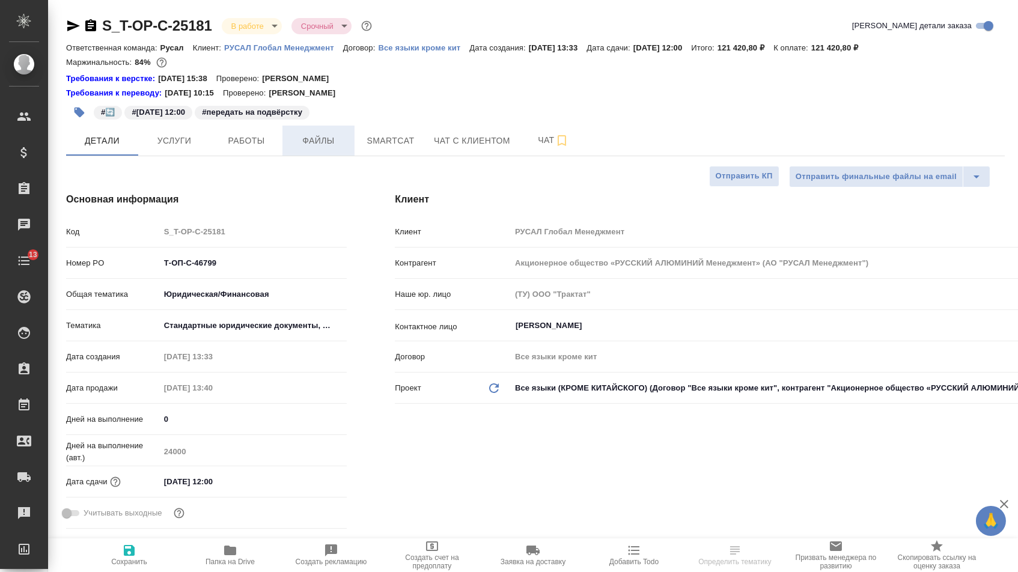
type textarea "x"
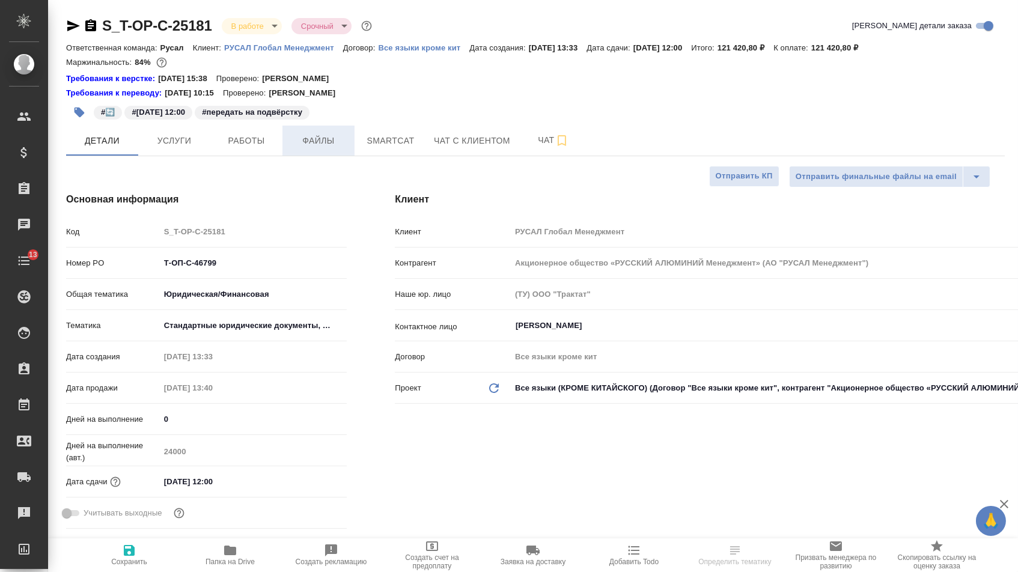
type textarea "x"
click at [341, 141] on span "Файлы" at bounding box center [319, 140] width 58 height 15
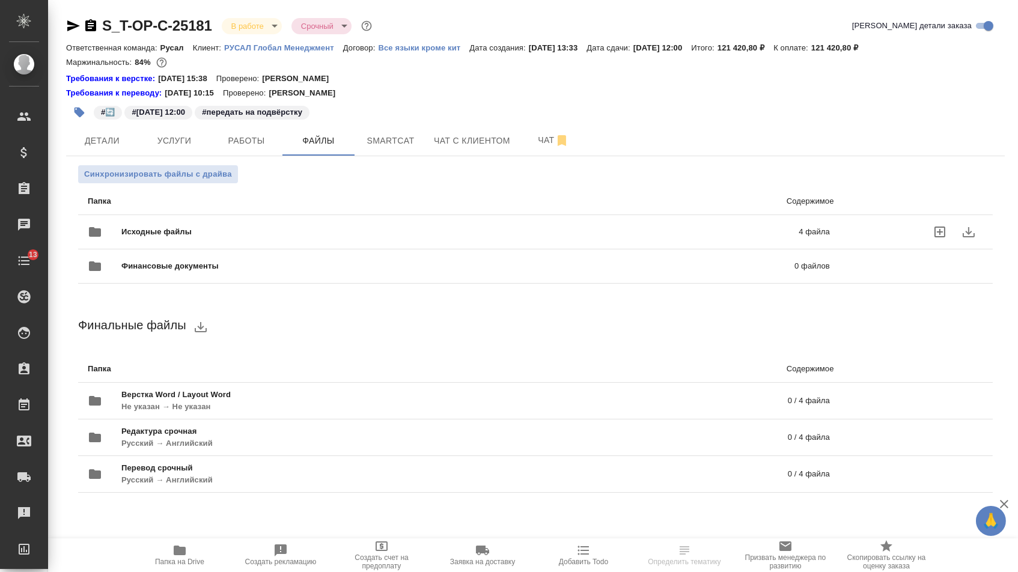
click at [309, 235] on span "Исходные файлы" at bounding box center [308, 232] width 374 height 12
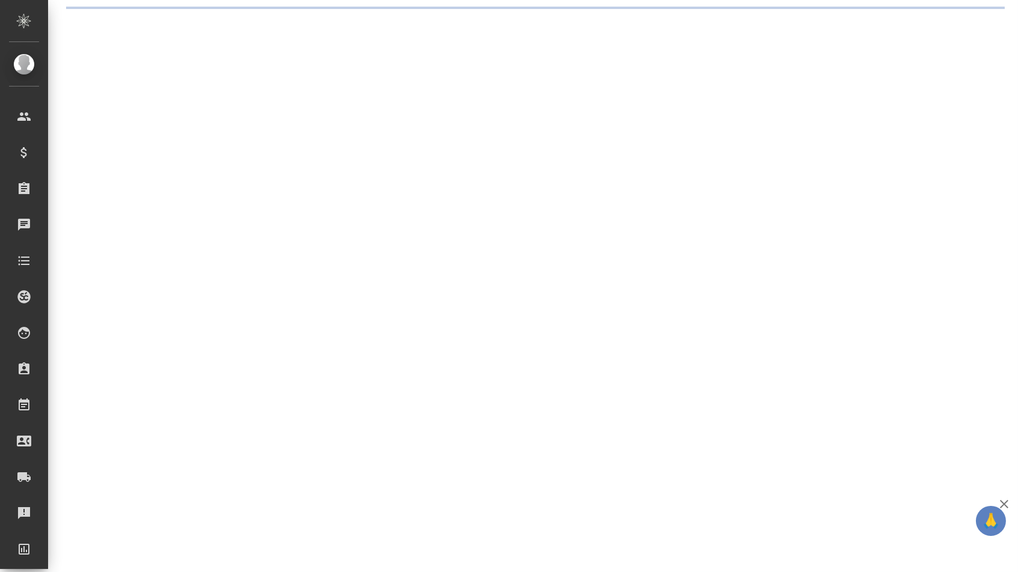
select select "RU"
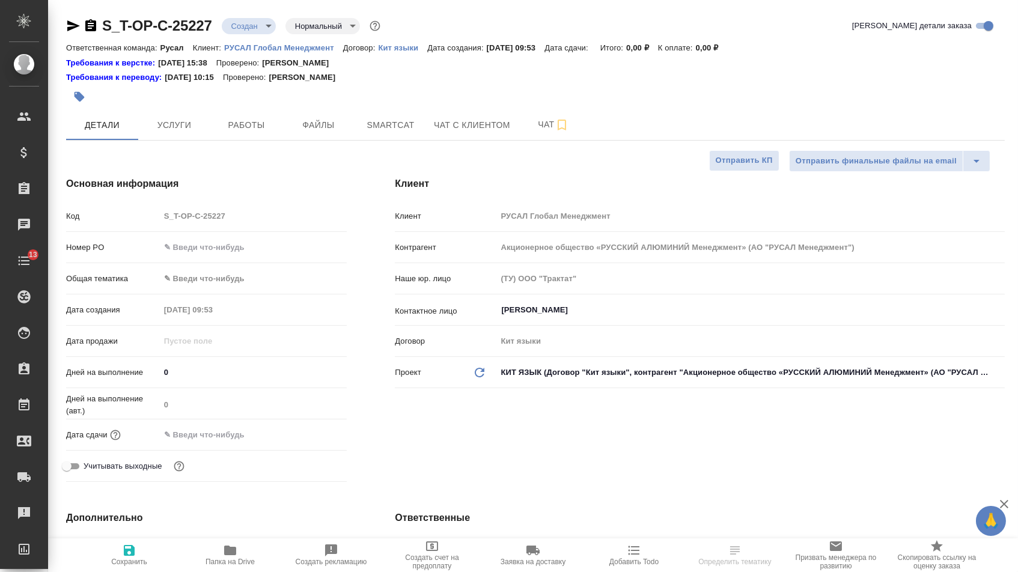
type textarea "x"
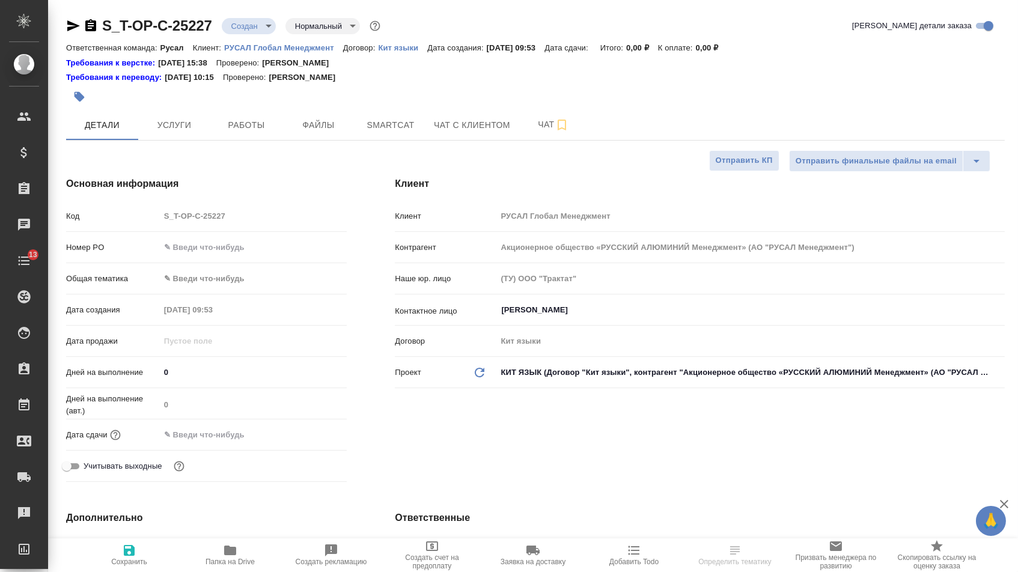
type textarea "x"
click at [250, 249] on input "text" at bounding box center [253, 247] width 186 height 17
type textarea "x"
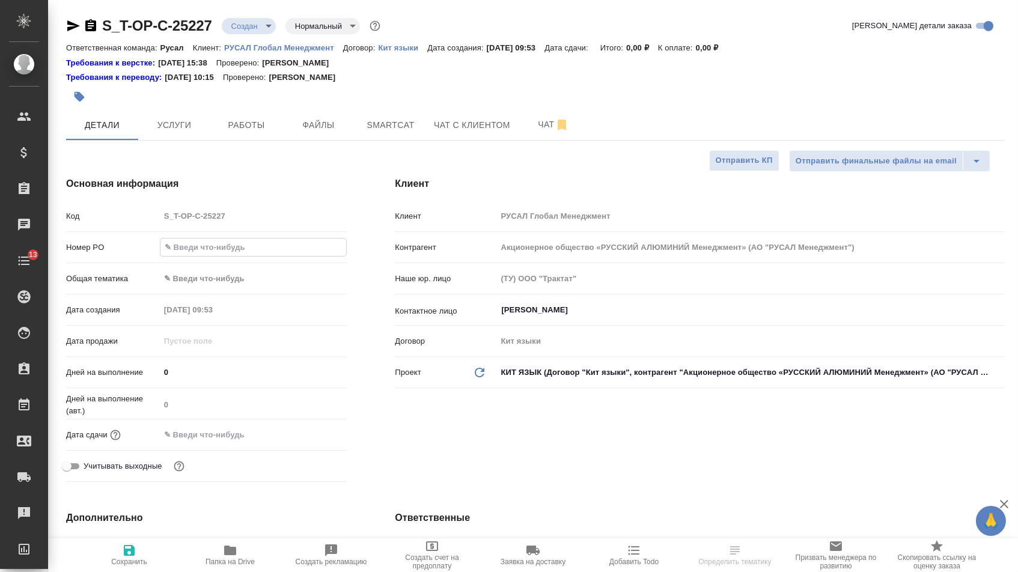
type input "о"
type textarea "x"
type input "от"
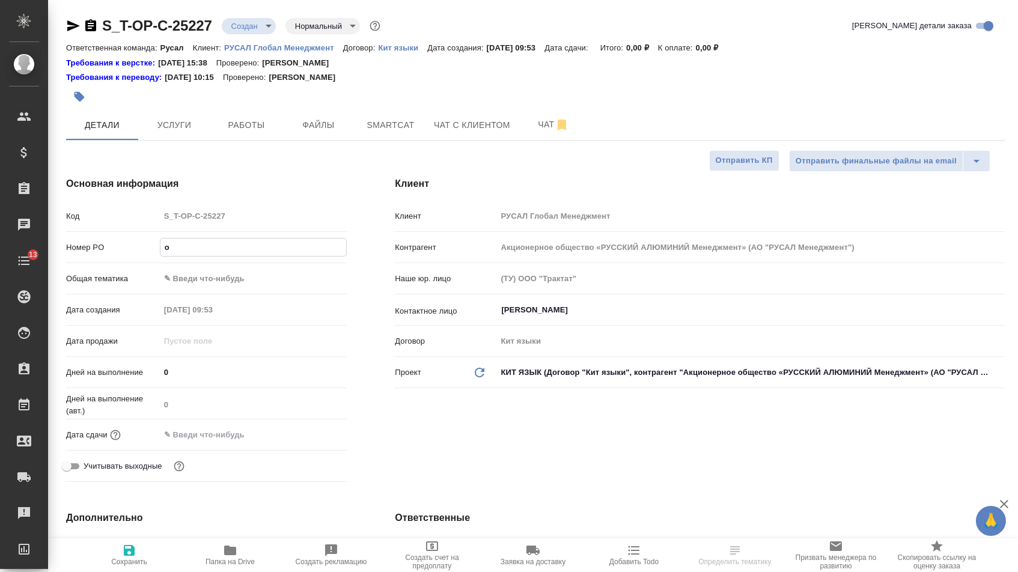
type textarea "x"
type input "от"
type textarea "x"
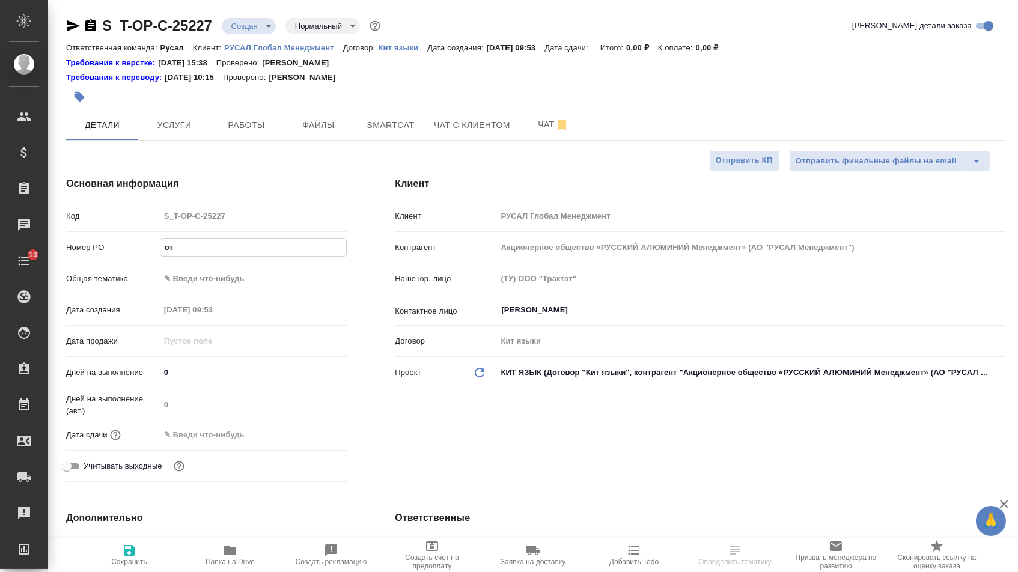
type textarea "x"
type input "от И"
type textarea "x"
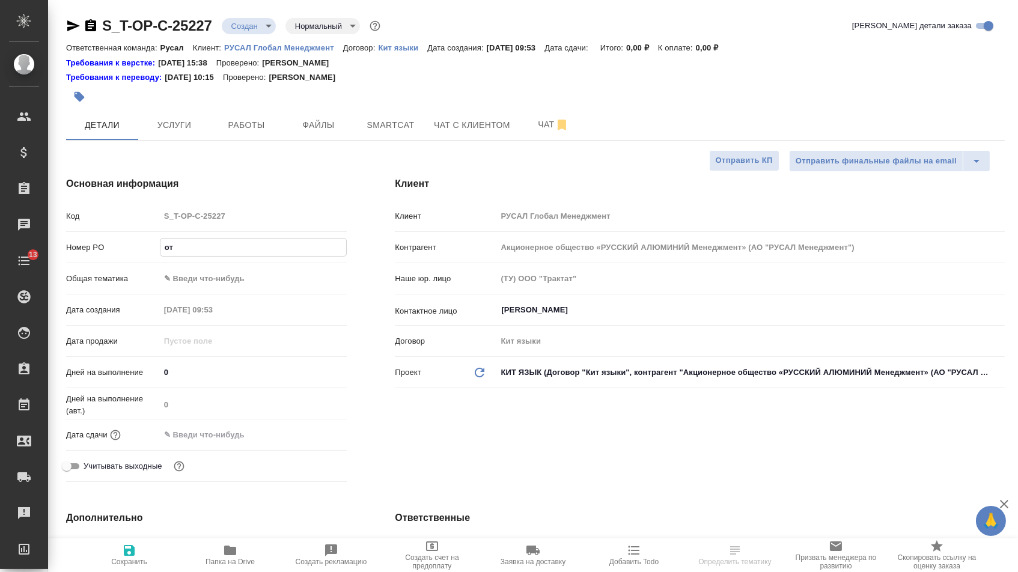
type textarea "x"
type input "от Ис"
type textarea "x"
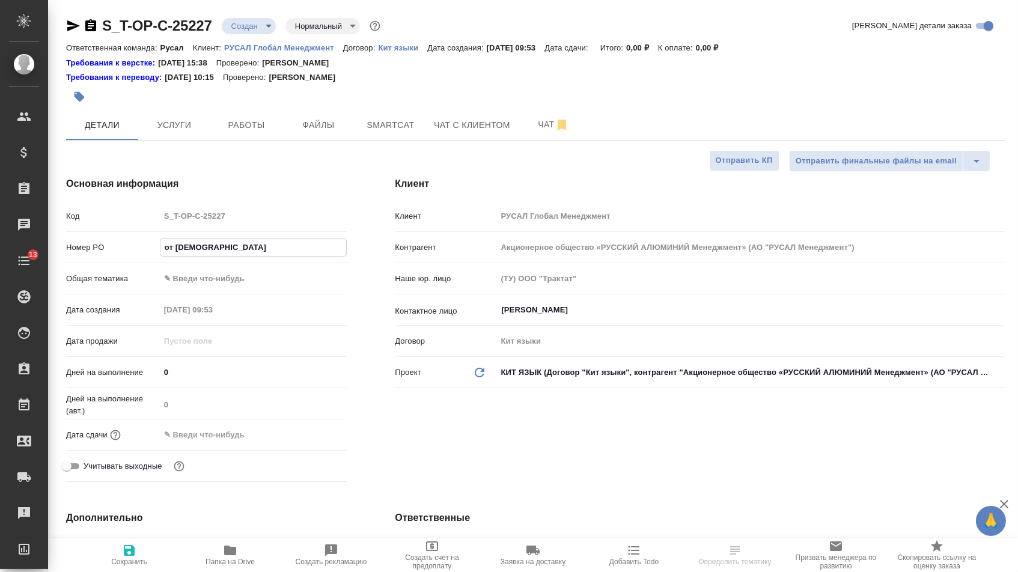
type input "от Иса"
type textarea "x"
type input "от Исае"
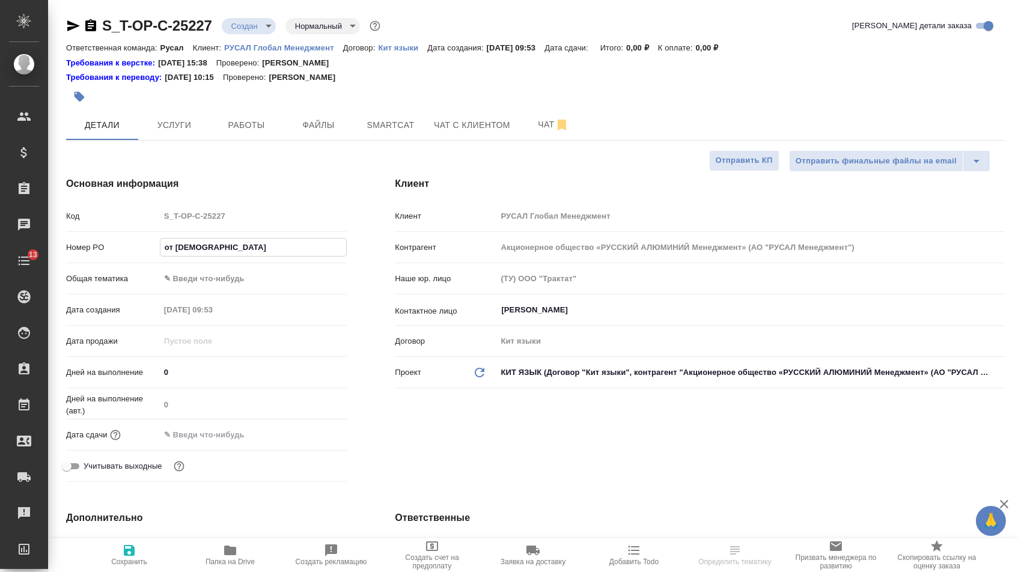
type textarea "x"
type input "от Исаее"
type textarea "x"
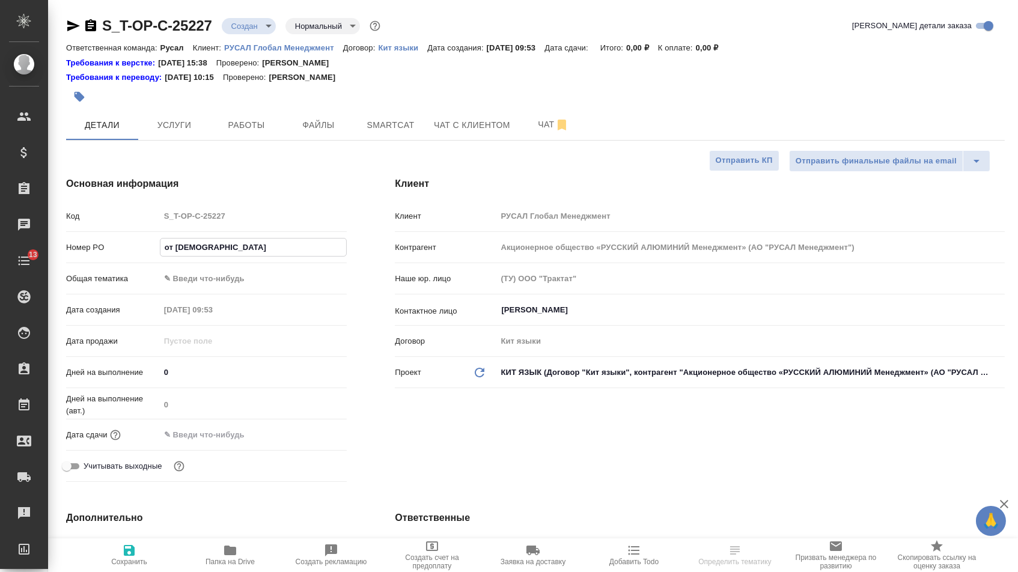
type textarea "x"
type input "от Исаеев"
type textarea "x"
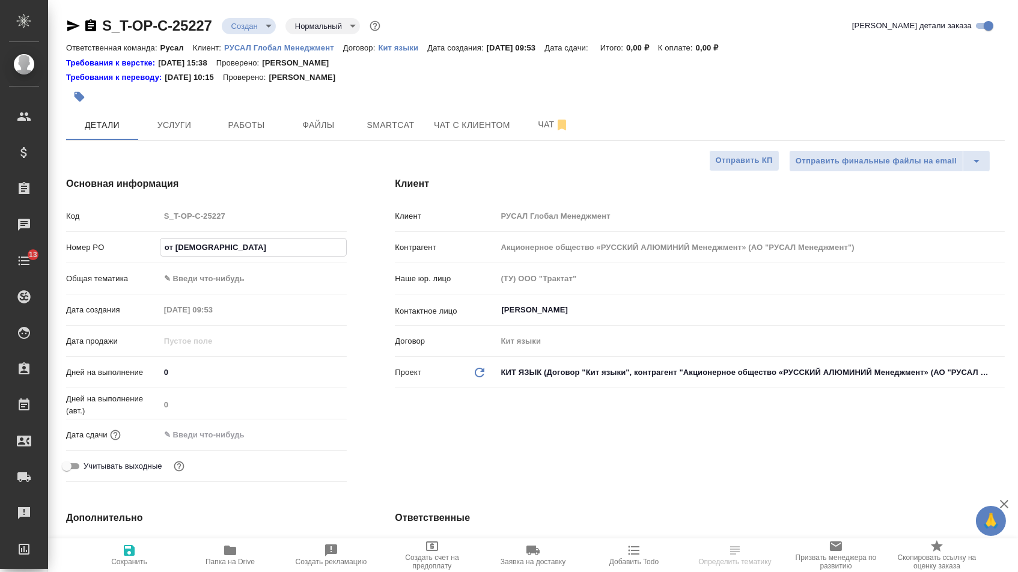
type textarea "x"
type input "от Исаеева"
type textarea "x"
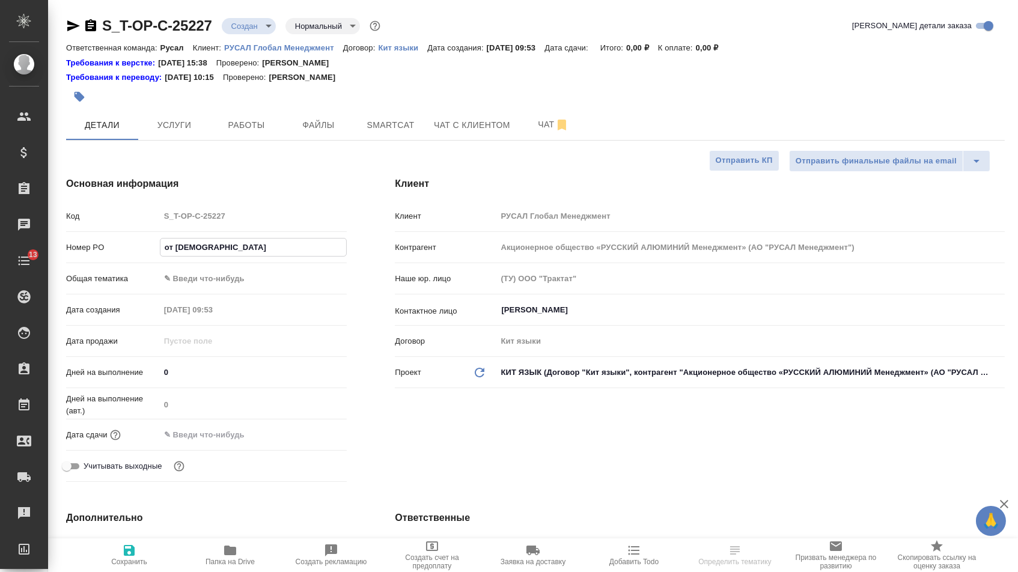
type input "от Исаеева_"
type textarea "x"
type input "от Исаеева_2"
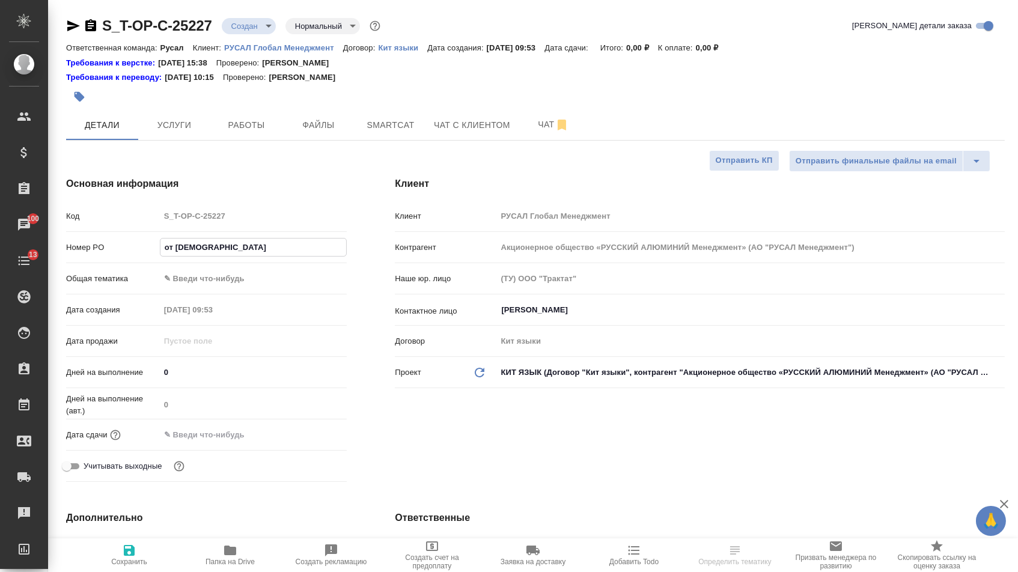
type textarea "x"
type input "от Исаеева_23"
type textarea "x"
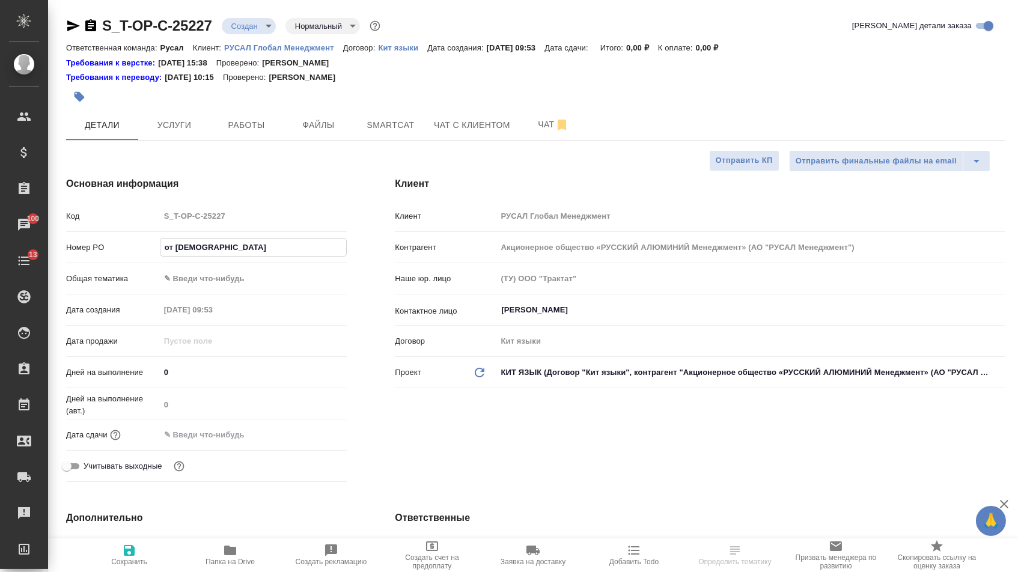
type textarea "x"
type input "от Исаеева_23."
type textarea "x"
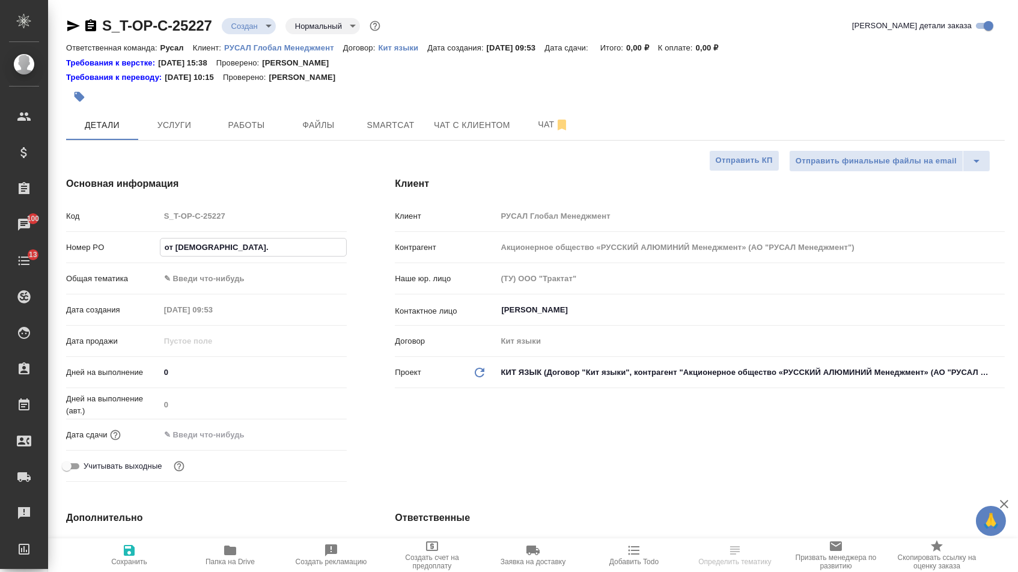
type textarea "x"
type input "от Исаеева_23.9"
type textarea "x"
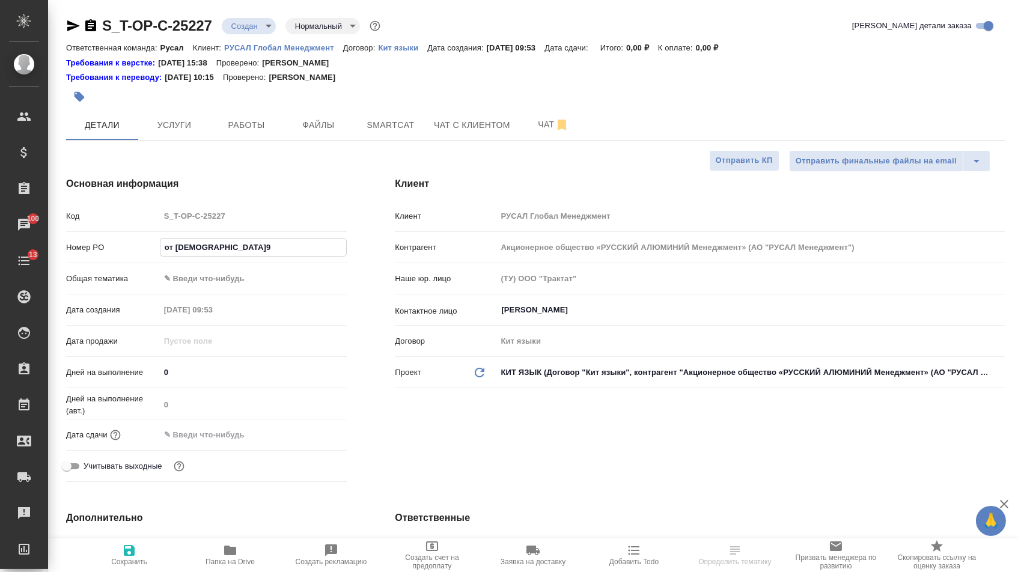
type input "от Исаеева_23."
type textarea "x"
type input "от Исаеева_23.0"
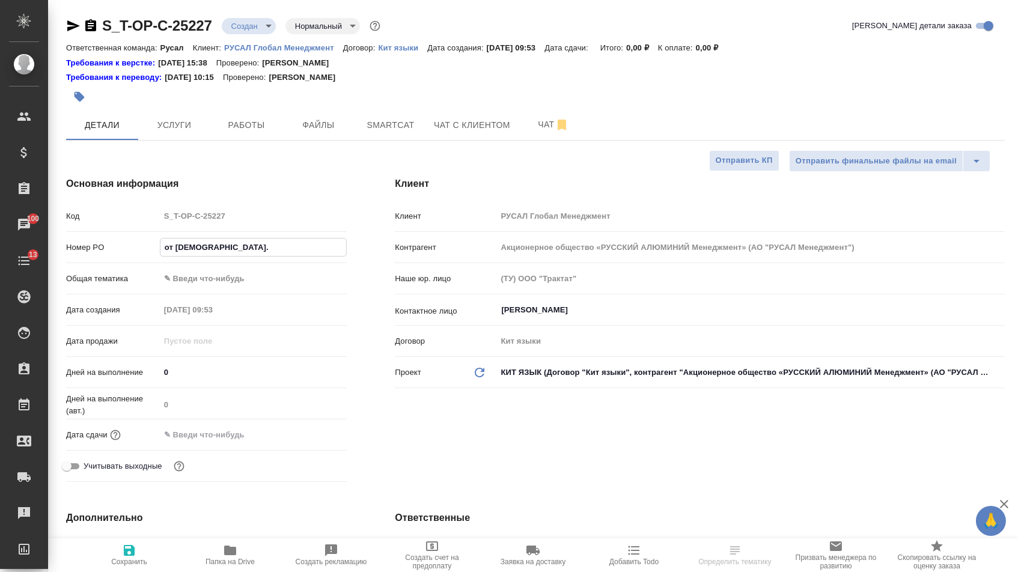
type textarea "x"
type input "от Исаеева_23.09"
type textarea "x"
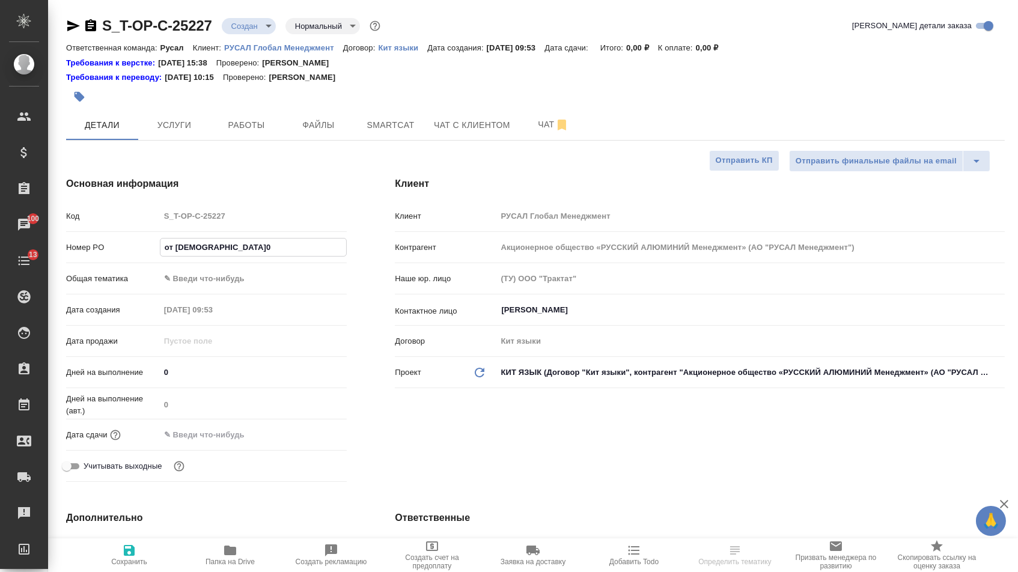
type textarea "x"
type input "от Исаеева_23.09"
click at [202, 287] on body "🙏 .cls-1 fill:#fff; AWATERA Menshikova Aleksandra Клиенты Спецификации Заказы 1…" at bounding box center [509, 286] width 1018 height 572
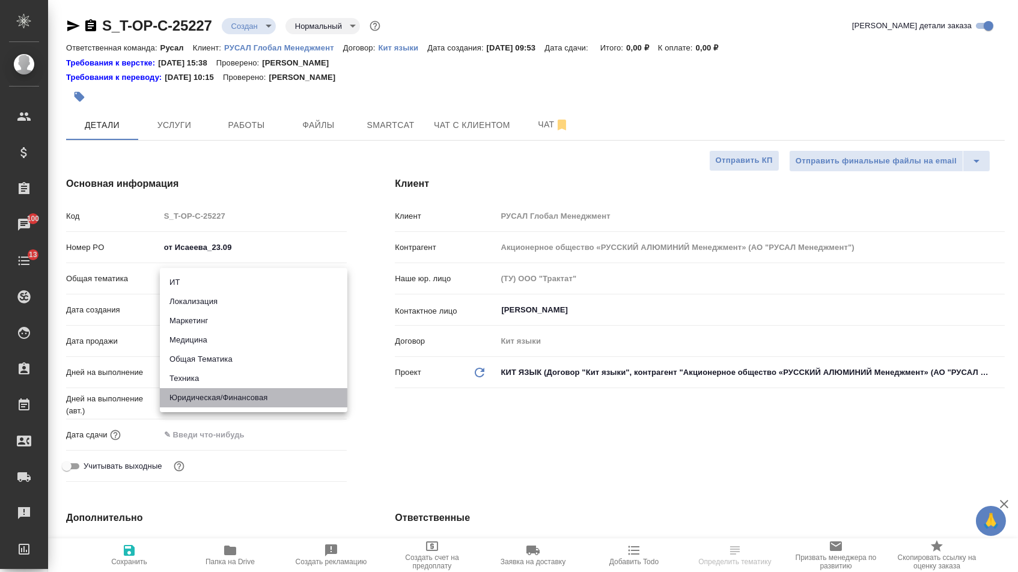
click at [233, 398] on li "Юридическая/Финансовая" at bounding box center [254, 397] width 188 height 19
type input "yr-fn"
type textarea "x"
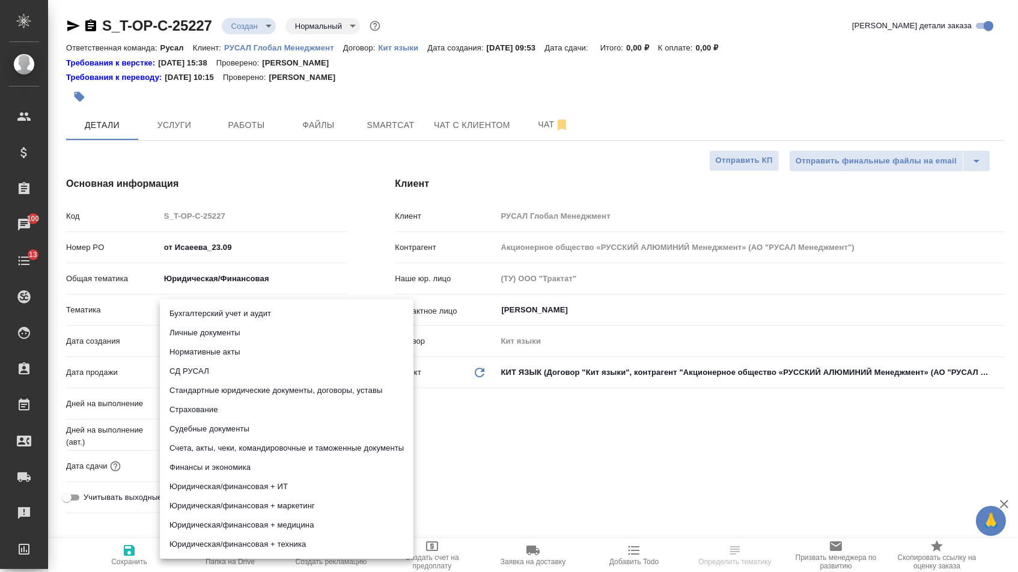
click at [228, 311] on body "🙏 .cls-1 fill:#fff; AWATERA Menshikova Aleksandra Клиенты Спецификации Заказы 1…" at bounding box center [509, 286] width 1018 height 572
click at [227, 444] on li "Счета, акты, чеки, командировочные и таможенные документы" at bounding box center [287, 448] width 254 height 19
type textarea "x"
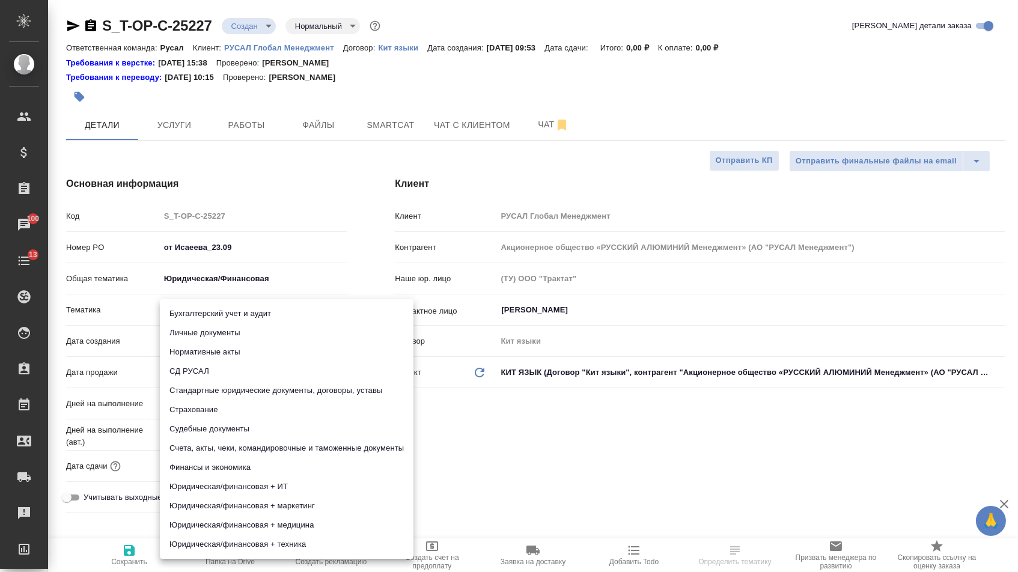
type input "5f647205b73bc97568ca66c0"
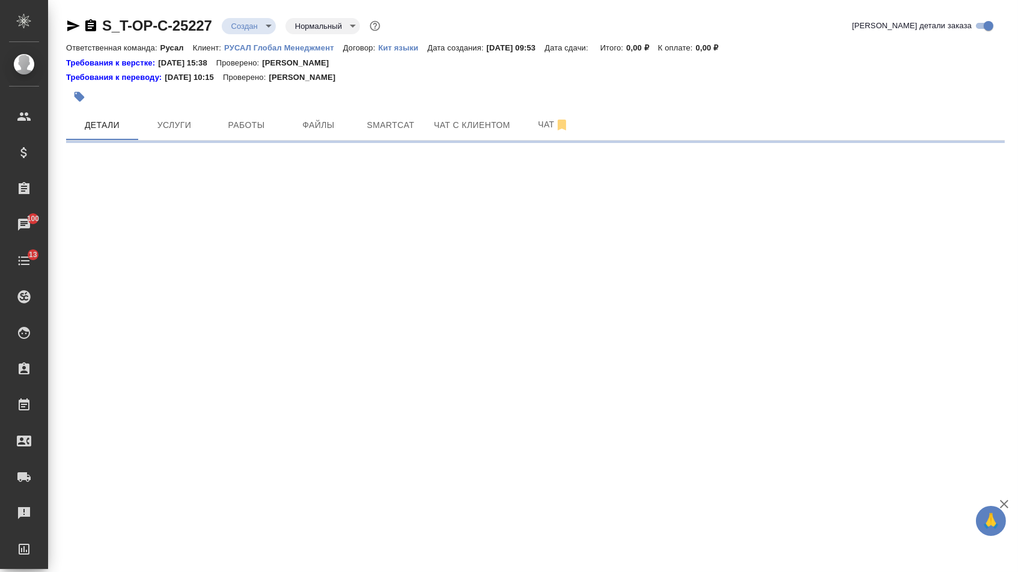
select select "RU"
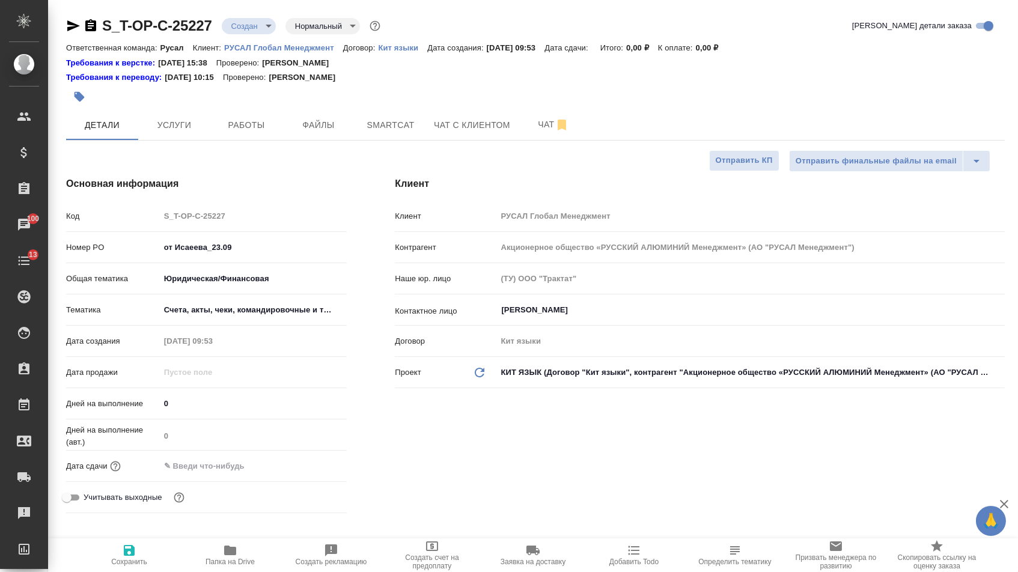
click at [204, 468] on div ".cls-1 fill:#fff; AWATERA Menshikova Aleksandra Клиенты Спецификации Заказы 100…" at bounding box center [509, 286] width 1018 height 572
type textarea "x"
click at [224, 466] on input "text" at bounding box center [212, 465] width 105 height 17
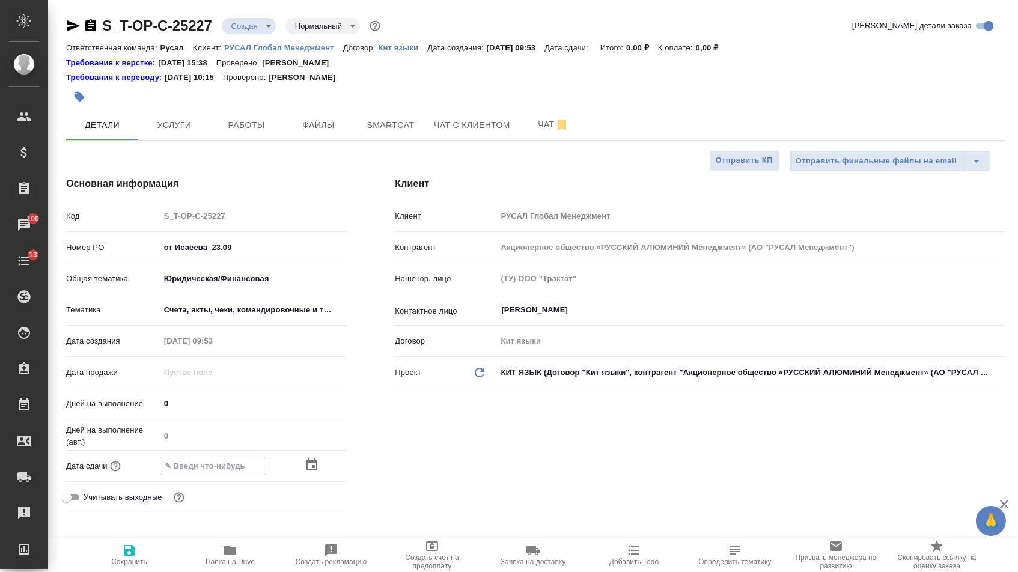
click at [317, 469] on icon "button" at bounding box center [312, 465] width 14 height 14
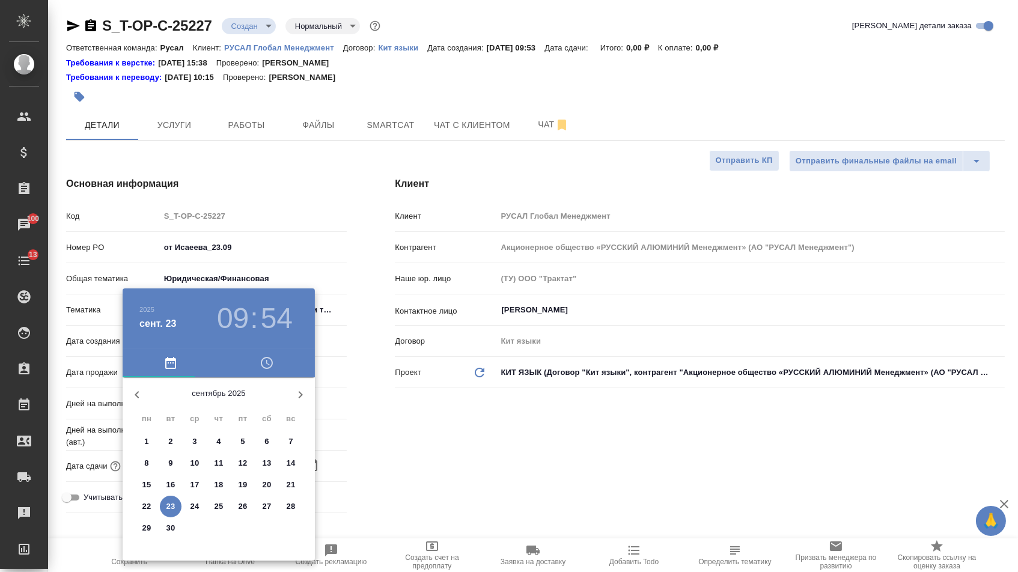
click at [169, 504] on p "23" at bounding box center [170, 507] width 9 height 12
type input "23.09.2025 09:54"
type textarea "x"
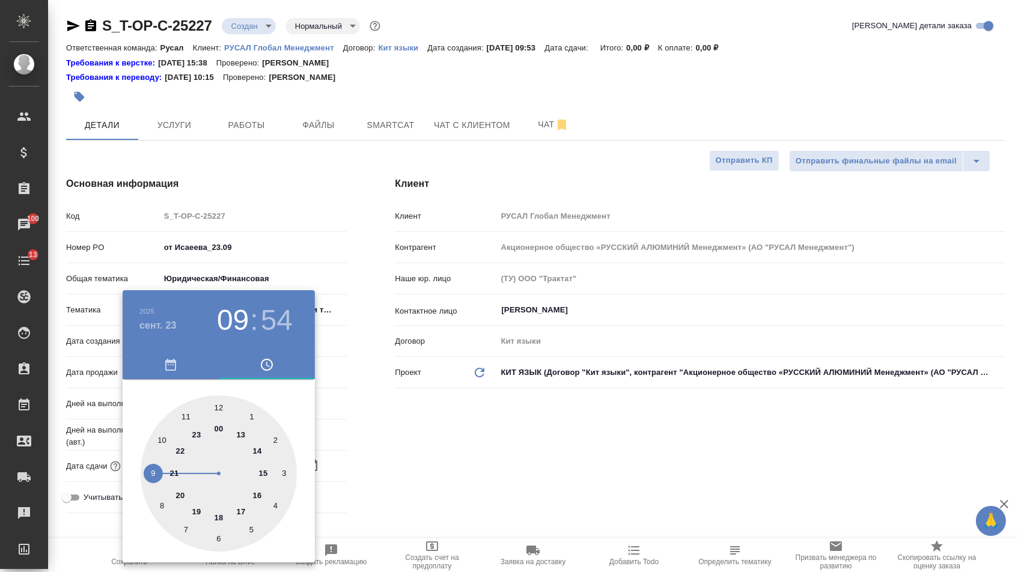
click at [158, 443] on div at bounding box center [219, 473] width 156 height 156
type input "23.09.2025 10:54"
type textarea "x"
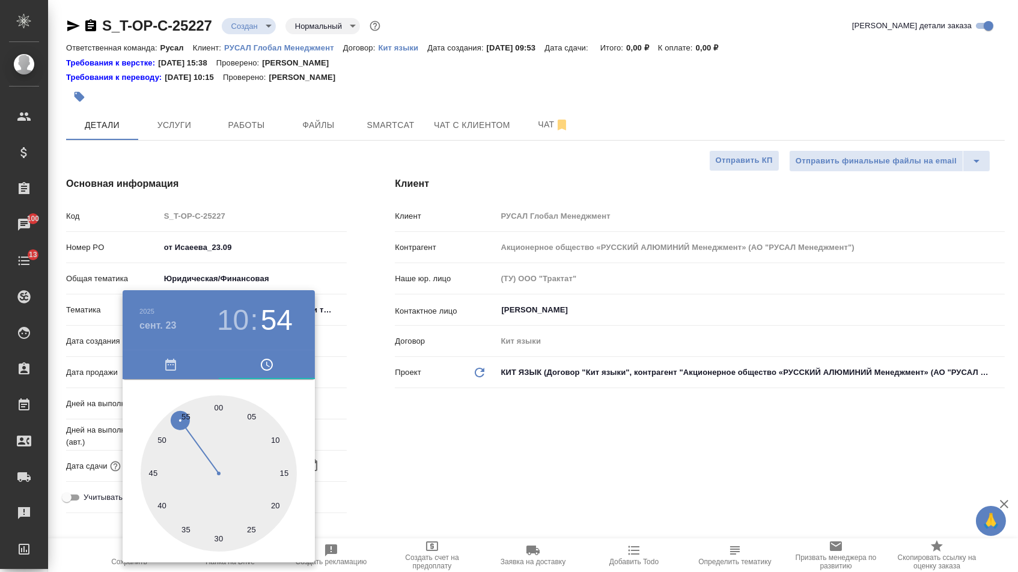
type textarea "x"
type input "23.09.2025 10:00"
click at [221, 400] on div at bounding box center [219, 473] width 156 height 156
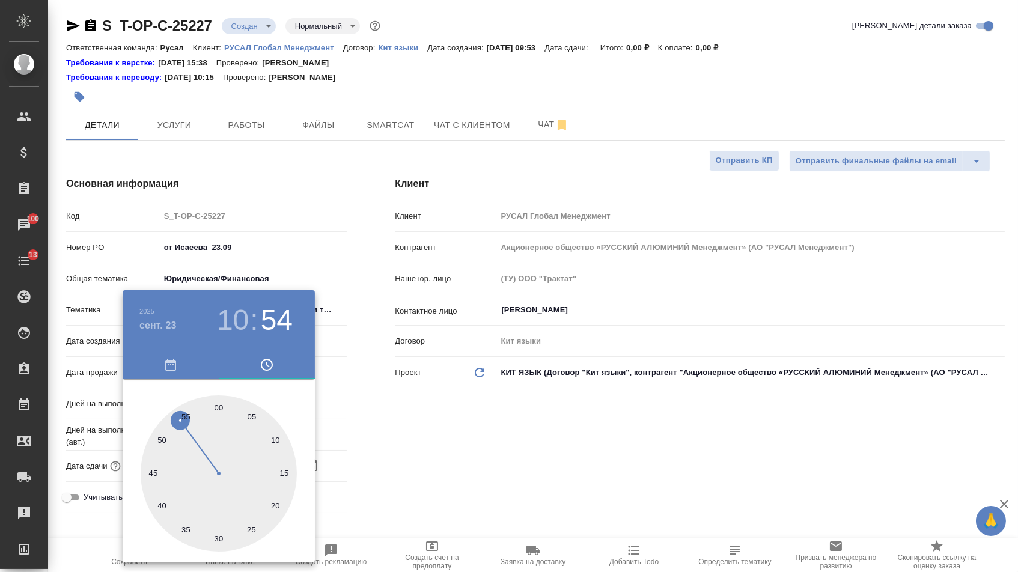
type textarea "x"
click at [344, 407] on div at bounding box center [509, 286] width 1018 height 572
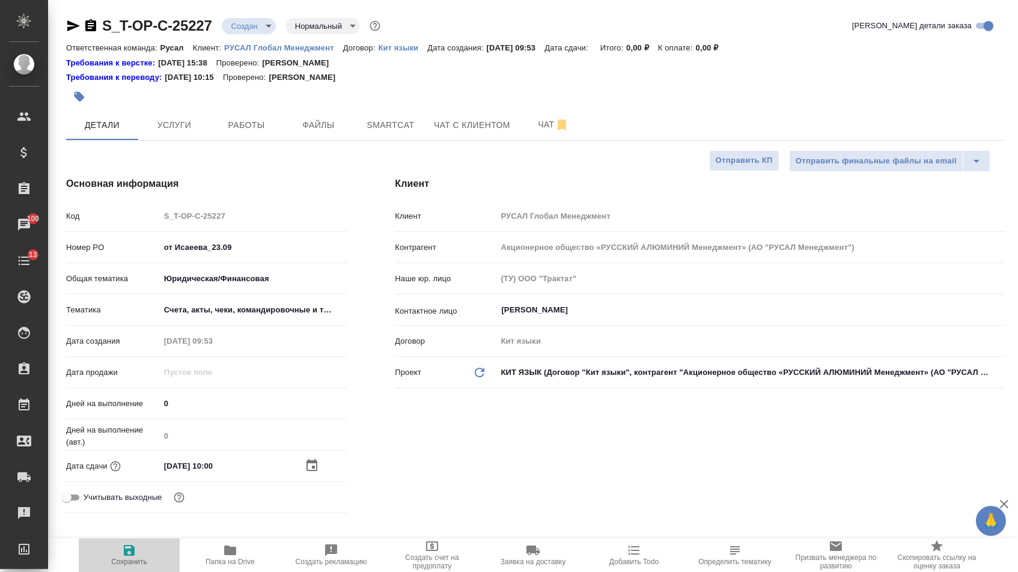
click at [126, 549] on icon "button" at bounding box center [129, 550] width 11 height 11
type textarea "x"
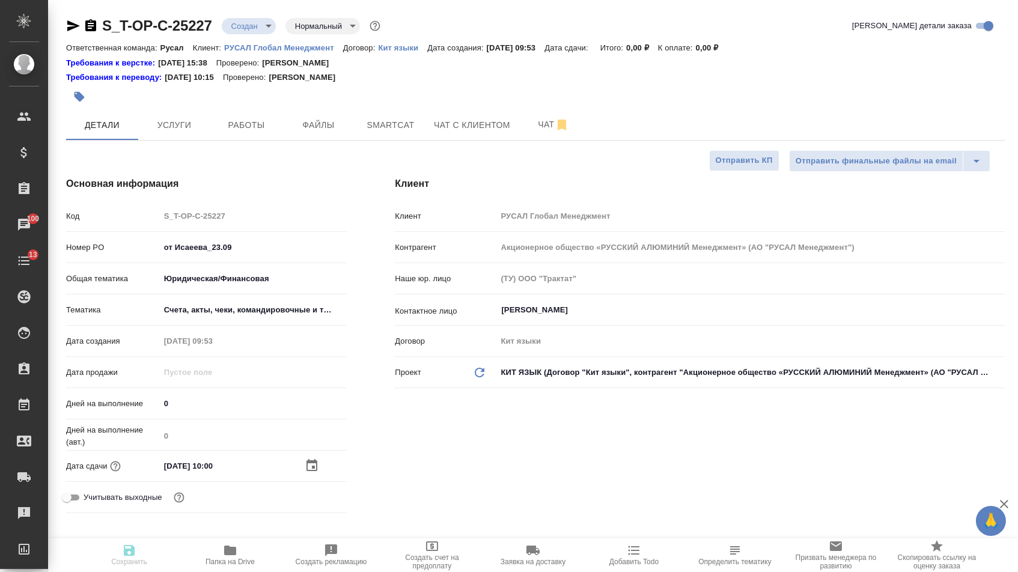
type textarea "x"
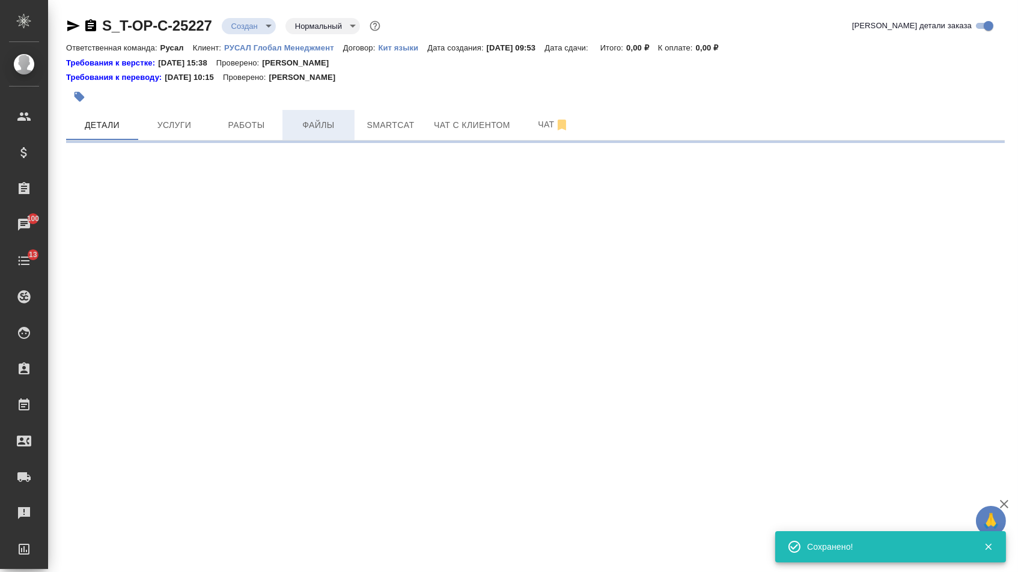
select select "RU"
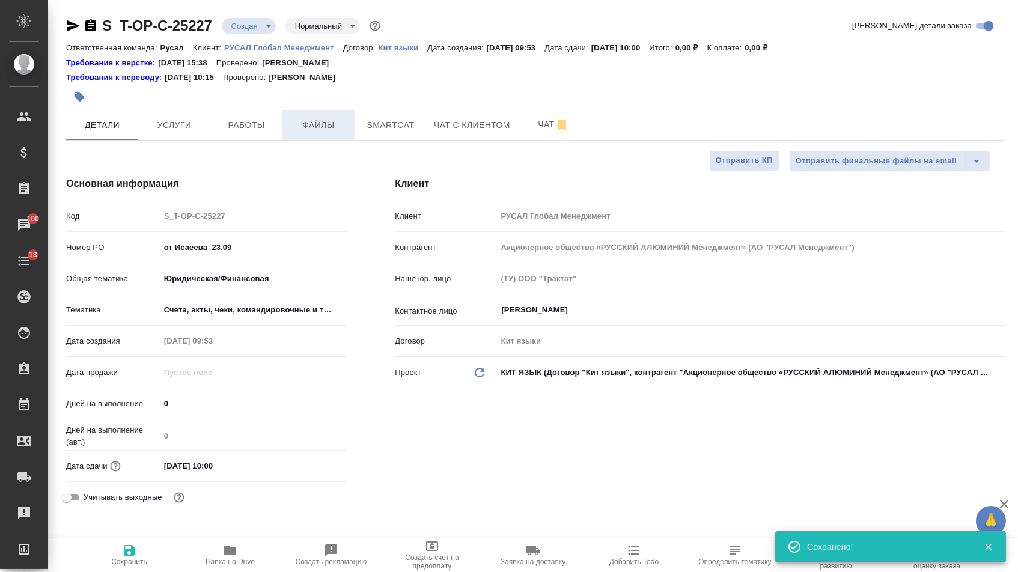
type textarea "x"
click at [309, 118] on button "Файлы" at bounding box center [318, 125] width 72 height 30
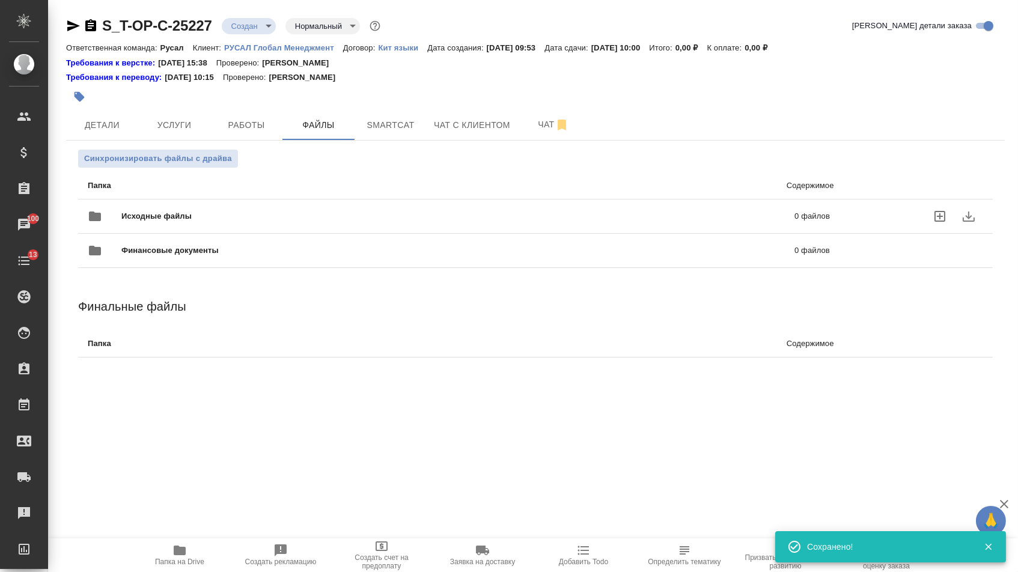
click at [210, 206] on div "Исходные файлы 0 файлов" at bounding box center [459, 216] width 742 height 29
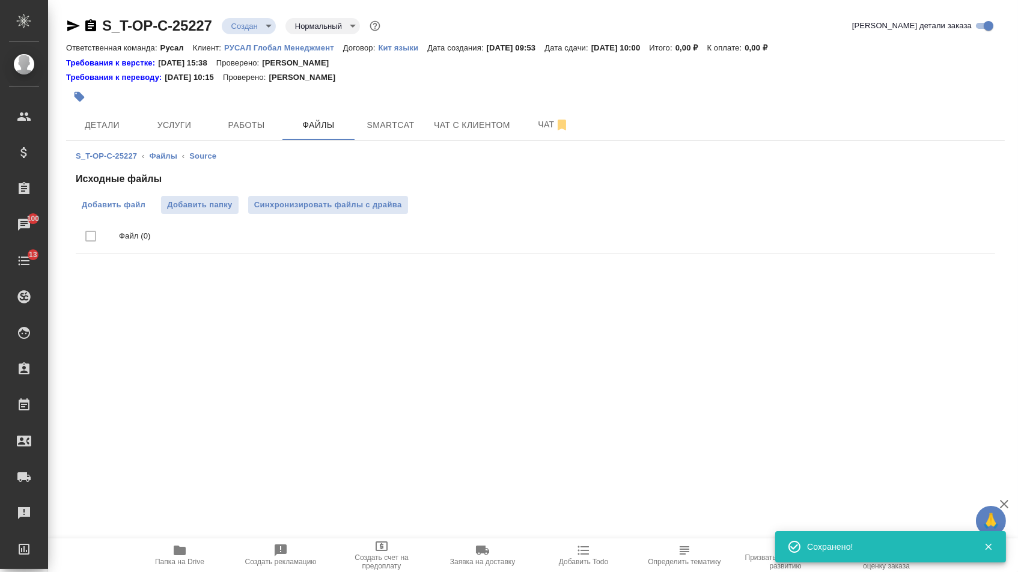
click at [124, 213] on label "Добавить файл" at bounding box center [114, 205] width 76 height 18
click at [0, 0] on input "Добавить файл" at bounding box center [0, 0] width 0 height 0
click at [187, 118] on button "Услуги" at bounding box center [174, 125] width 72 height 30
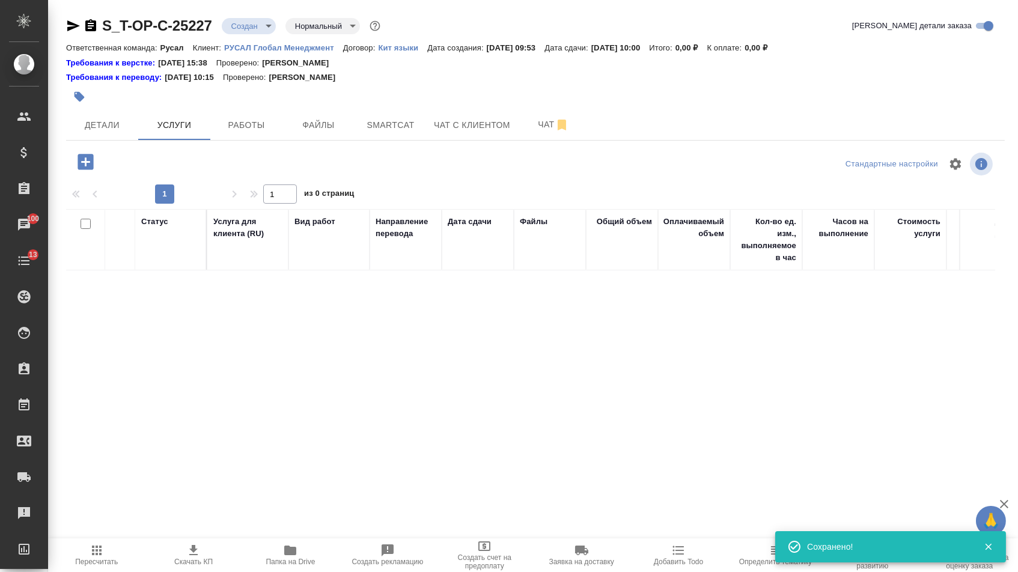
click at [90, 165] on icon "button" at bounding box center [85, 161] width 21 height 21
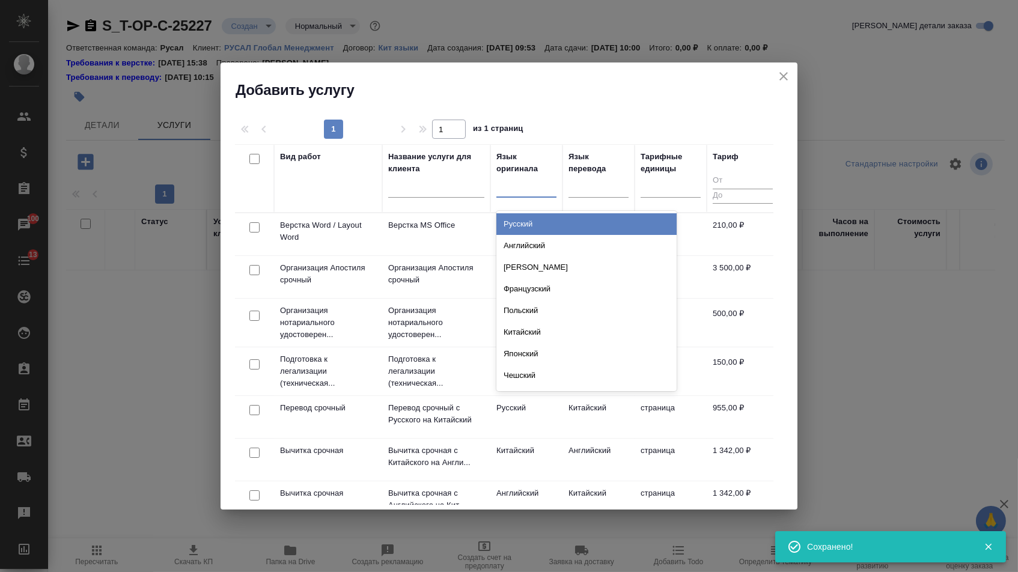
drag, startPoint x: 532, startPoint y: 180, endPoint x: 526, endPoint y: 184, distance: 7.2
click at [532, 180] on div at bounding box center [526, 185] width 60 height 17
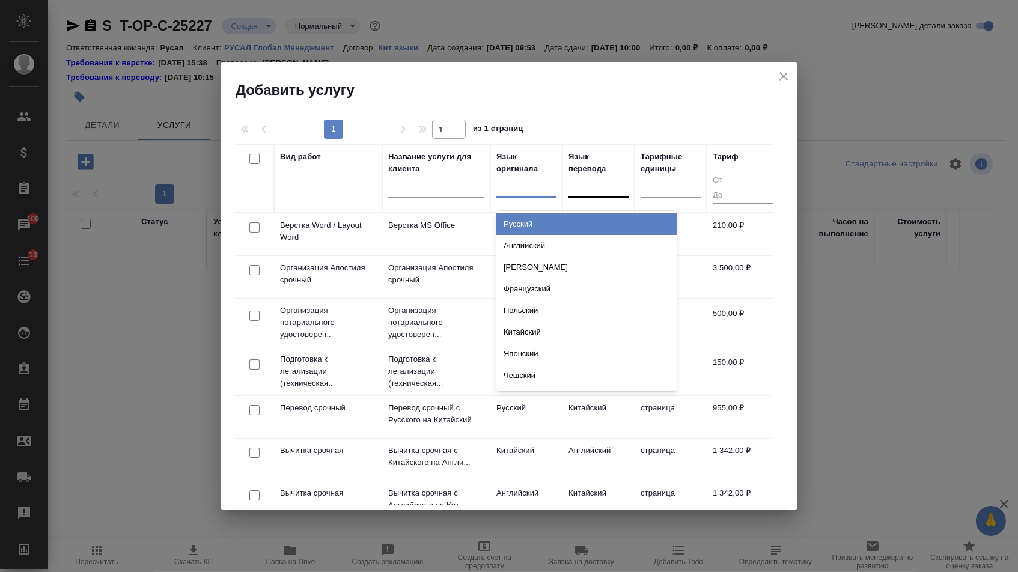
click at [575, 195] on div at bounding box center [599, 186] width 60 height 23
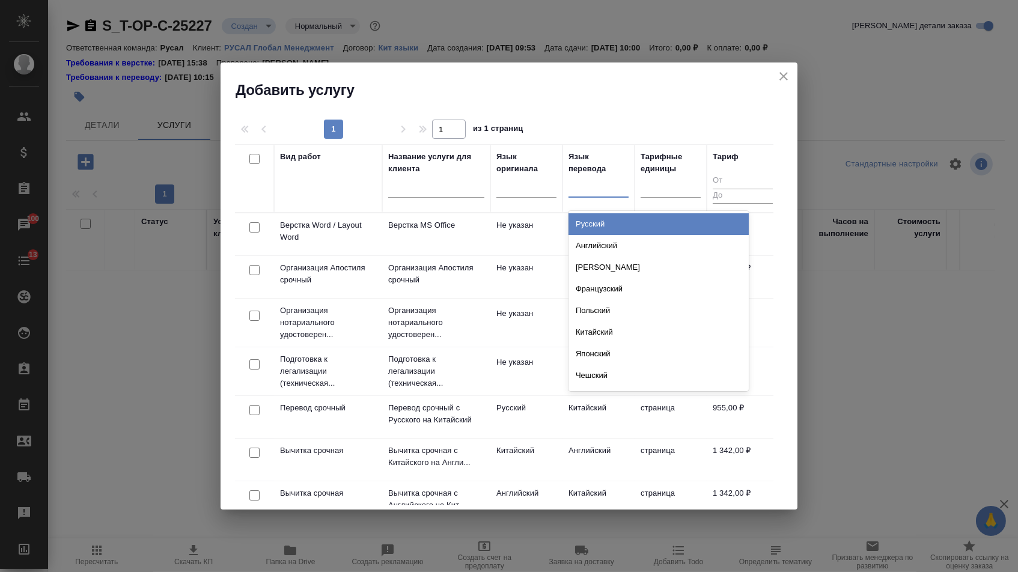
click at [575, 228] on div "Русский" at bounding box center [659, 224] width 180 height 22
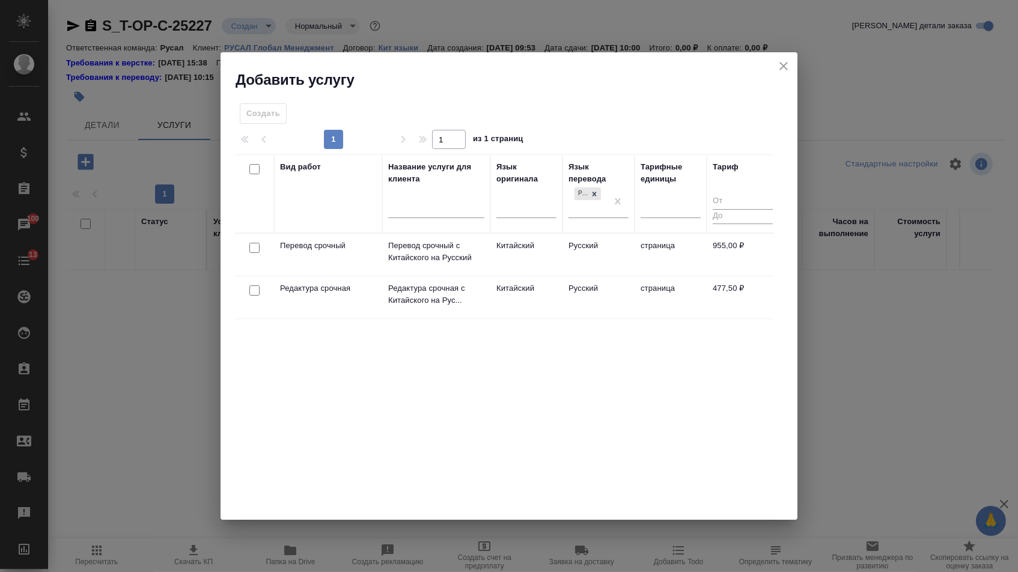
click at [250, 248] on input "checkbox" at bounding box center [254, 248] width 10 height 10
checkbox input "true"
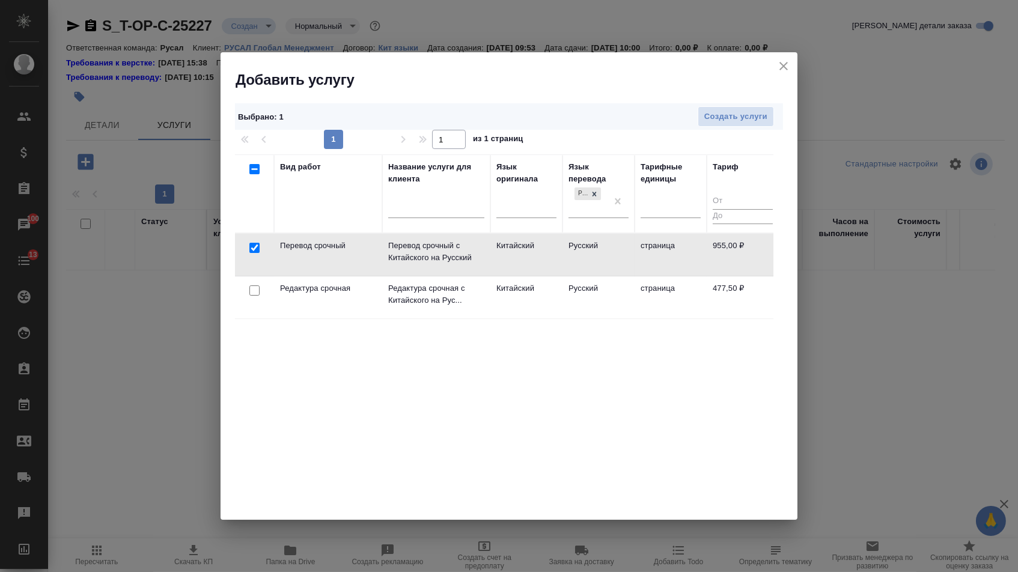
click at [251, 293] on input "checkbox" at bounding box center [254, 290] width 10 height 10
checkbox input "true"
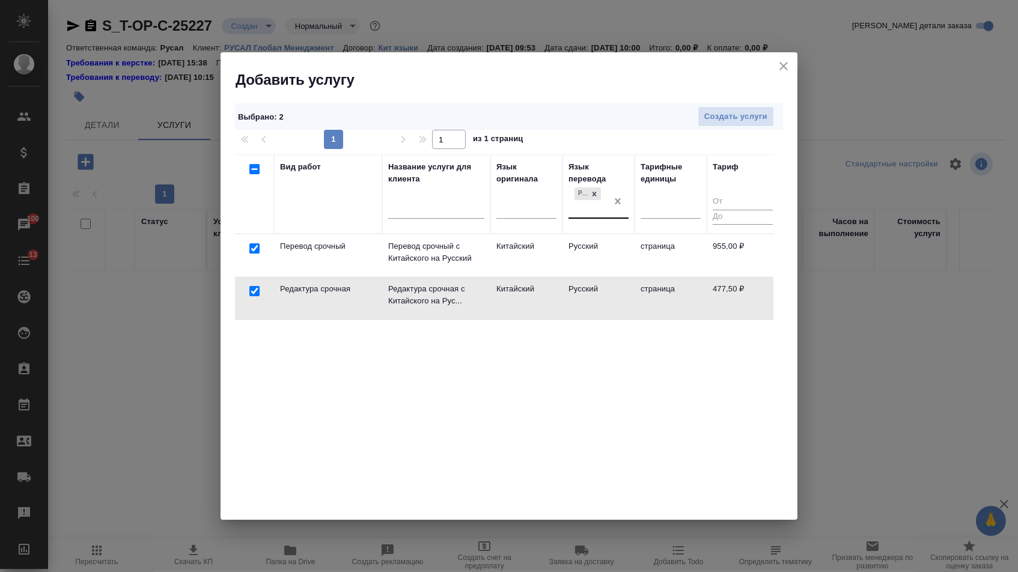
checkbox input "false"
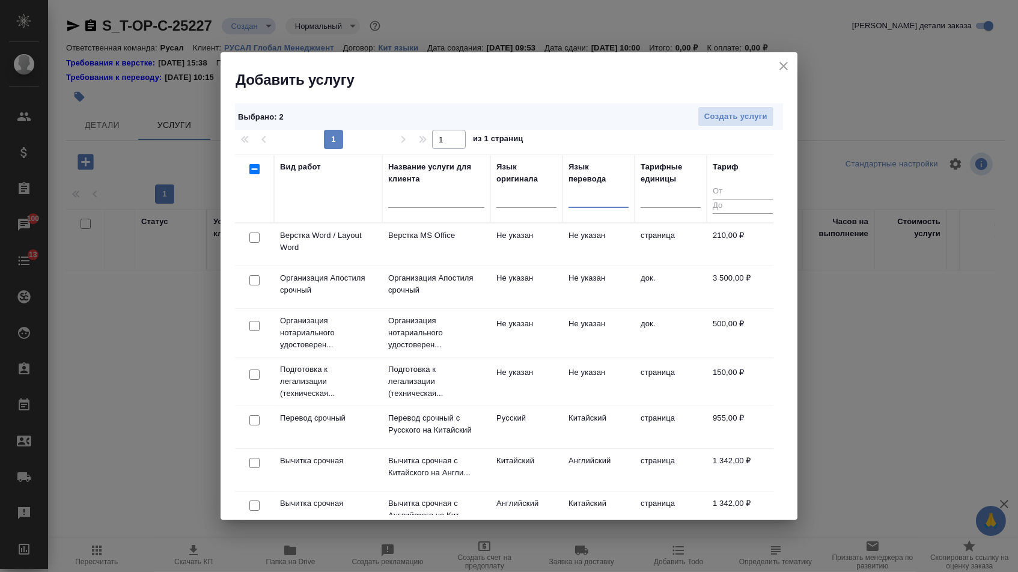
click at [252, 243] on input "checkbox" at bounding box center [254, 238] width 10 height 10
checkbox input "true"
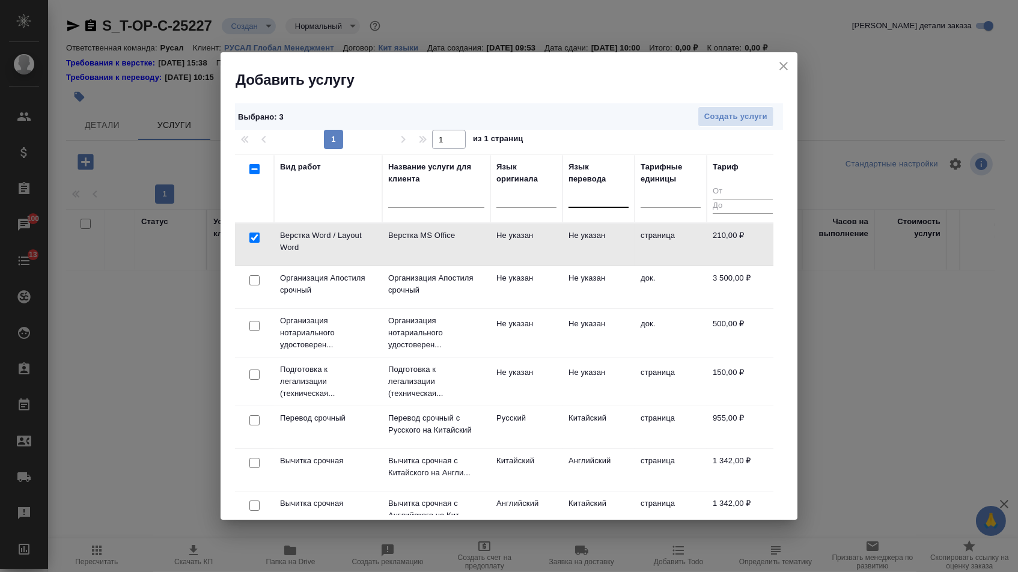
click at [746, 102] on div "Выбрано : 3 Создать услуги 1 1 из 1 страниц Вид работ Название услуги для клиен…" at bounding box center [509, 305] width 577 height 431
click at [745, 112] on span "Создать услуги" at bounding box center [735, 117] width 63 height 14
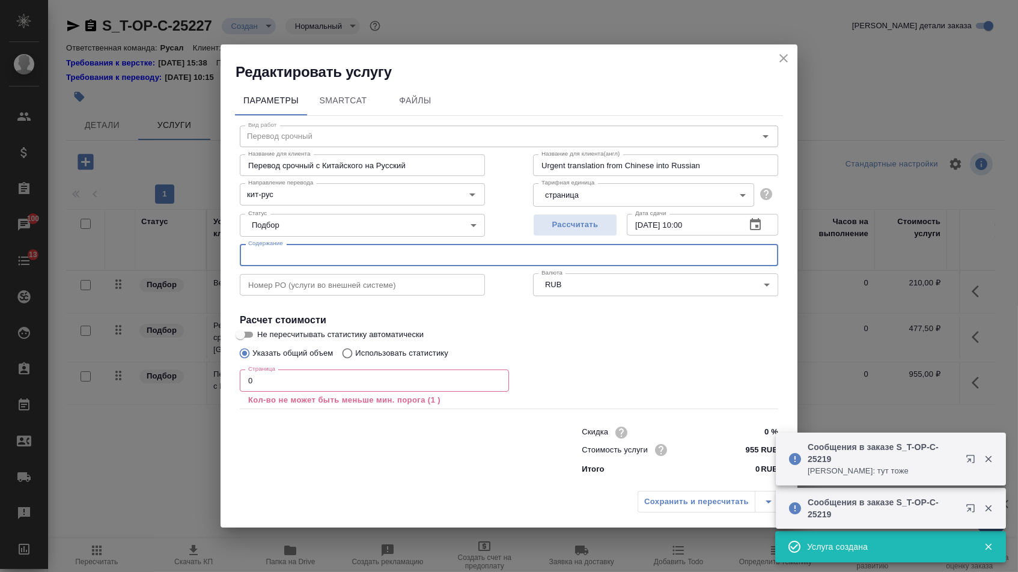
click at [326, 248] on input "text" at bounding box center [509, 255] width 538 height 22
paste input "706Y三证"
type input "706Y三证"
click at [257, 377] on input "0" at bounding box center [374, 381] width 269 height 22
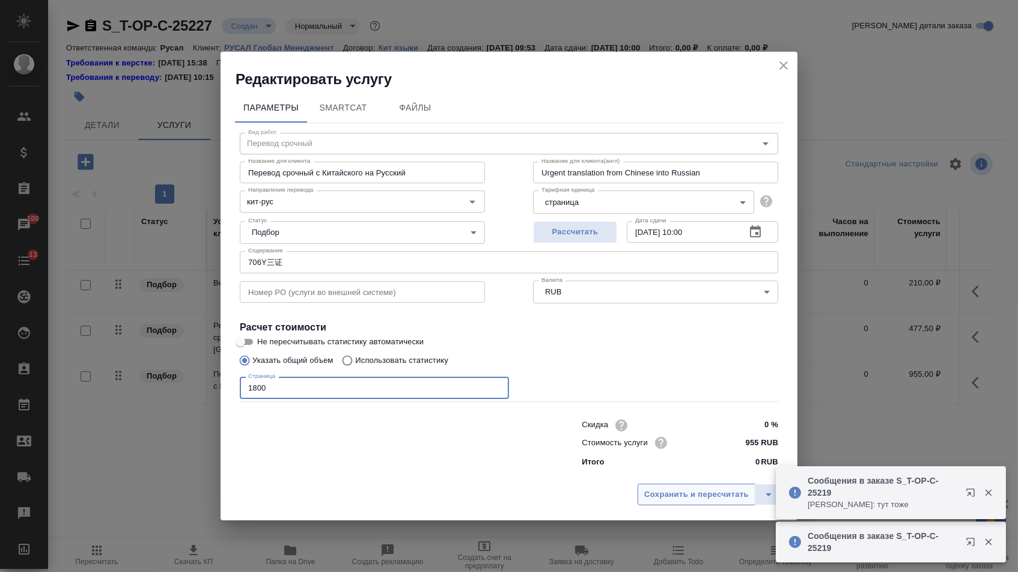
type input "1800"
click at [706, 498] on span "Сохранить и пересчитать" at bounding box center [696, 495] width 105 height 14
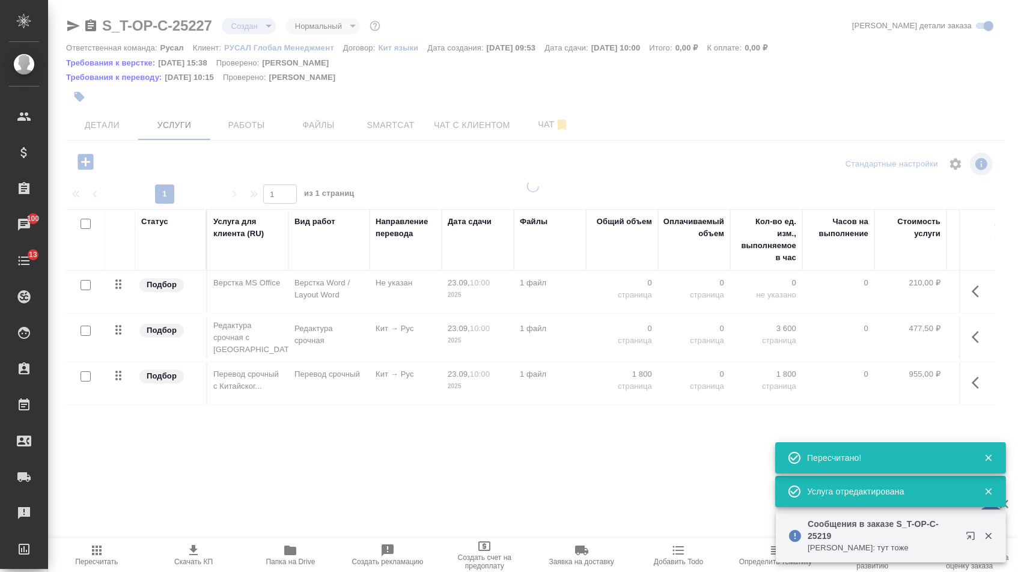
type input "urgent"
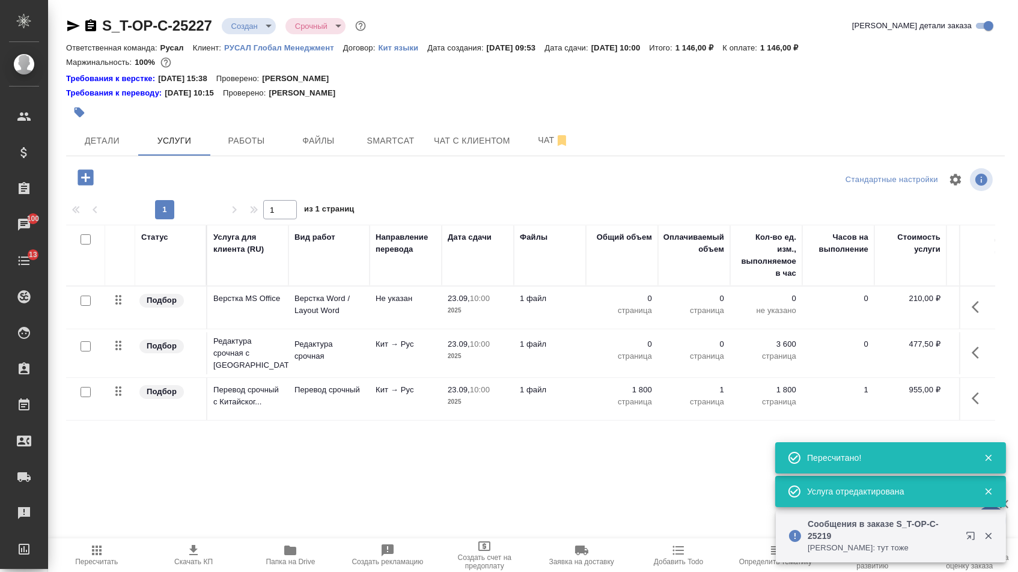
click at [634, 350] on p "0" at bounding box center [622, 344] width 60 height 12
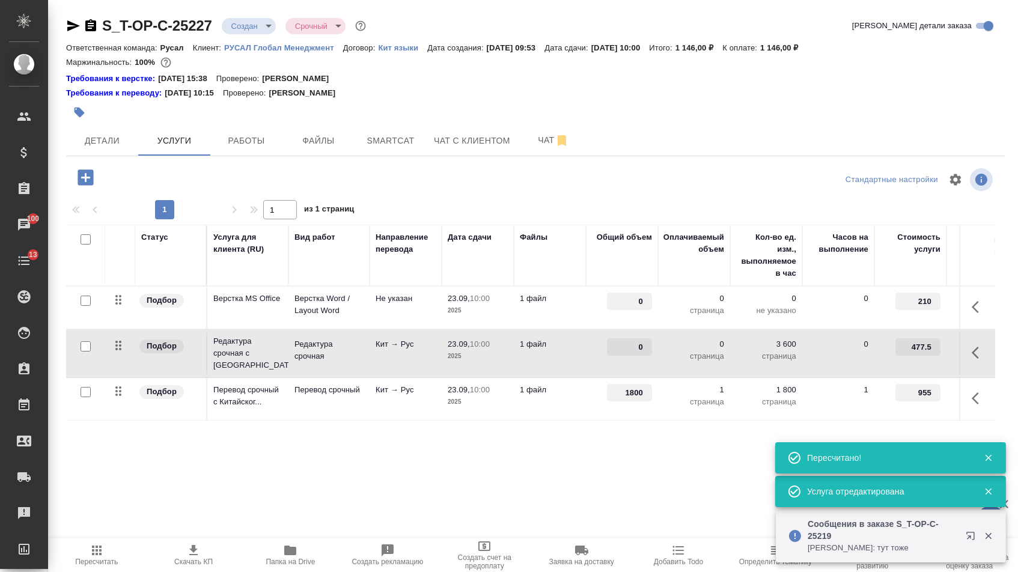
click at [634, 353] on input "0" at bounding box center [629, 346] width 45 height 17
type input "1800"
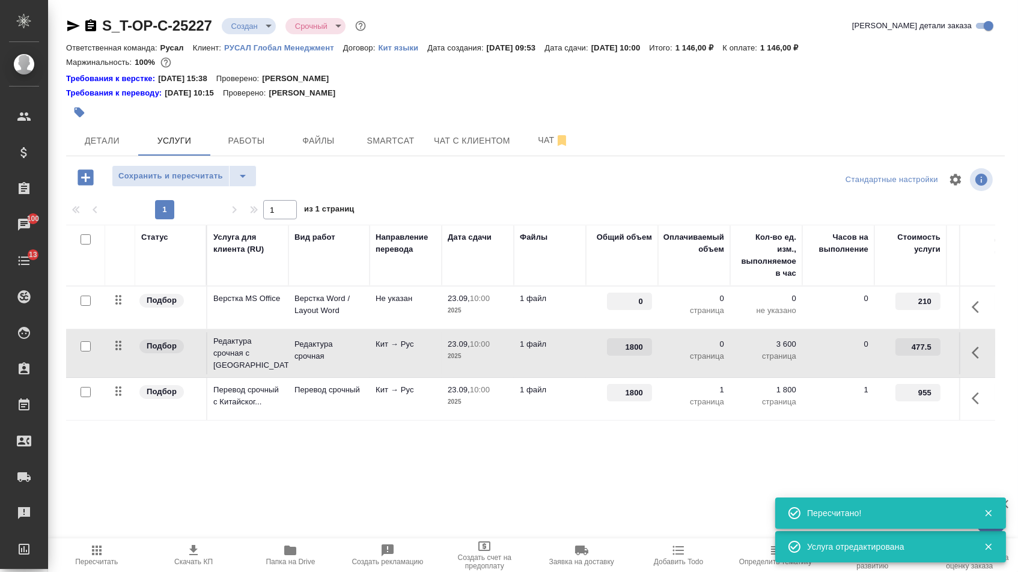
drag, startPoint x: 633, startPoint y: 311, endPoint x: 678, endPoint y: 312, distance: 45.1
type input "1"
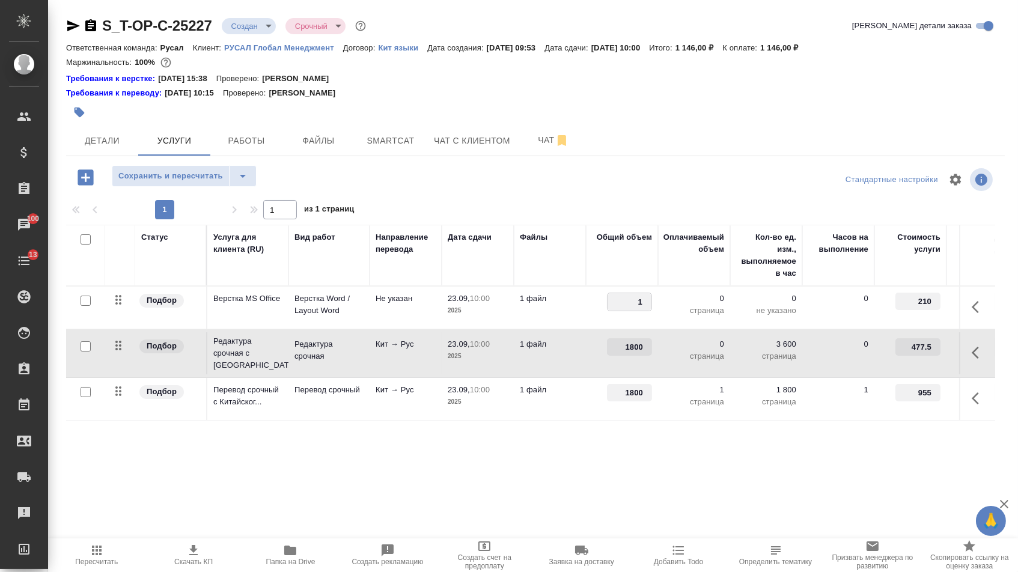
click at [425, 522] on div ".cls-1 fill:#fff; AWATERA Menshikova Aleksandra Клиенты Спецификации Заказы 100…" at bounding box center [509, 286] width 1018 height 572
click at [206, 181] on span "Сохранить и пересчитать" at bounding box center [170, 176] width 105 height 14
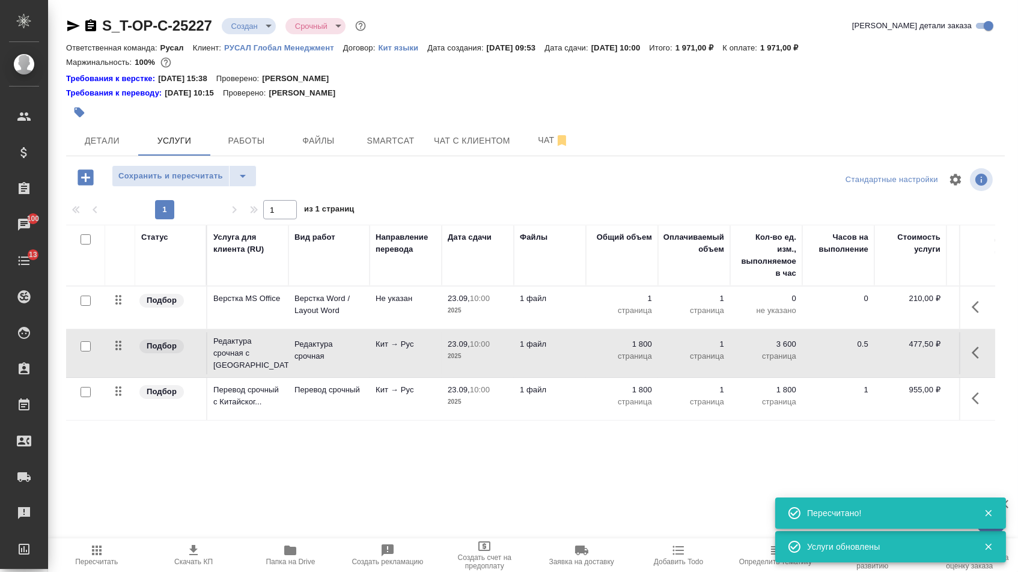
drag, startPoint x: 118, startPoint y: 359, endPoint x: 118, endPoint y: 420, distance: 60.7
click at [118, 420] on table "Статус Услуга для клиента (RU) Вид работ Направление перевода Дата сдачи Файлы …" at bounding box center [632, 323] width 1133 height 196
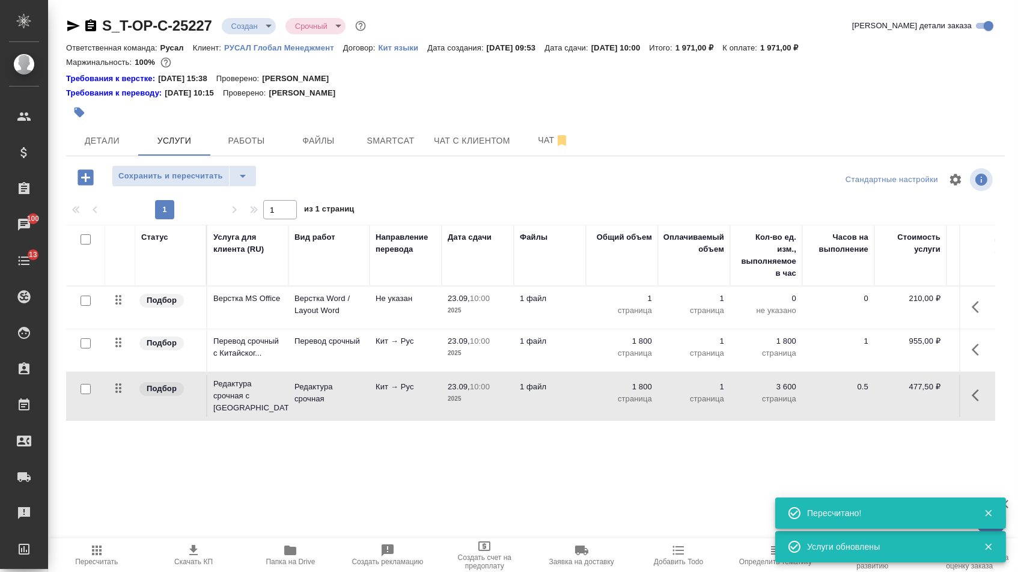
drag, startPoint x: 120, startPoint y: 306, endPoint x: 120, endPoint y: 447, distance: 141.2
click at [120, 446] on div "Статус Услуга для клиента (RU) Вид работ Направление перевода Дата сдачи Файлы …" at bounding box center [530, 354] width 929 height 258
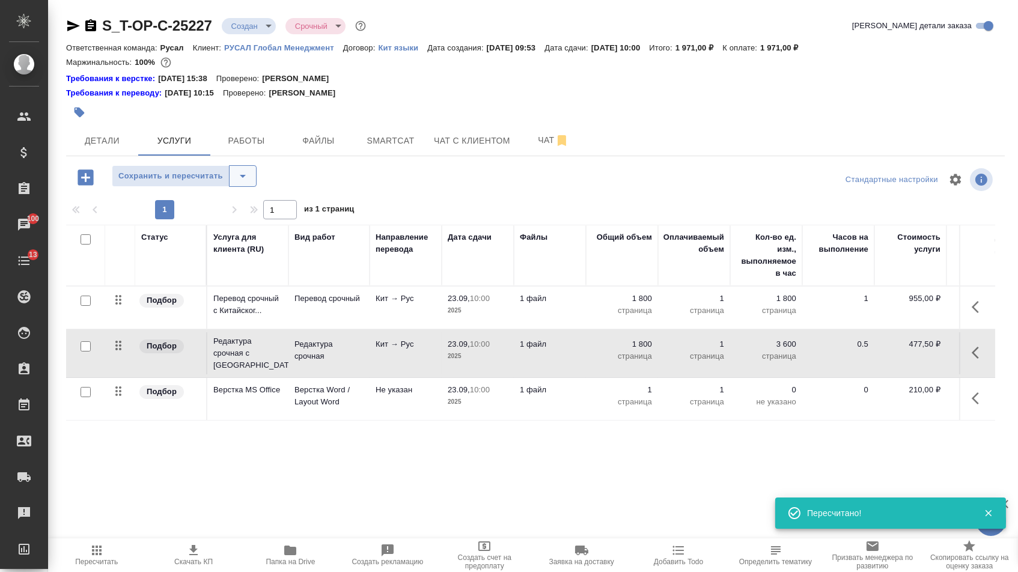
click at [245, 178] on icon "split button" at bounding box center [243, 176] width 14 height 14
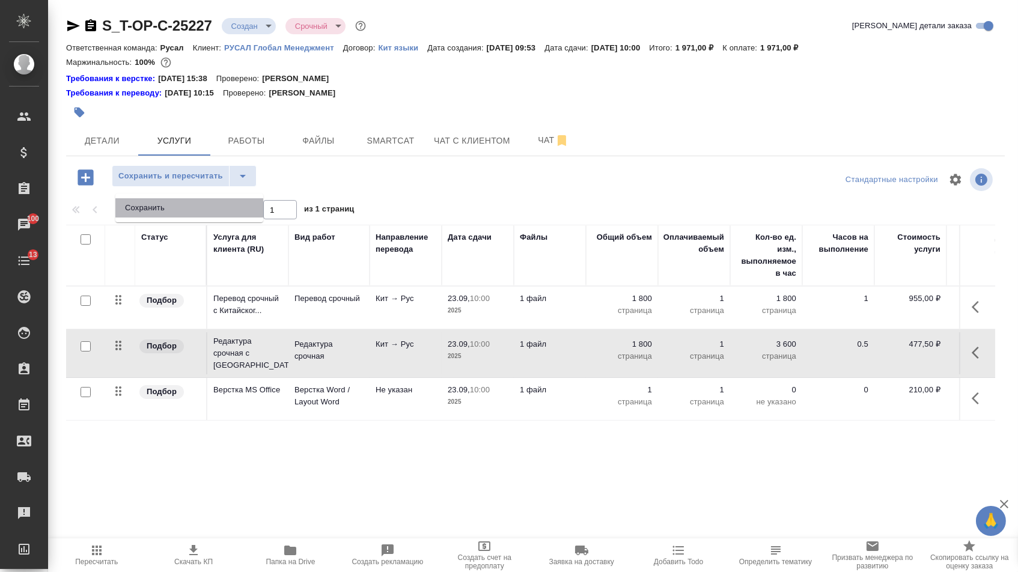
click at [245, 205] on li "Сохранить" at bounding box center [189, 207] width 148 height 19
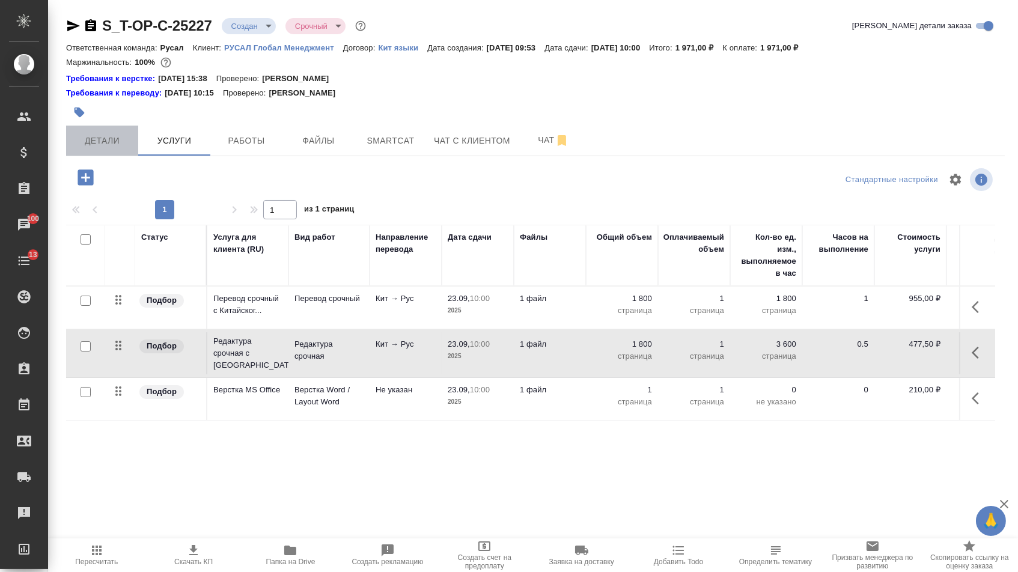
click at [115, 144] on span "Детали" at bounding box center [102, 140] width 58 height 15
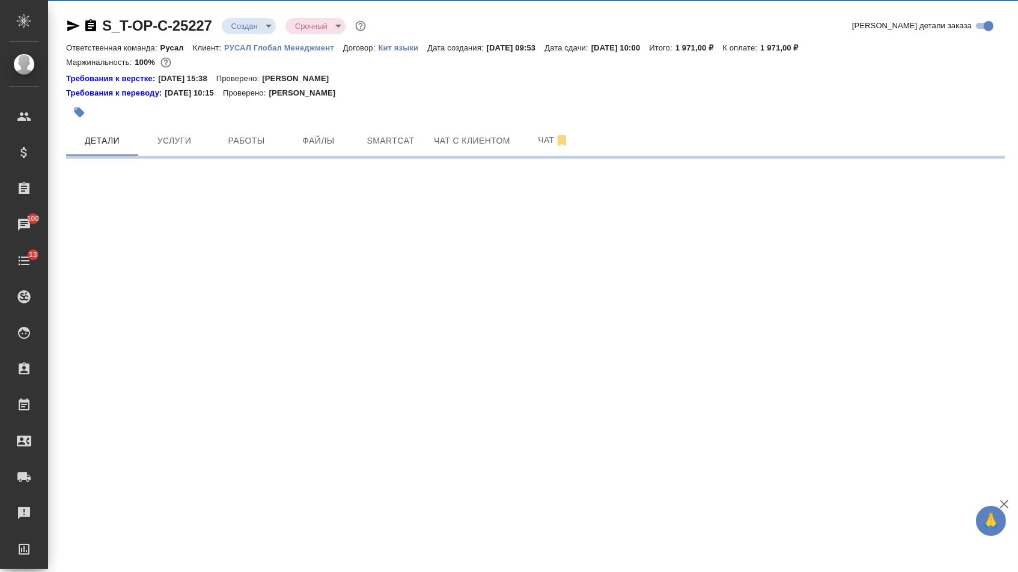
select select "RU"
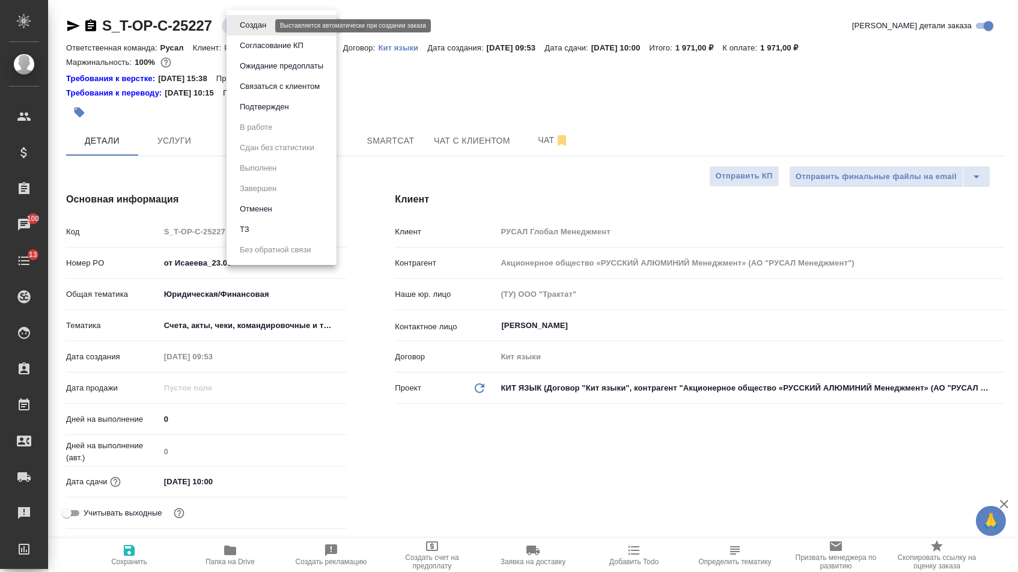
click at [245, 27] on body "🙏 .cls-1 fill:#fff; AWATERA Menshikova Aleksandra Клиенты Спецификации Заказы 1…" at bounding box center [509, 286] width 1018 height 572
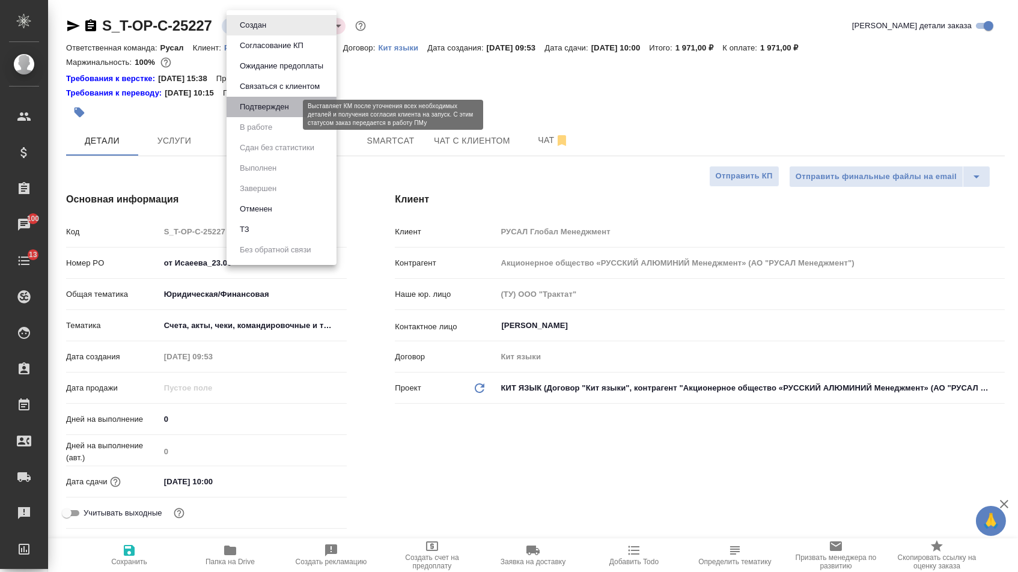
click at [247, 114] on button "Подтвержден" at bounding box center [264, 106] width 56 height 13
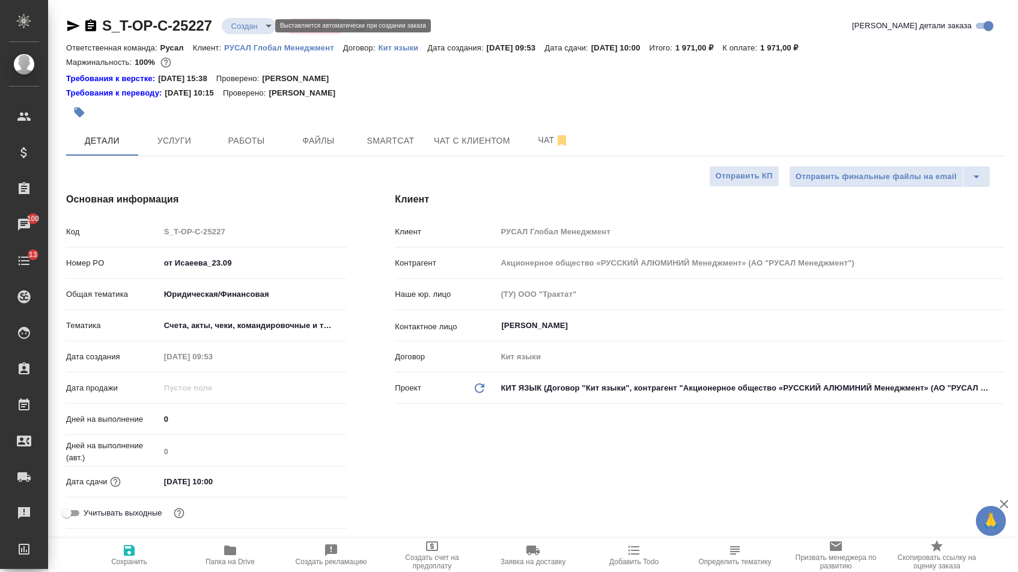
click at [248, 29] on body "🙏 .cls-1 fill:#fff; AWATERA Menshikova Aleksandra Клиенты Спецификации Заказы 1…" at bounding box center [509, 286] width 1018 height 572
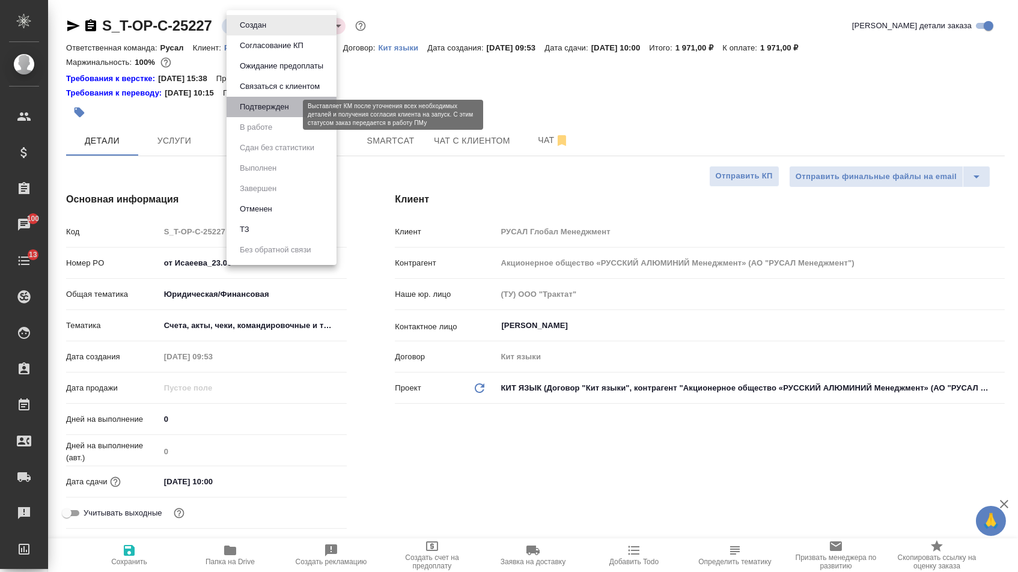
click at [247, 114] on button "Подтвержден" at bounding box center [264, 106] width 56 height 13
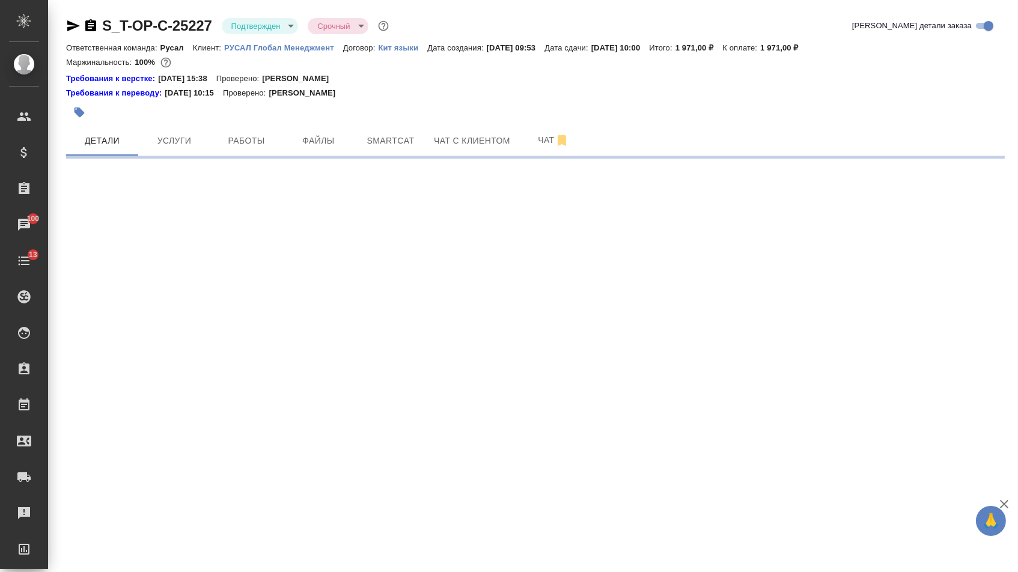
select select "RU"
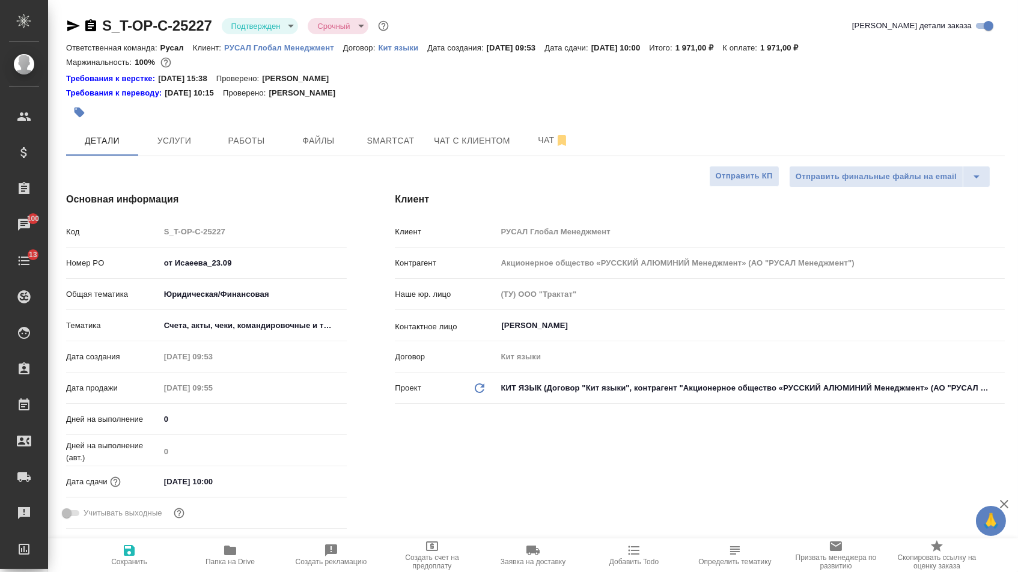
type textarea "x"
click at [77, 27] on icon "button" at bounding box center [73, 25] width 13 height 11
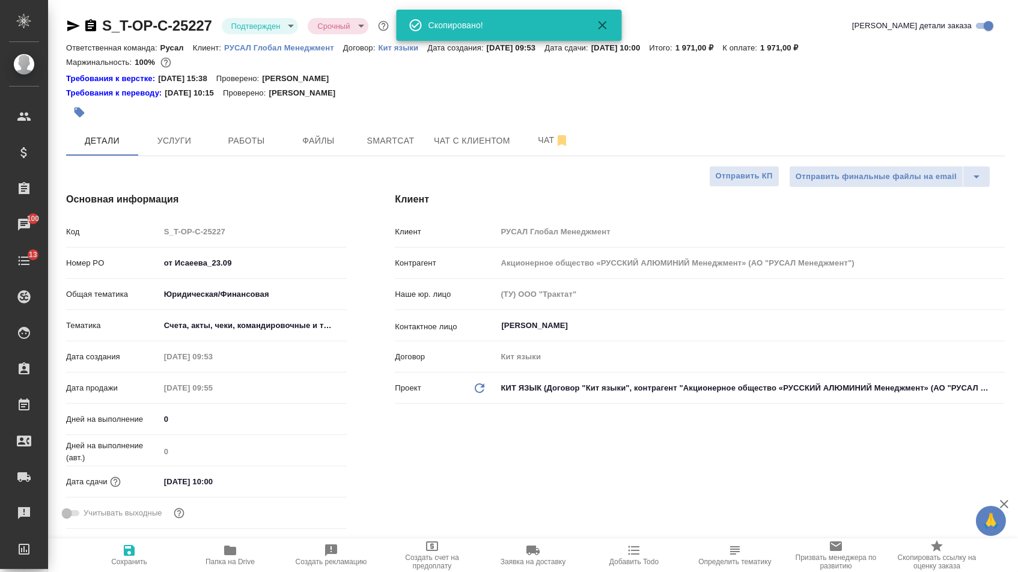
type textarea "x"
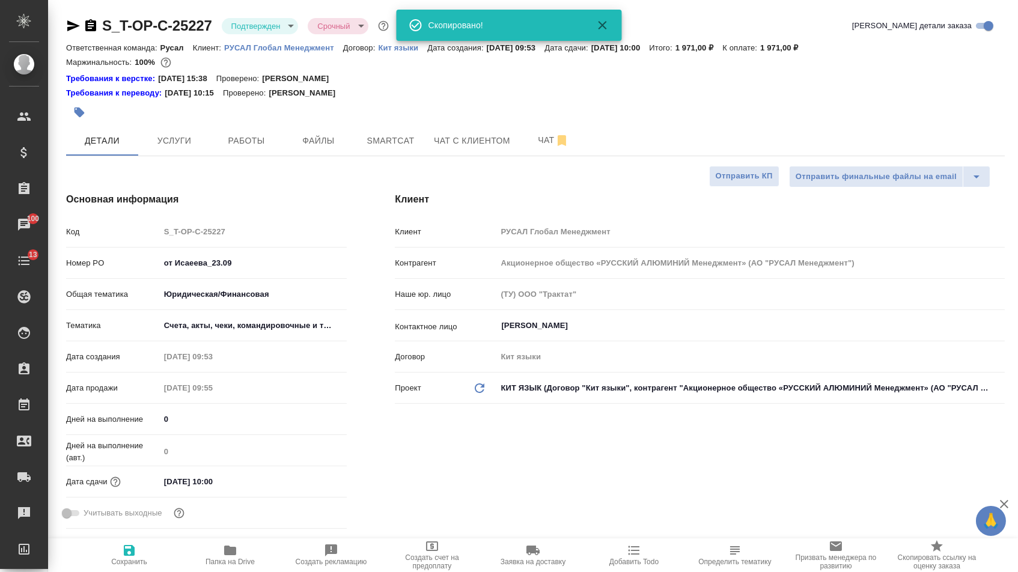
type textarea "x"
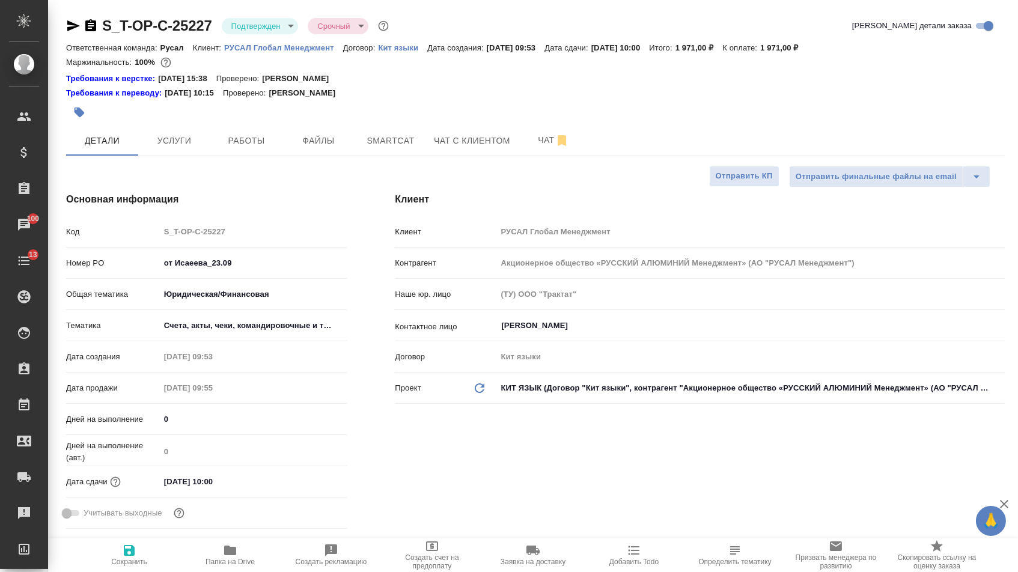
type textarea "x"
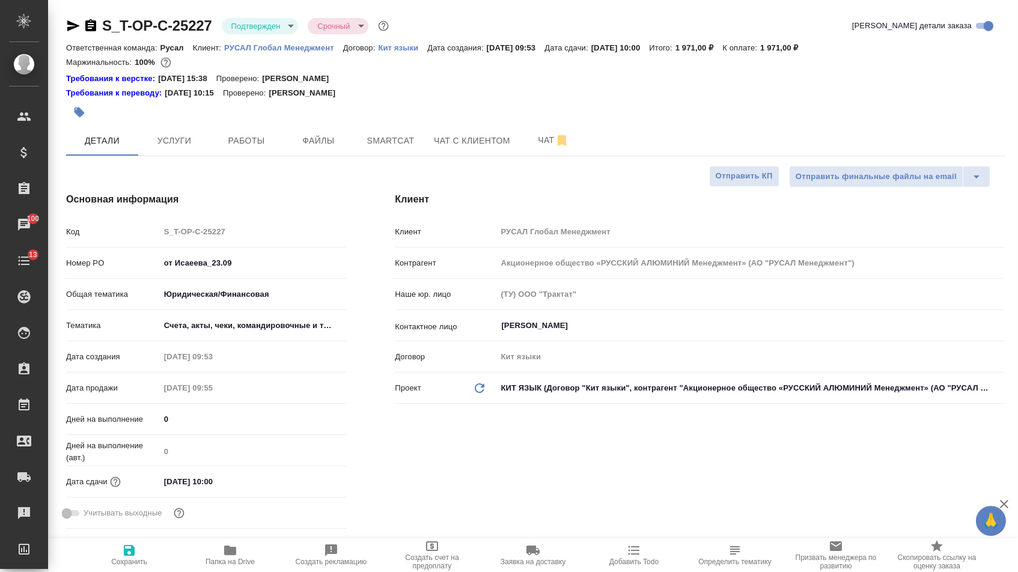
type textarea "x"
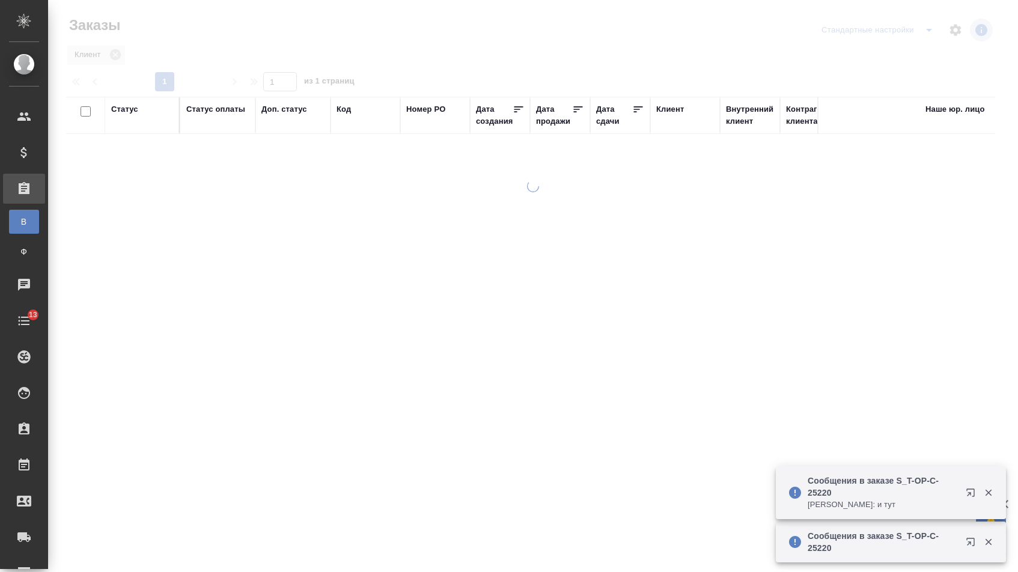
click at [614, 115] on div "Дата сдачи" at bounding box center [614, 115] width 36 height 24
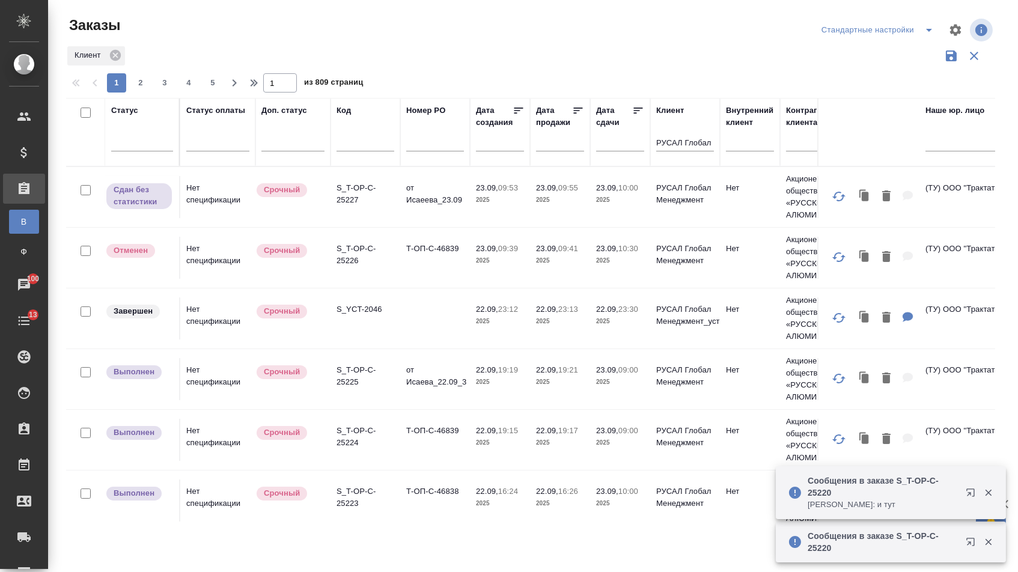
click at [612, 160] on div at bounding box center [620, 145] width 48 height 30
click at [611, 150] on input "text" at bounding box center [623, 141] width 41 height 17
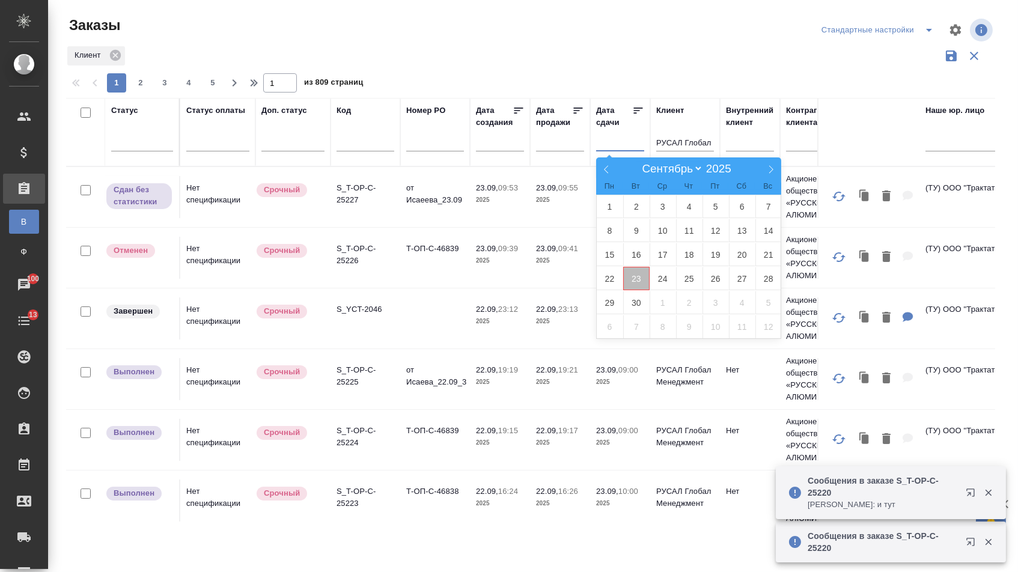
click at [640, 279] on span "23" at bounding box center [636, 278] width 26 height 23
type div "[DATE]T21:00:00.000Z"
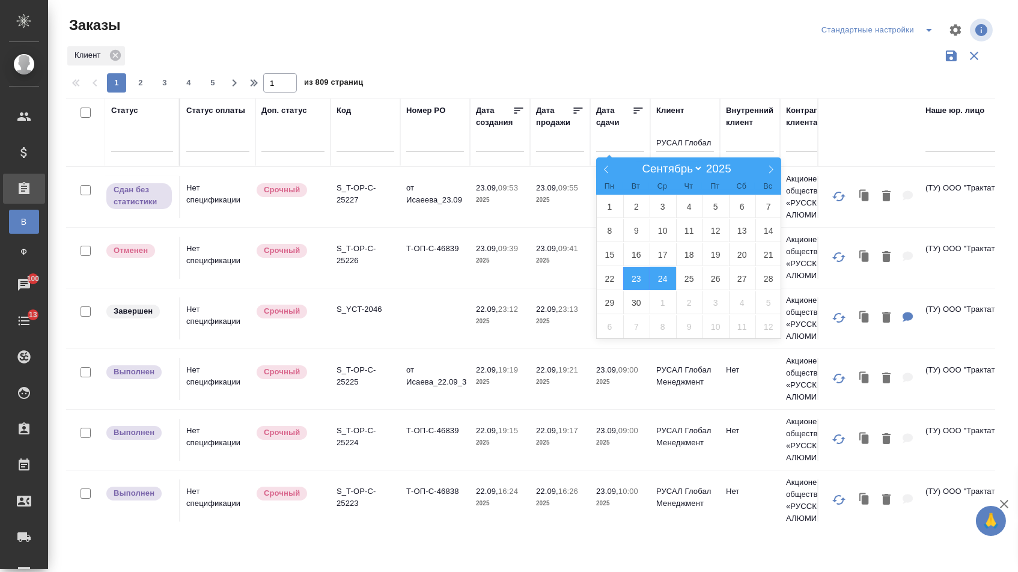
click at [653, 278] on span "24" at bounding box center [663, 278] width 26 height 23
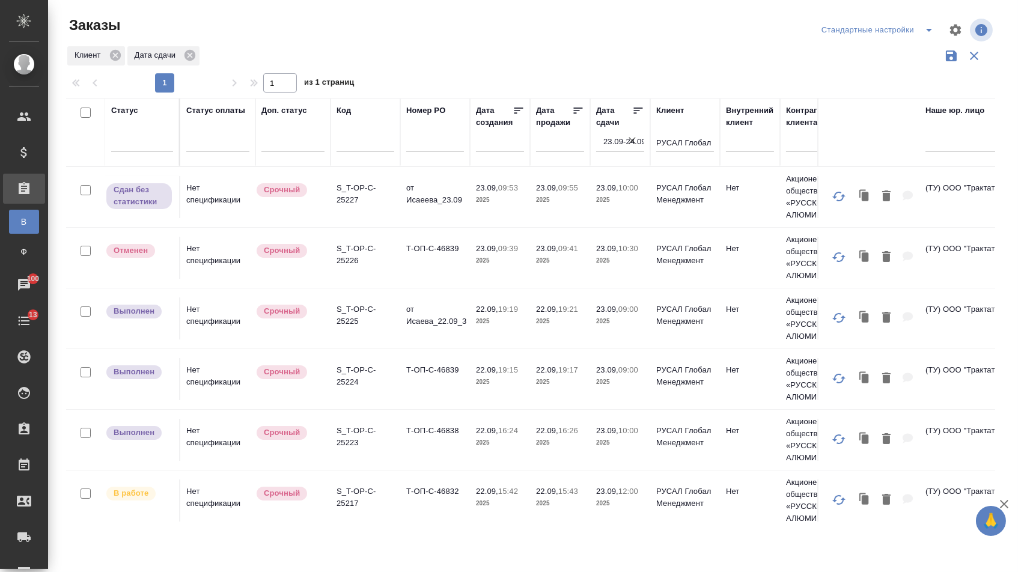
click at [634, 114] on icon at bounding box center [638, 111] width 9 height 6
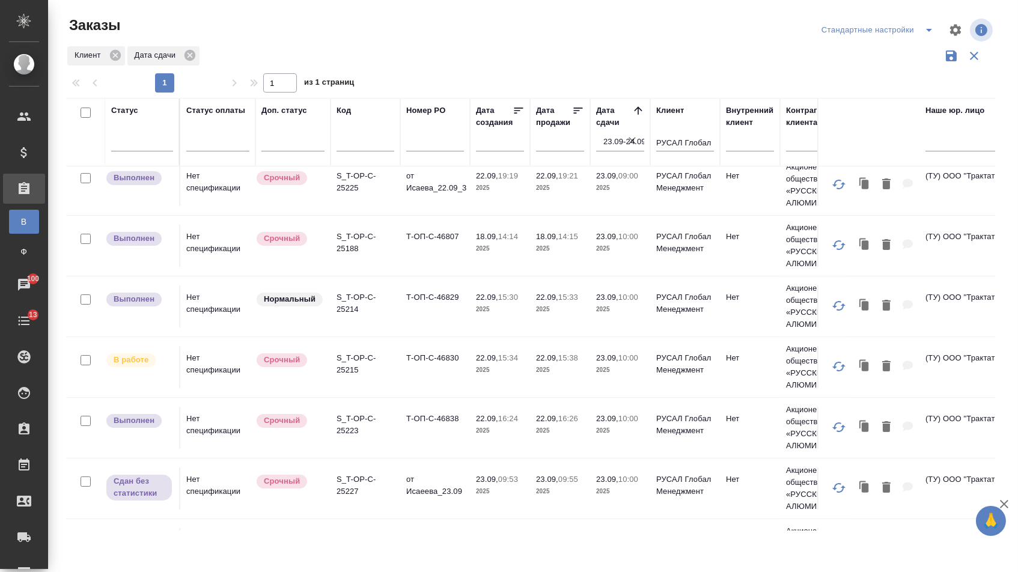
scroll to position [55, 0]
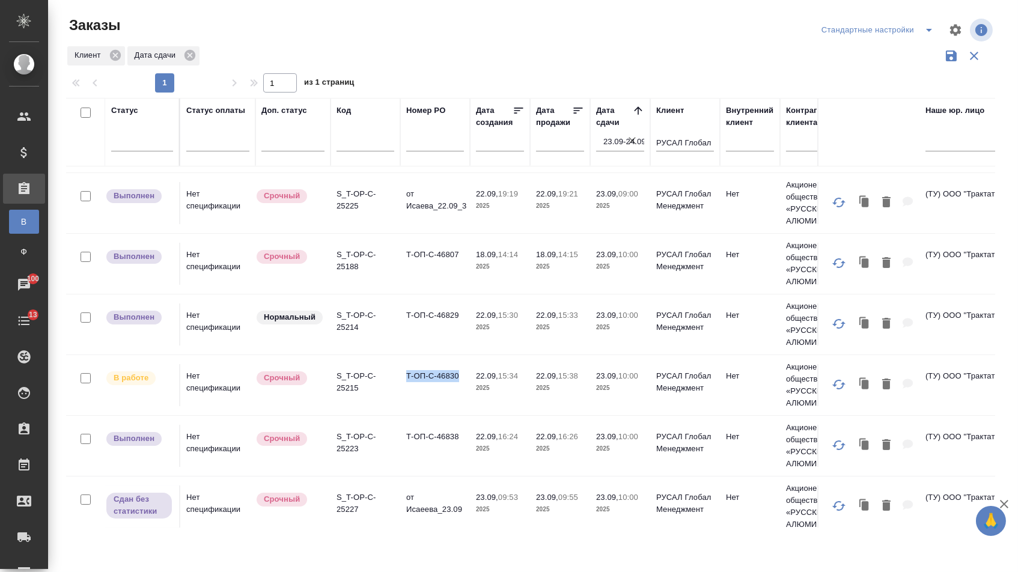
drag, startPoint x: 405, startPoint y: 381, endPoint x: 465, endPoint y: 379, distance: 60.1
click at [466, 379] on td "Т-ОП-С-46830" at bounding box center [435, 385] width 70 height 42
copy td "Т-ОП-С-46830"
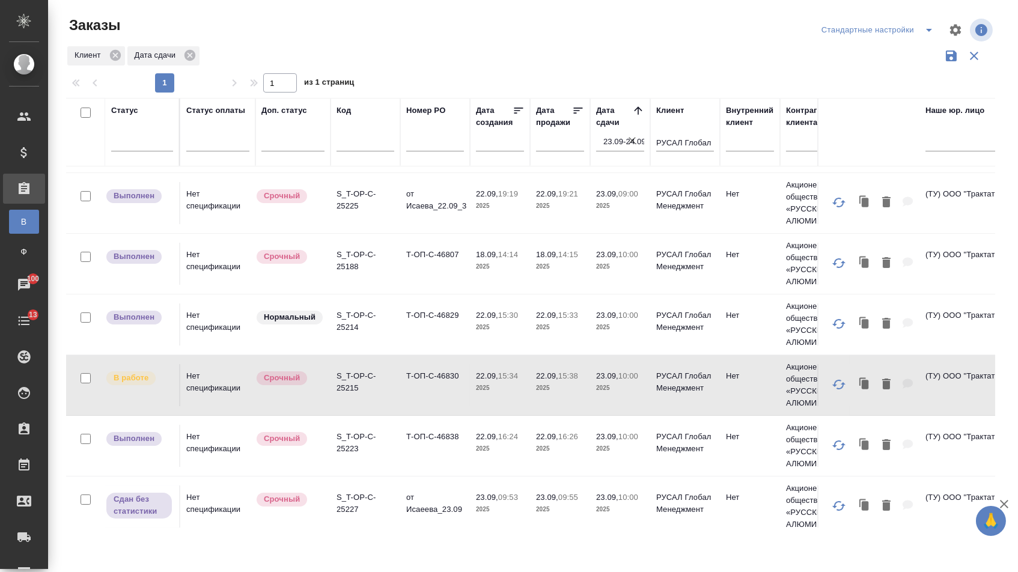
click at [410, 389] on td "Т-ОП-С-46830" at bounding box center [435, 385] width 70 height 42
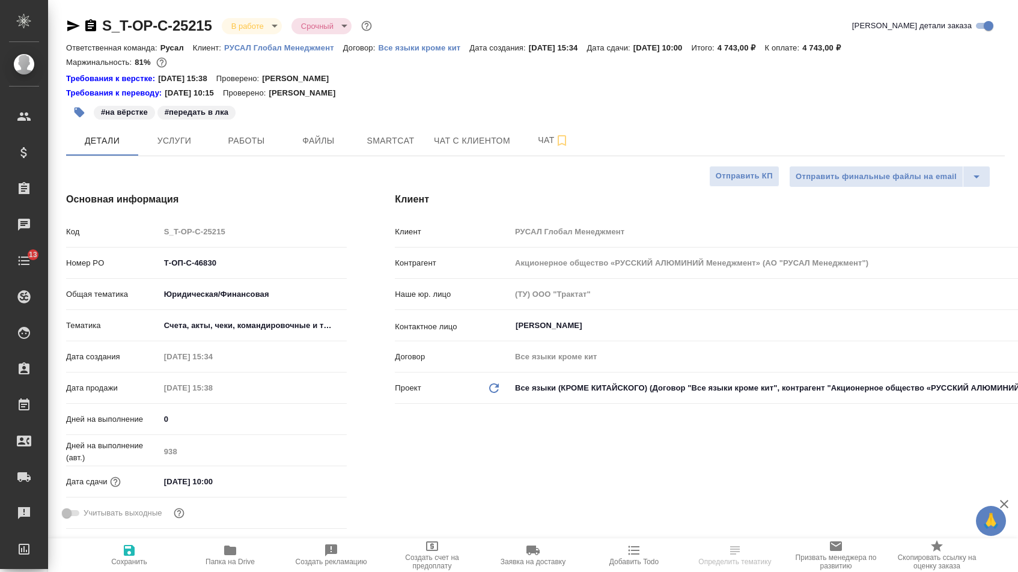
select select "RU"
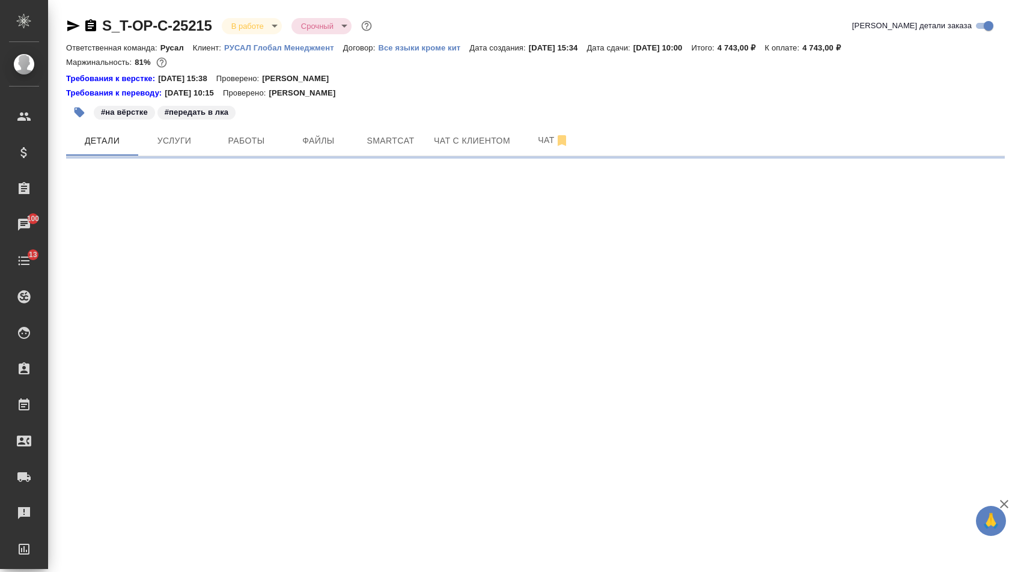
select select "RU"
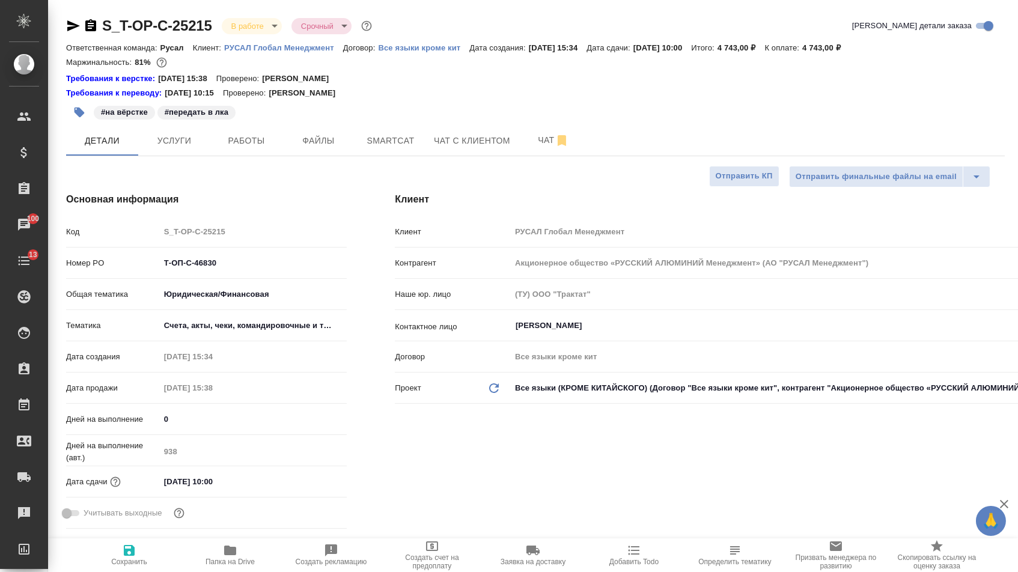
type textarea "x"
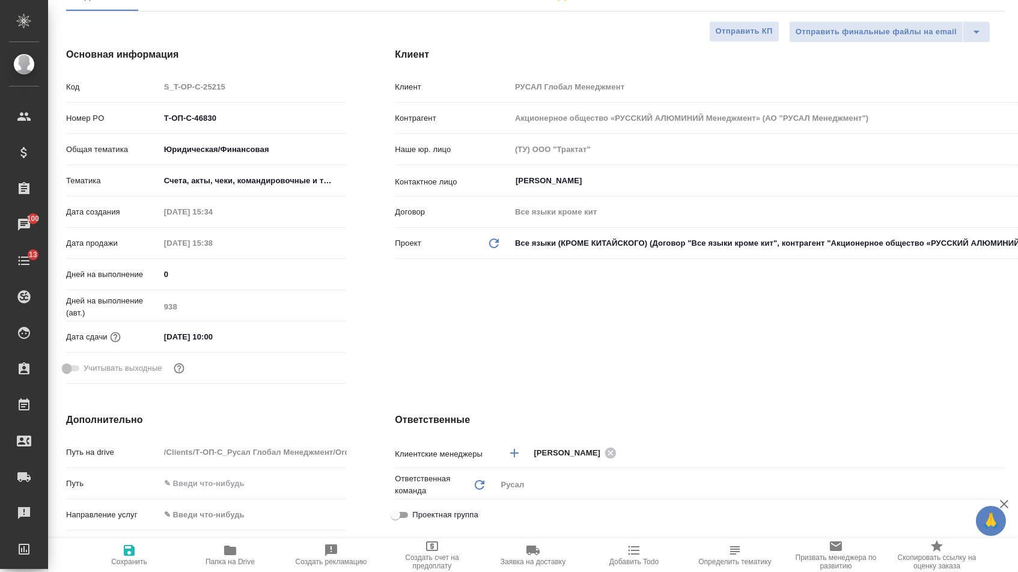
scroll to position [41, 0]
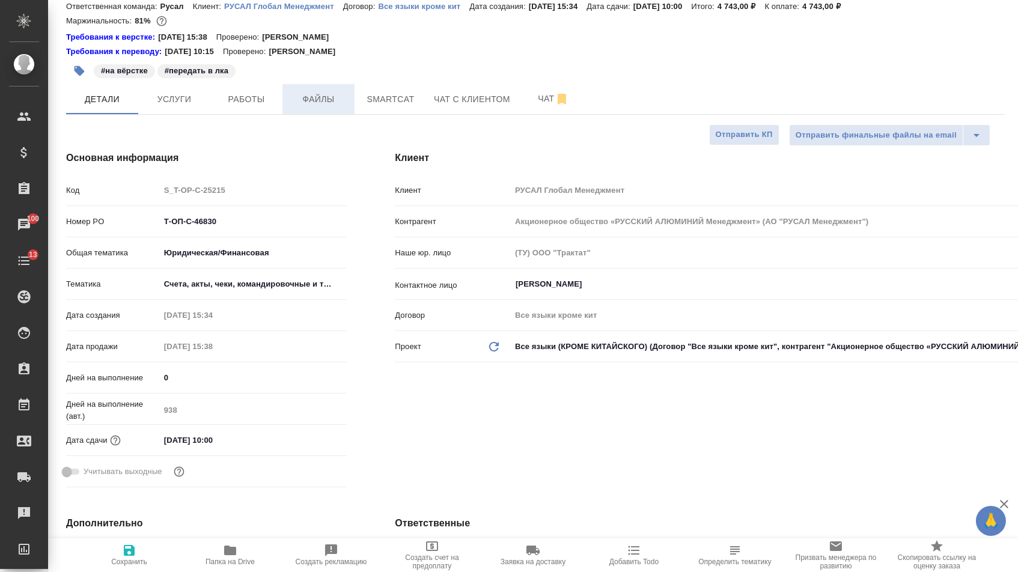
click at [303, 98] on span "Файлы" at bounding box center [319, 99] width 58 height 15
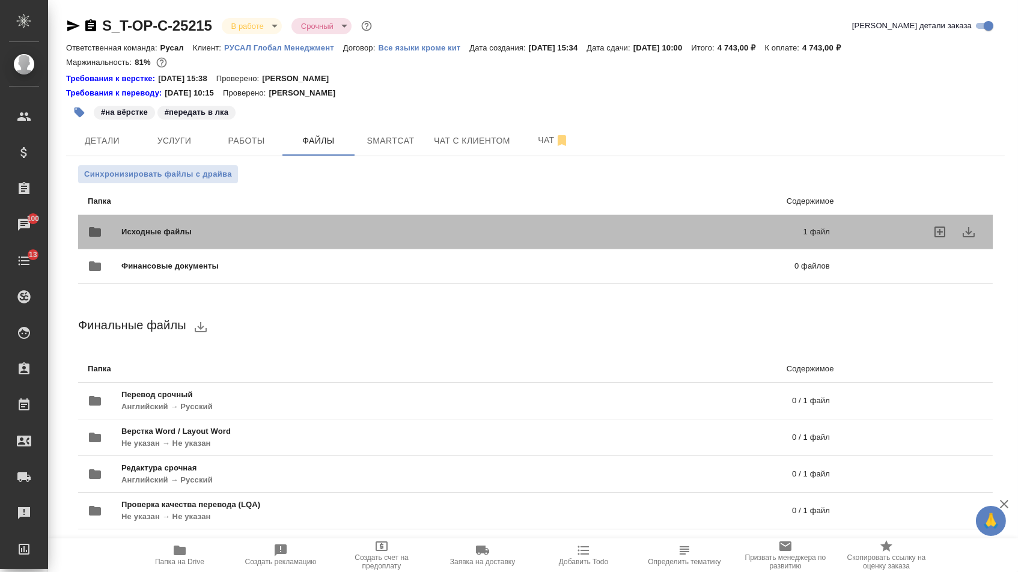
click at [279, 229] on div "Исходные файлы 1 файл" at bounding box center [459, 232] width 742 height 29
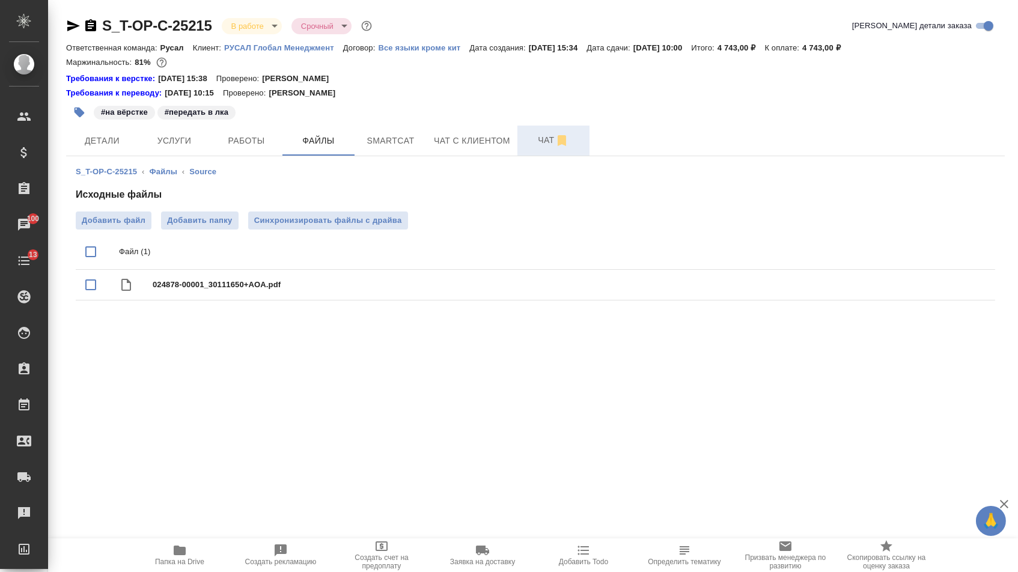
click at [539, 141] on span "Чат" at bounding box center [554, 140] width 58 height 15
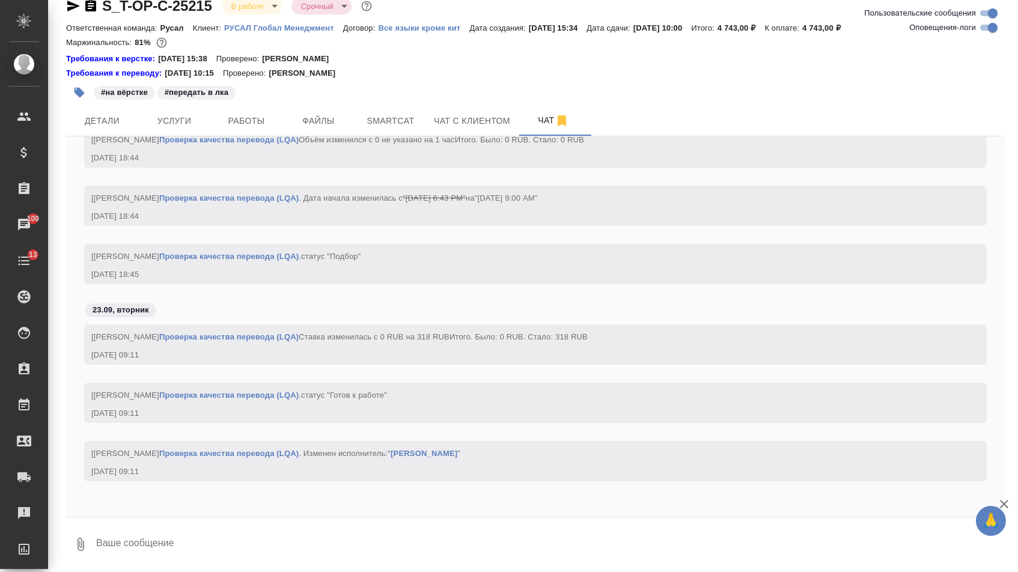
scroll to position [23, 0]
click at [250, 119] on span "Работы" at bounding box center [247, 121] width 58 height 15
